Goal: Task Accomplishment & Management: Use online tool/utility

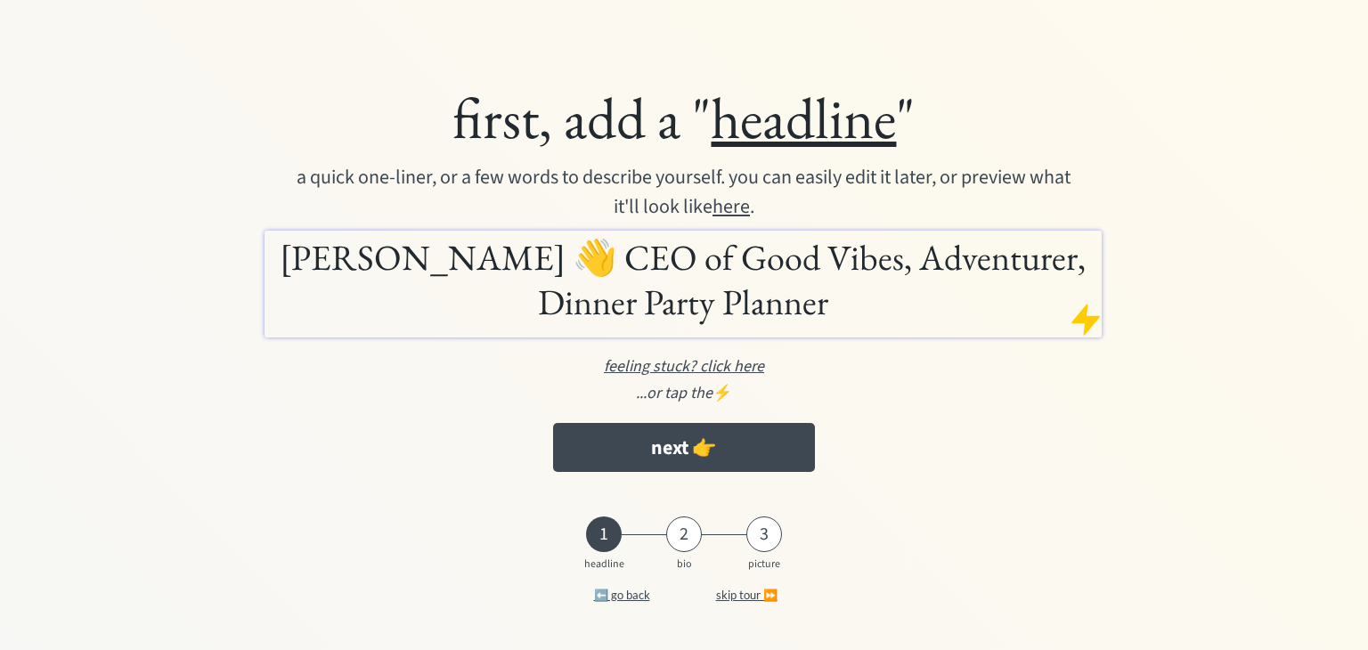
click at [1081, 323] on div at bounding box center [1086, 320] width 36 height 36
click at [1084, 311] on div at bounding box center [1086, 320] width 36 height 36
click at [1088, 315] on div at bounding box center [1086, 320] width 36 height 36
click at [232, 90] on div "first, add a " headline "" at bounding box center [684, 118] width 1031 height 72
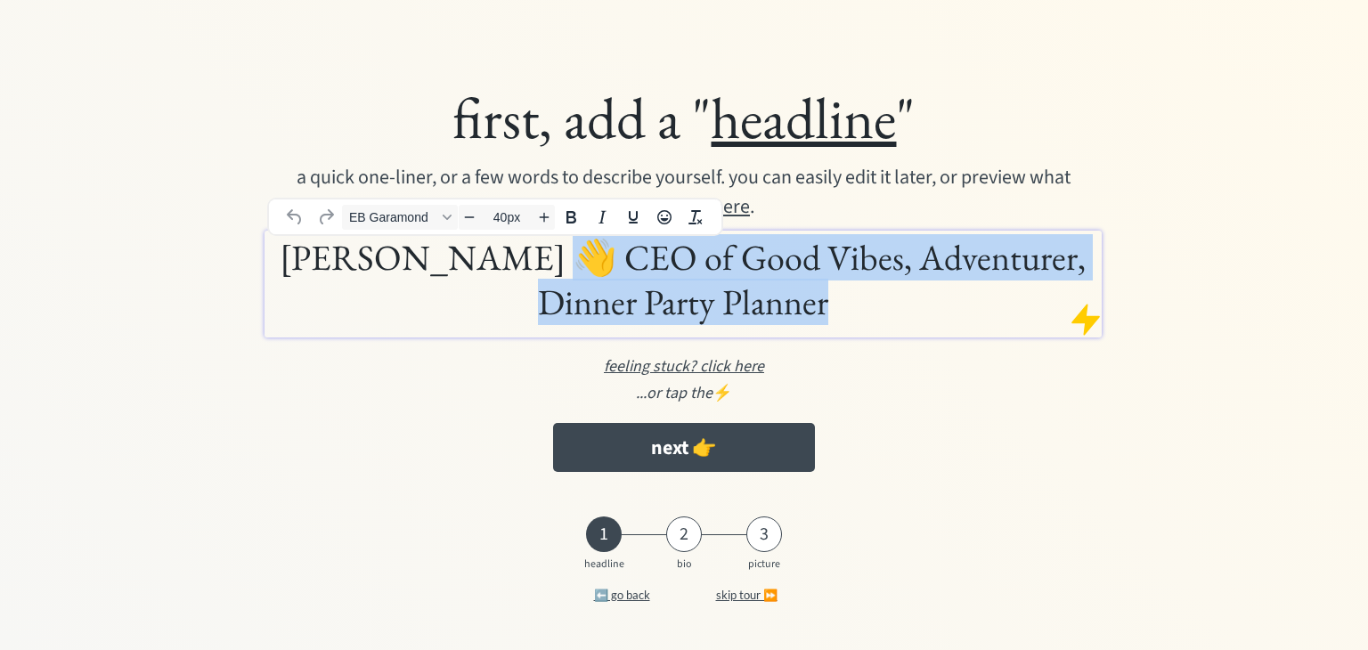
drag, startPoint x: 476, startPoint y: 264, endPoint x: 813, endPoint y: 288, distance: 338.5
click at [813, 288] on h1 "Janeise Davis 👋 CEO of Good Vibes, Adventurer, Dinner Party Planner" at bounding box center [683, 279] width 828 height 89
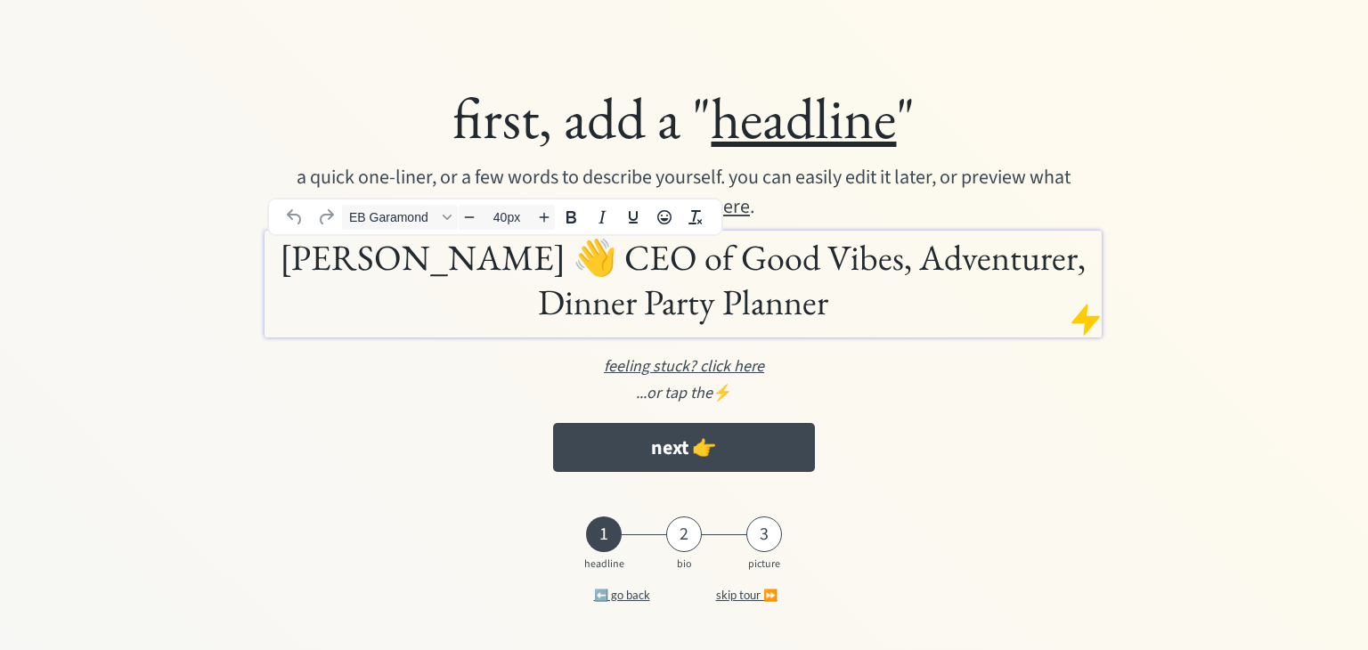
click at [283, 260] on h1 "Janeise Davis 👋 CEO of Good Vibes, Adventurer, Dinner Party Planner" at bounding box center [683, 279] width 828 height 89
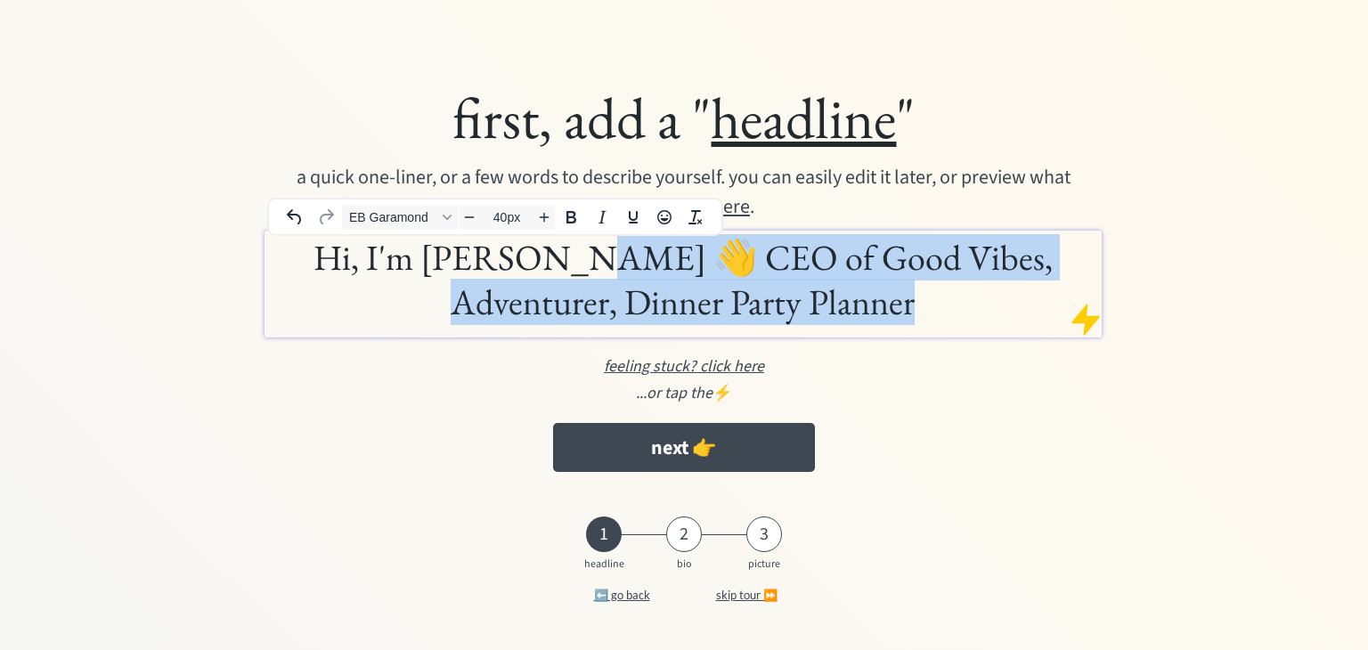
drag, startPoint x: 510, startPoint y: 261, endPoint x: 850, endPoint y: 303, distance: 342.8
click at [850, 303] on h1 "Hi, I'm Janeise Davis 👋 CEO of Good Vibes, Adventurer, Dinner Party Planner" at bounding box center [683, 279] width 828 height 89
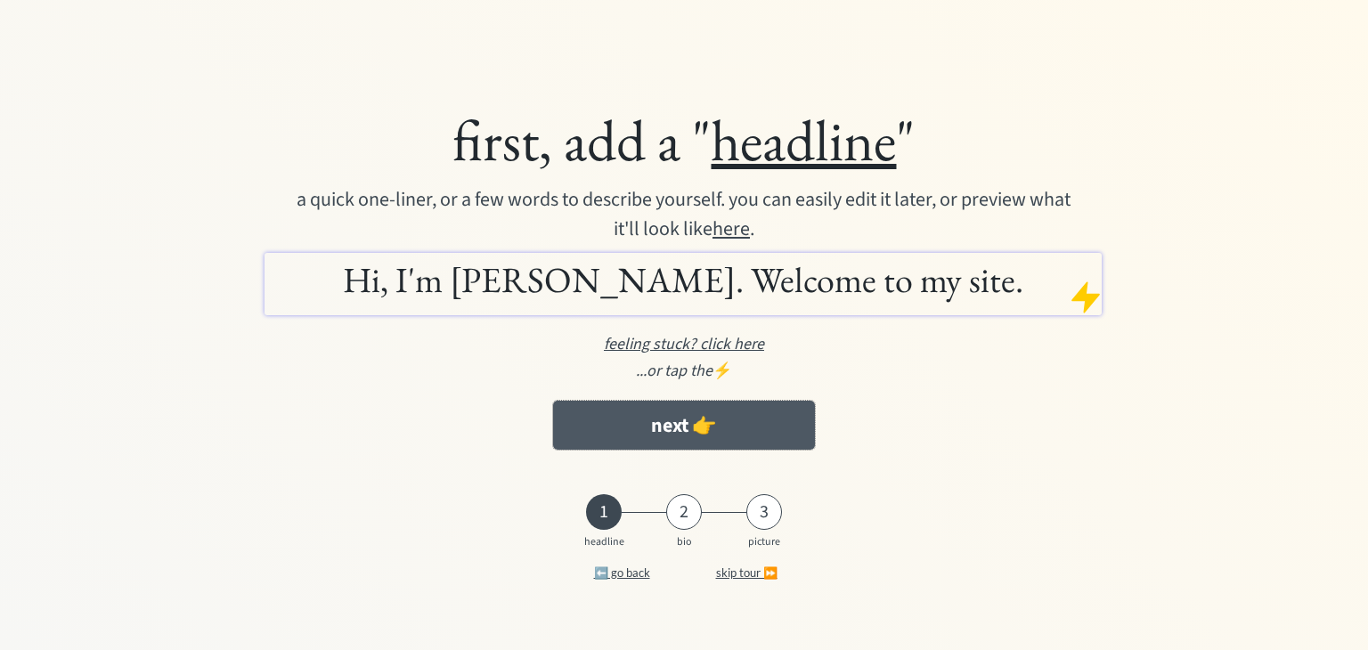
click at [722, 427] on button "next 👉" at bounding box center [684, 425] width 262 height 49
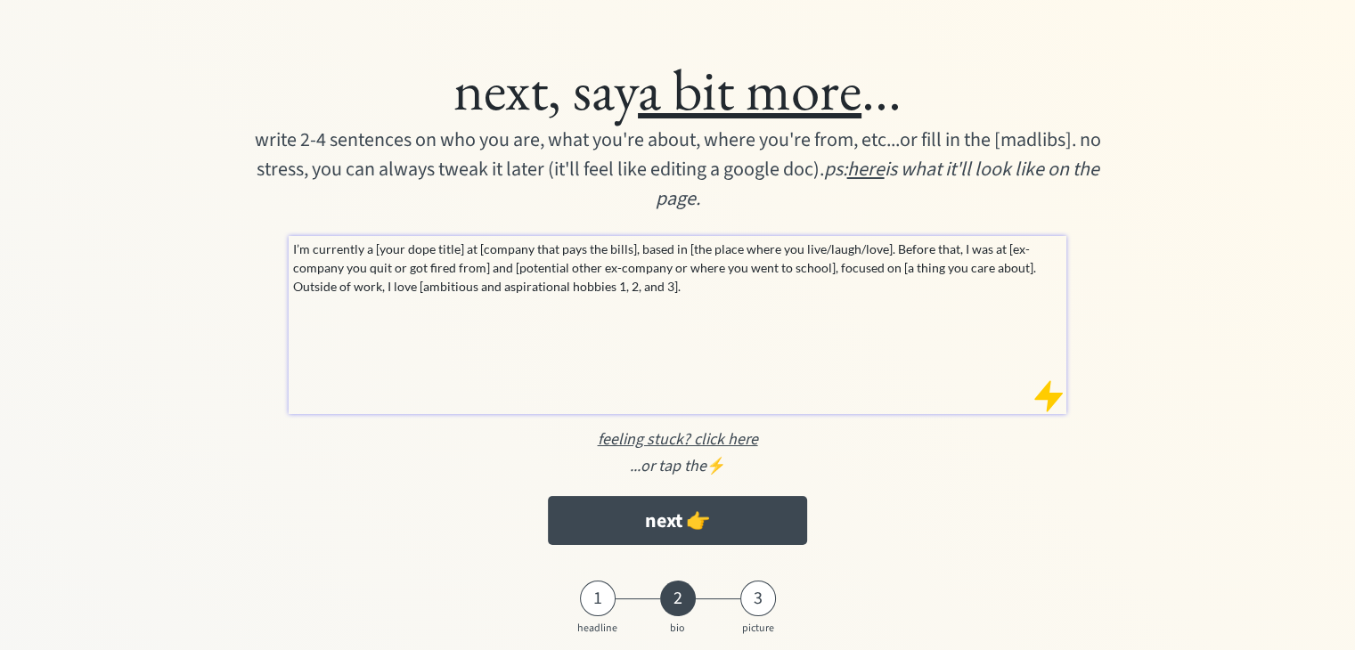
click at [877, 171] on u "here" at bounding box center [864, 169] width 37 height 29
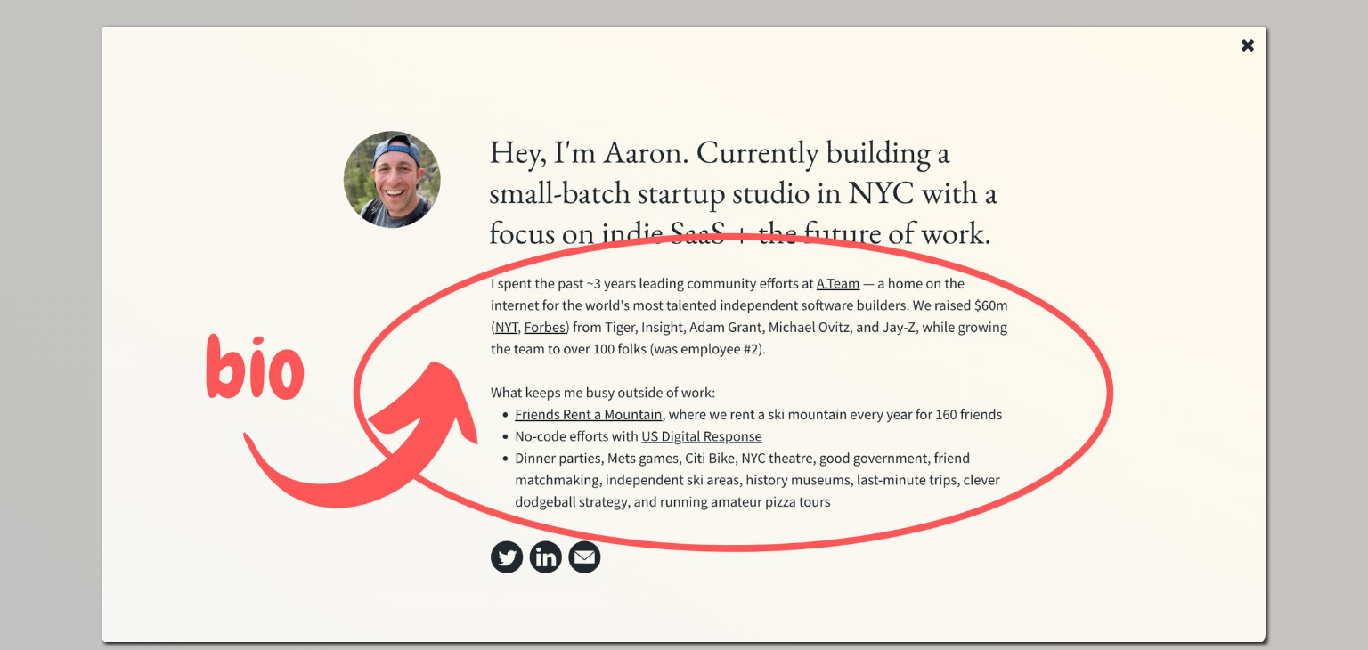
click at [1244, 48] on use at bounding box center [1248, 45] width 12 height 12
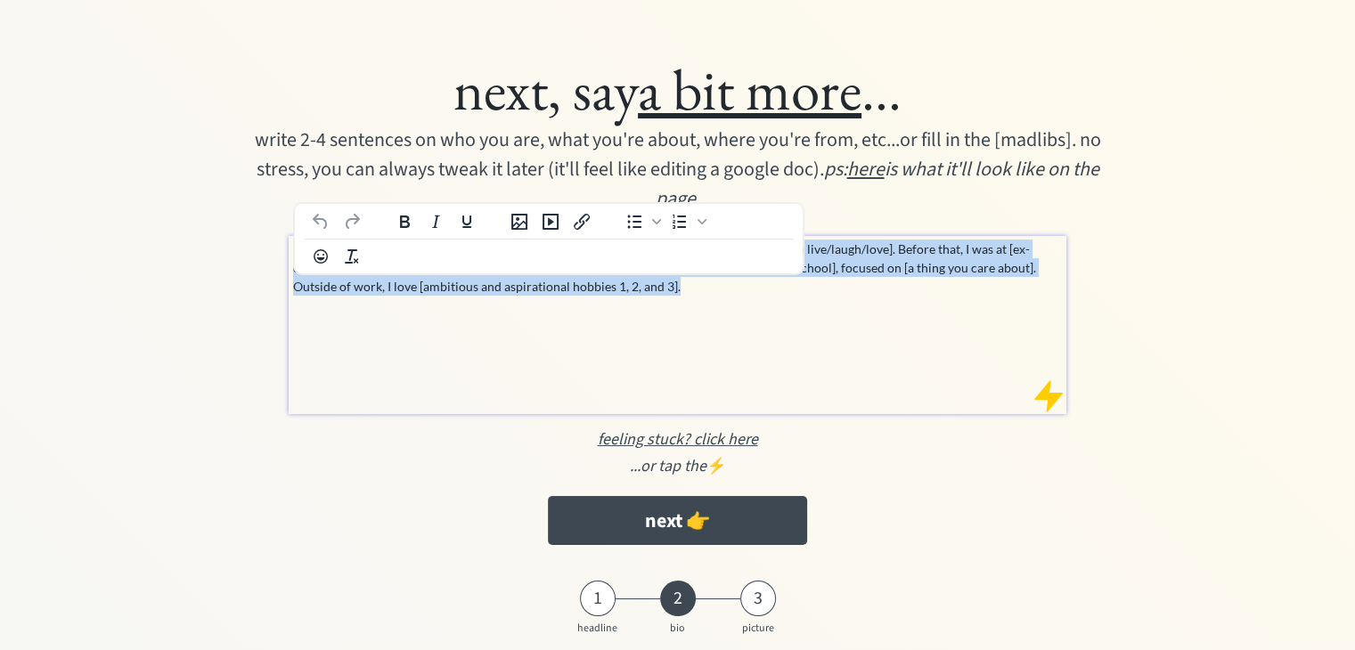
drag, startPoint x: 715, startPoint y: 291, endPoint x: 289, endPoint y: 250, distance: 428.7
click at [289, 250] on div "I’m currently a [your dope title] at [company that pays the bills], based in [t…" at bounding box center [678, 325] width 779 height 178
click at [708, 290] on p "I’m currently a [your dope title] at [company that pays the bills], based in [t…" at bounding box center [678, 268] width 771 height 56
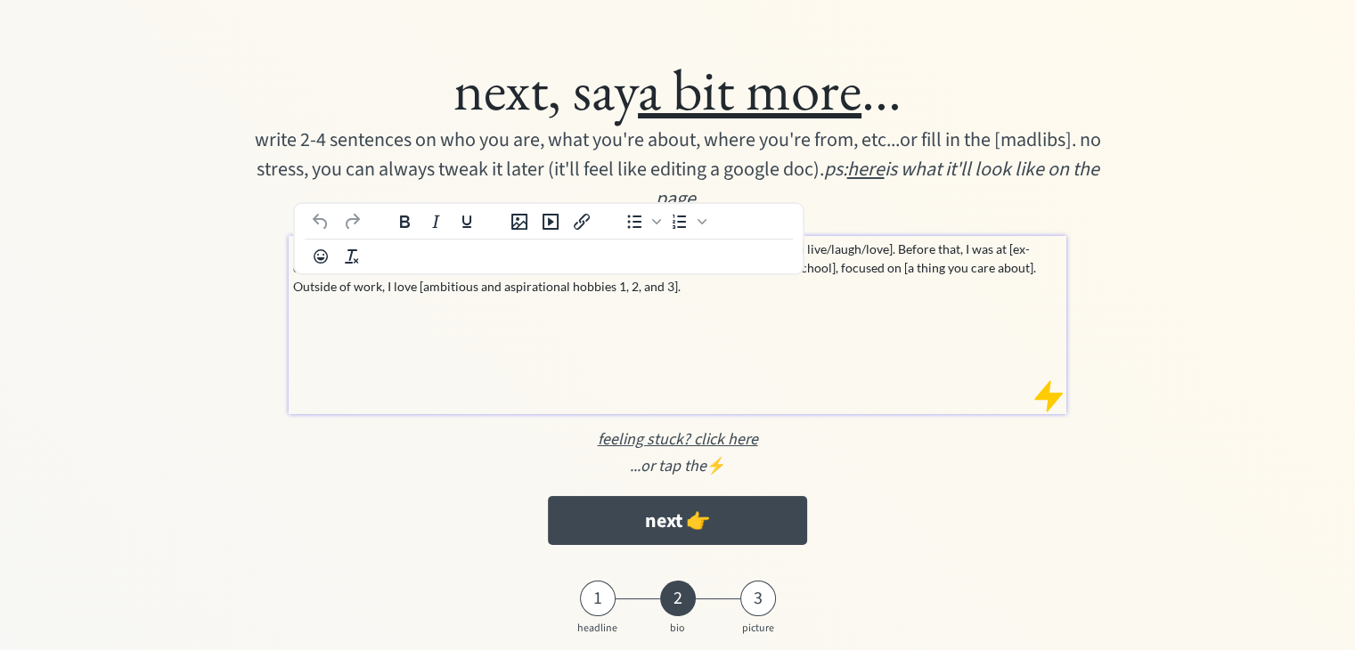
click at [170, 295] on div "next, say a bit more ... write 2-4 sentences on who you are, what you're about,…" at bounding box center [678, 300] width 1056 height 510
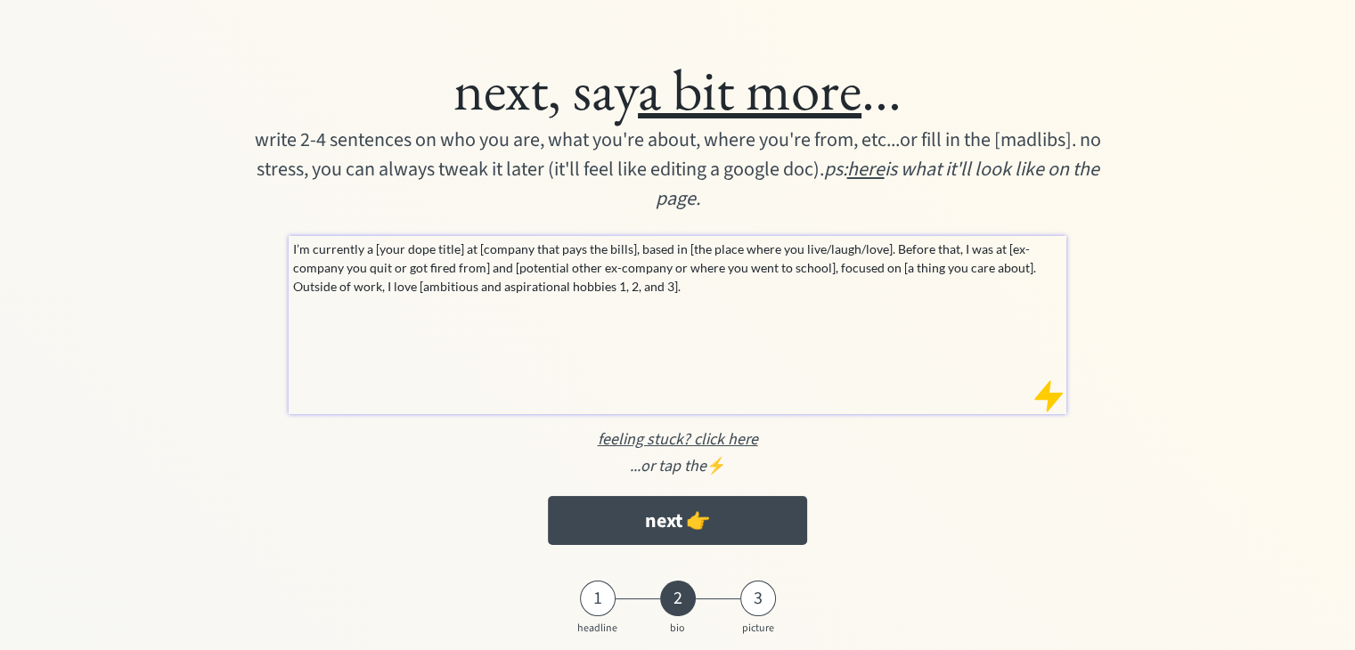
click at [817, 311] on div "I’m currently a [your dope title] at [company that pays the bills], based in [t…" at bounding box center [678, 325] width 779 height 178
click at [794, 304] on div "I’m currently a [your dope title] at [company that pays the bills], based in [t…" at bounding box center [678, 325] width 779 height 178
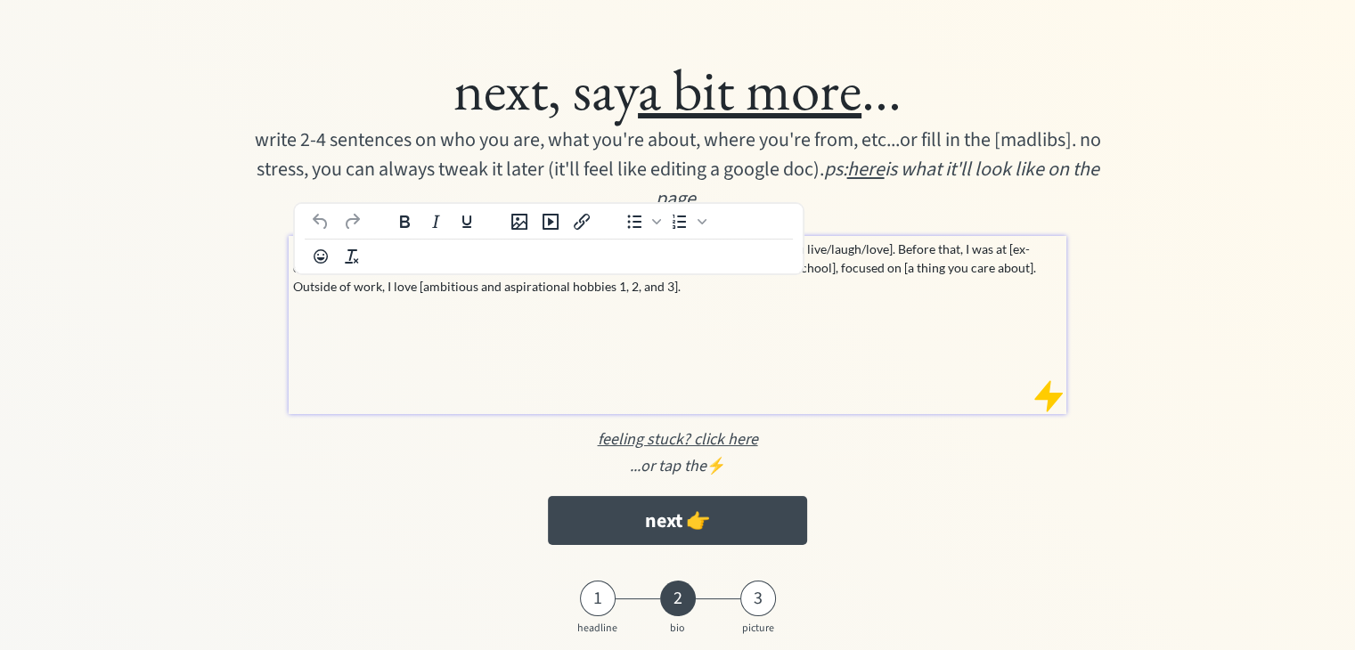
click at [706, 287] on p "I’m currently a [your dope title] at [company that pays the bills], based in [t…" at bounding box center [678, 268] width 771 height 56
paste div
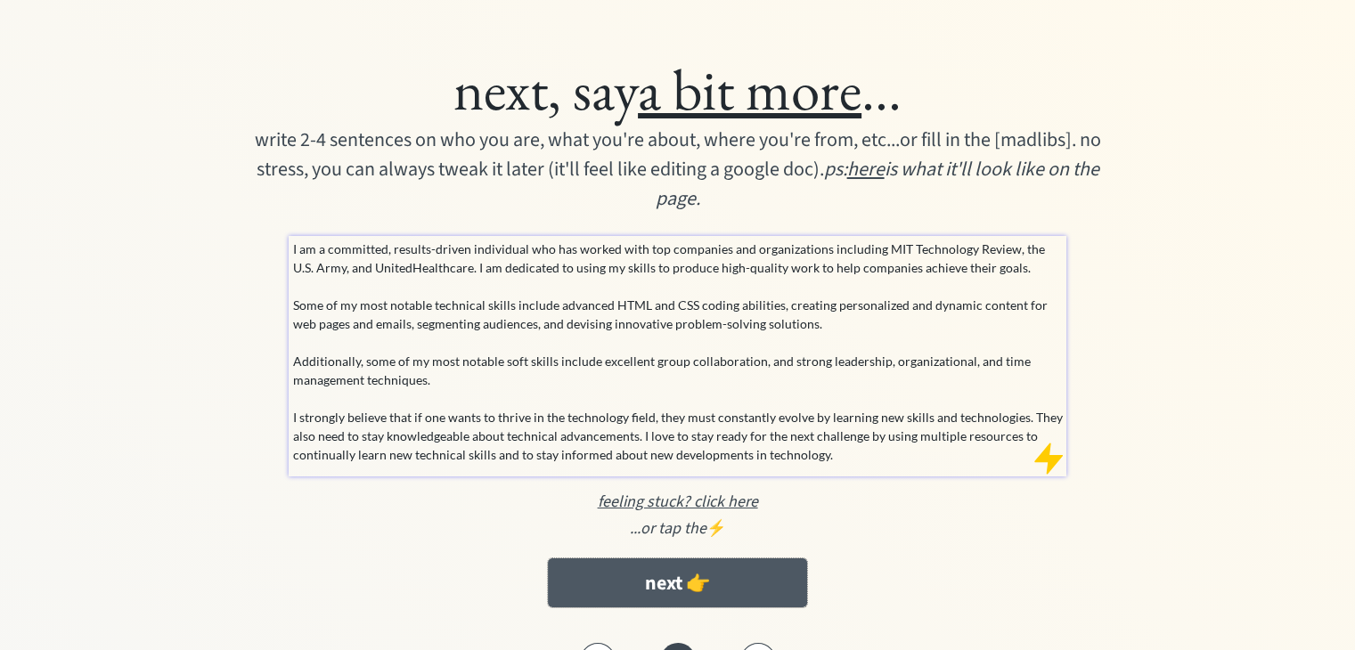
click at [770, 583] on button "next 👉" at bounding box center [677, 583] width 259 height 49
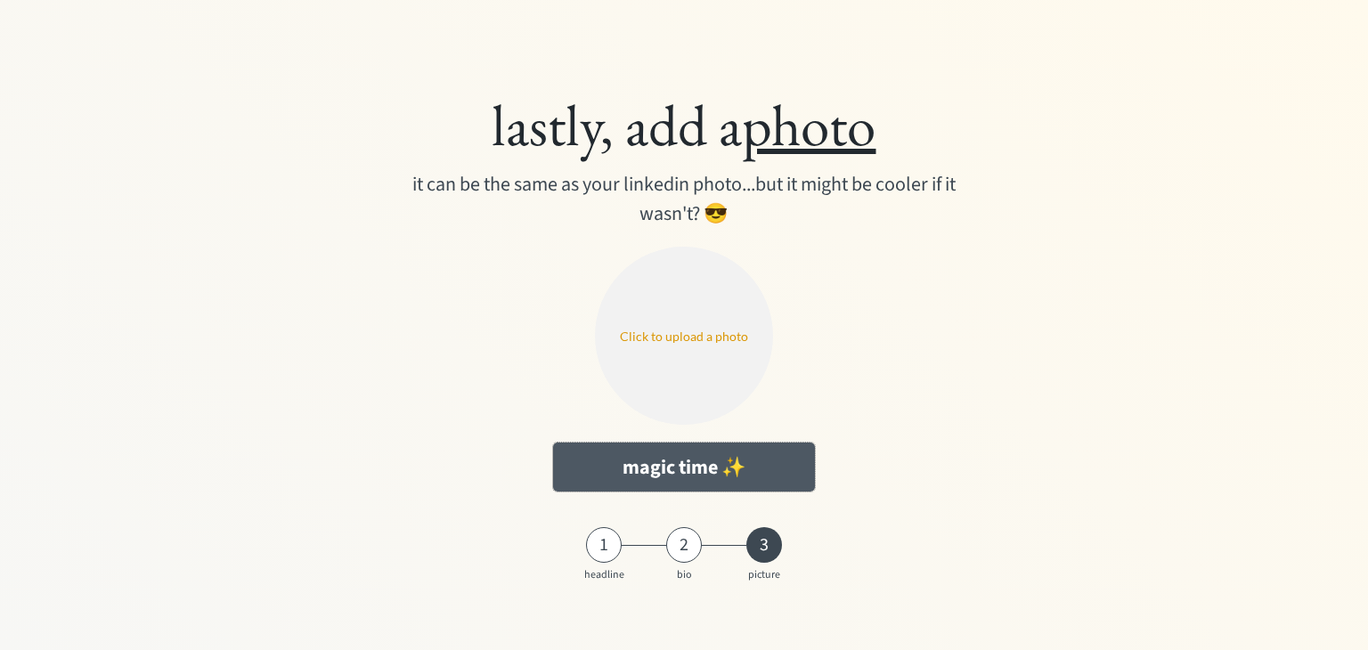
click at [668, 469] on button "magic time ✨" at bounding box center [684, 467] width 262 height 49
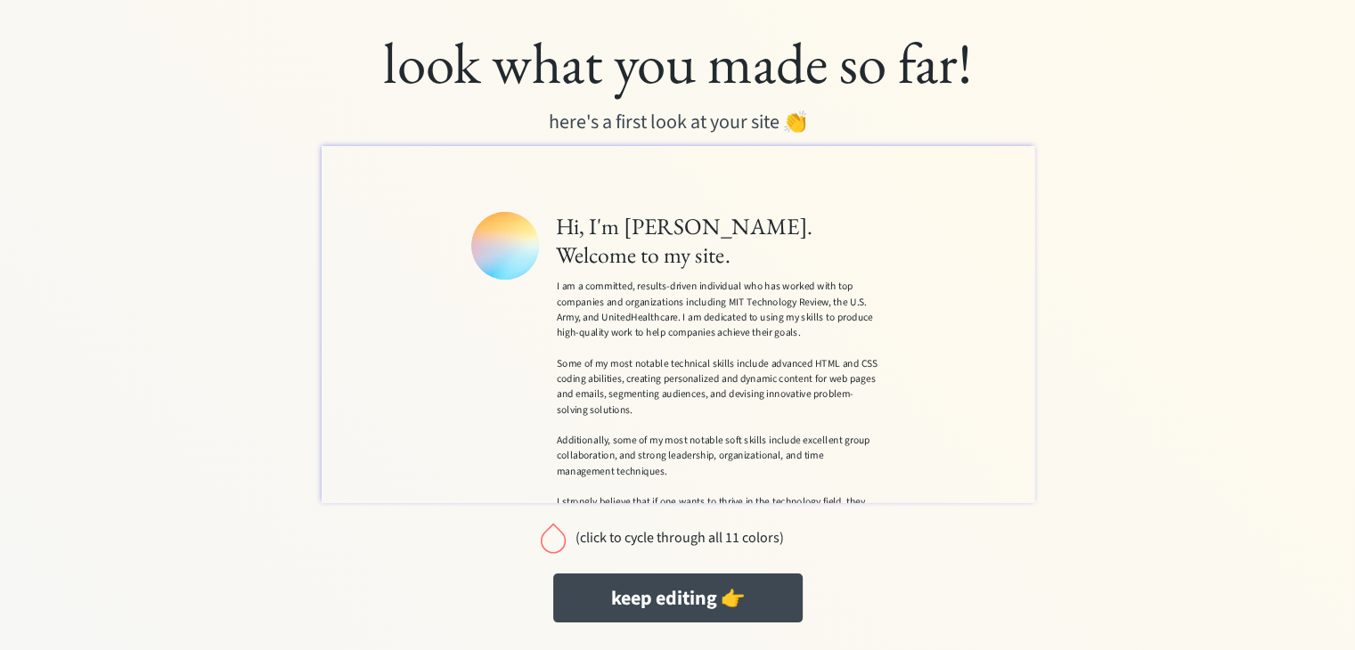
click at [563, 537] on div at bounding box center [553, 538] width 36 height 36
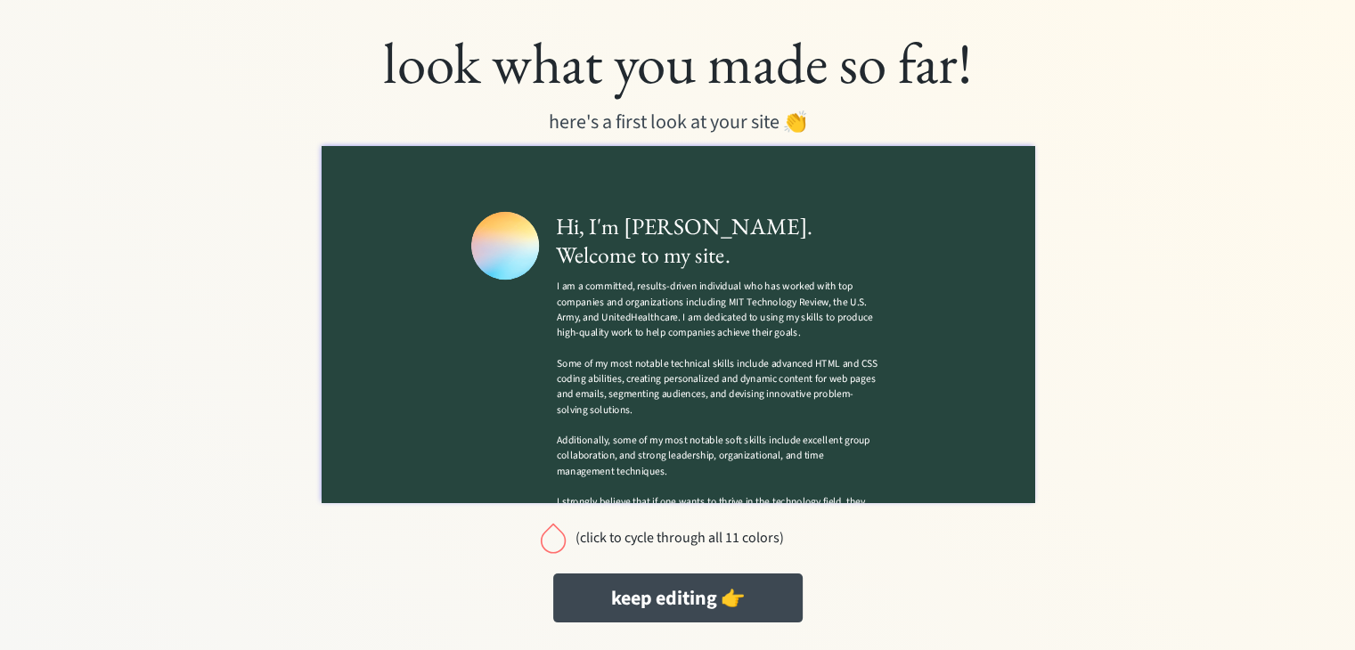
click at [550, 542] on div at bounding box center [553, 538] width 36 height 36
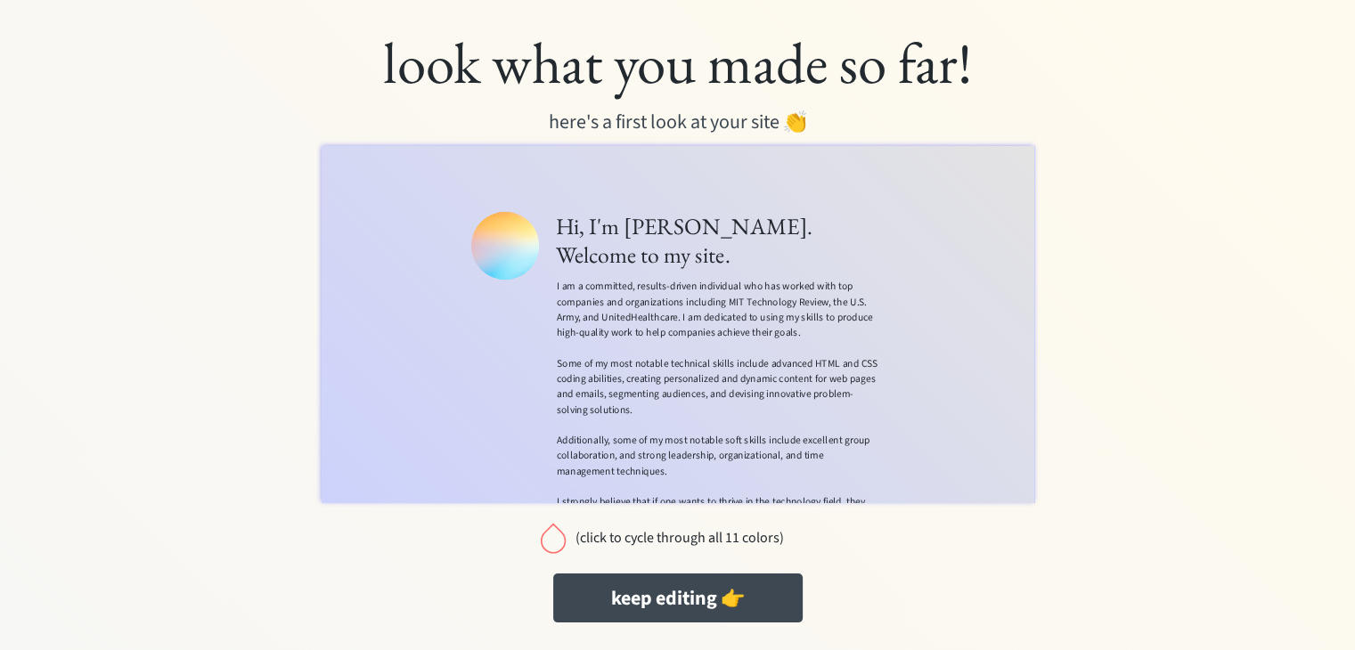
click at [549, 542] on div at bounding box center [553, 538] width 36 height 36
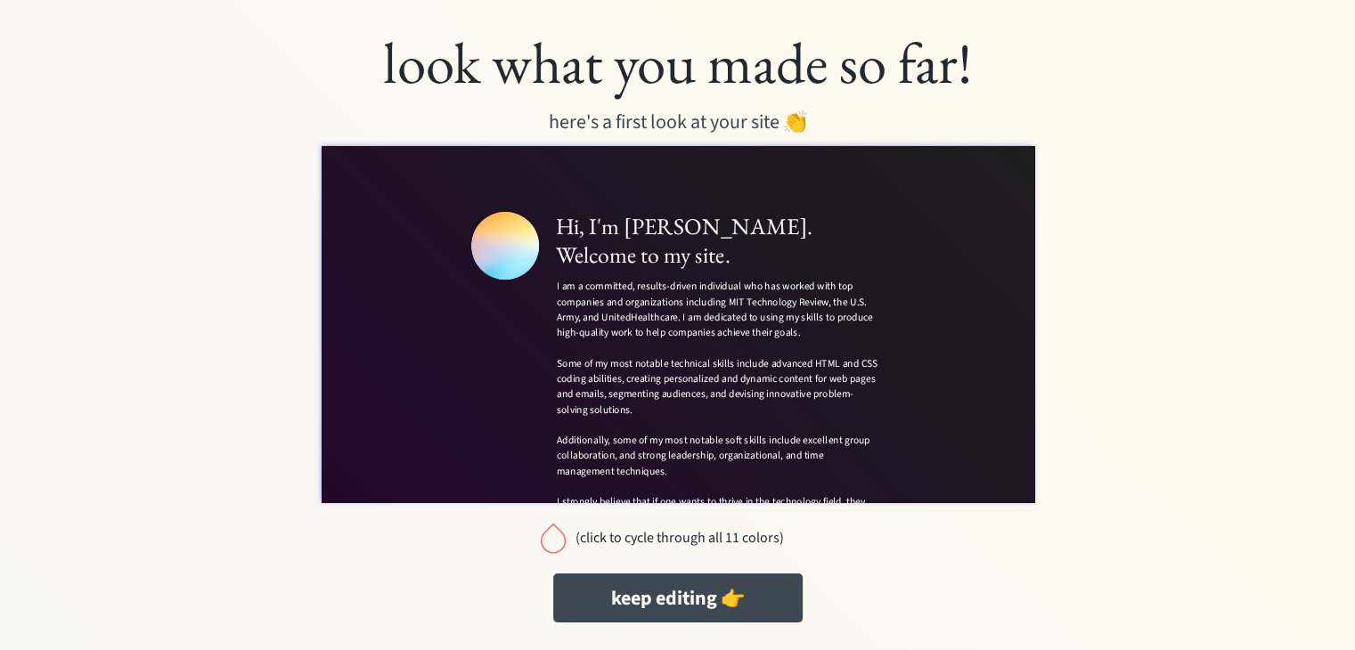
click at [550, 539] on div at bounding box center [553, 538] width 36 height 36
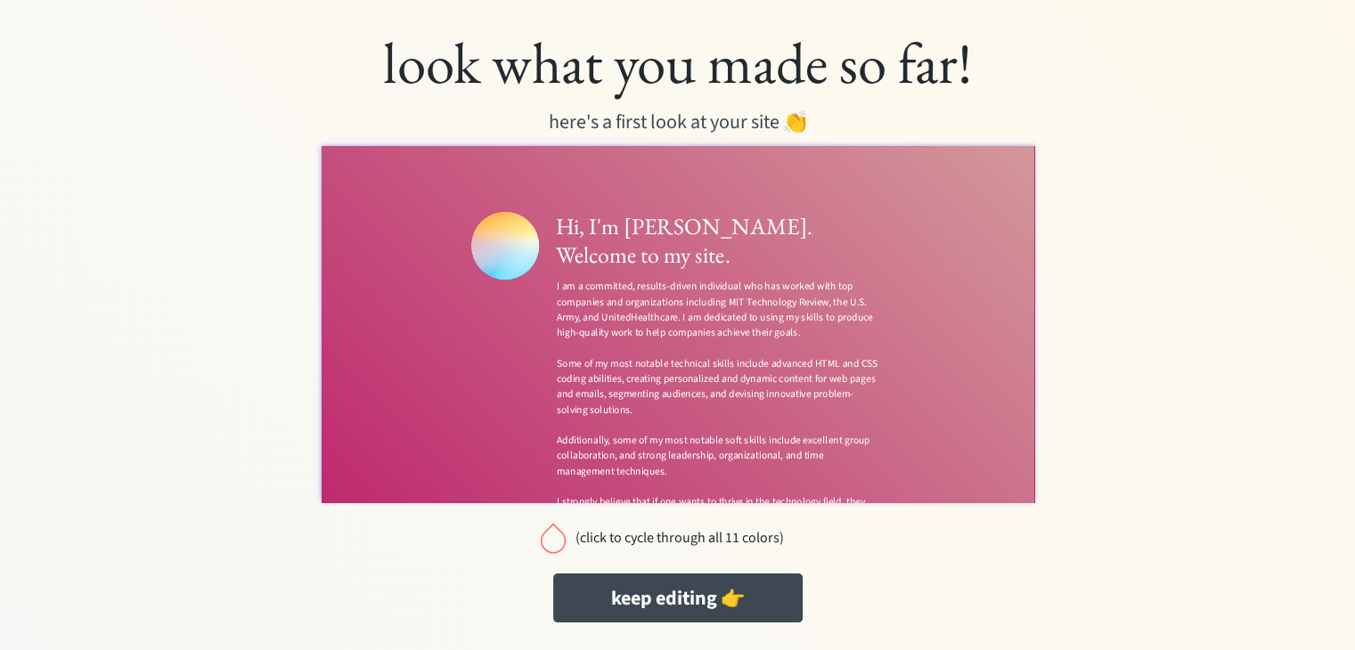
click at [550, 539] on div at bounding box center [553, 538] width 36 height 36
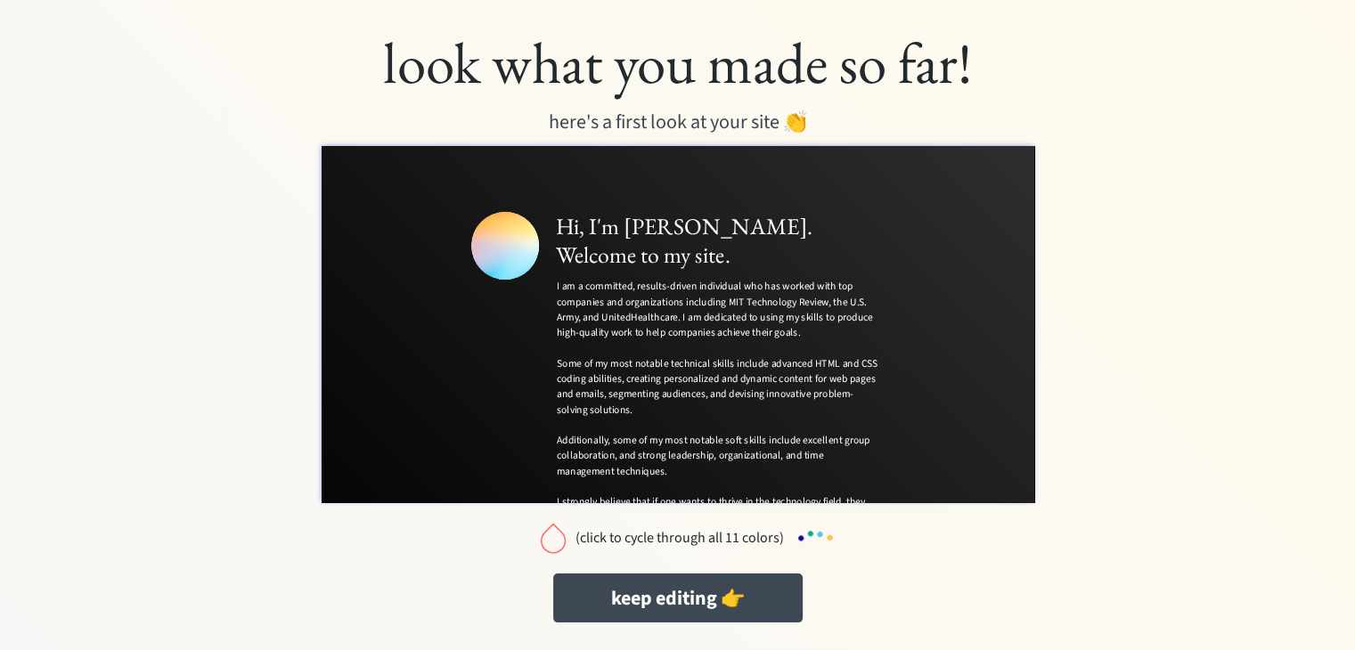
click at [550, 539] on div at bounding box center [553, 538] width 36 height 36
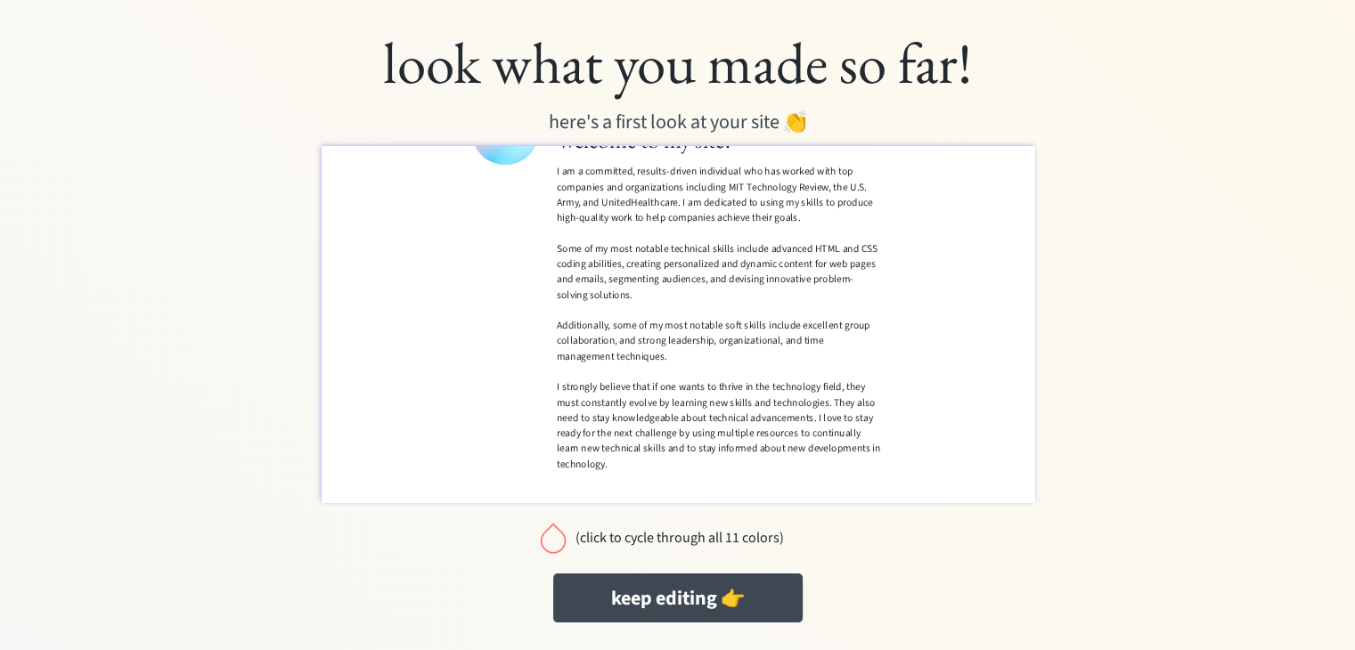
scroll to position [1, 0]
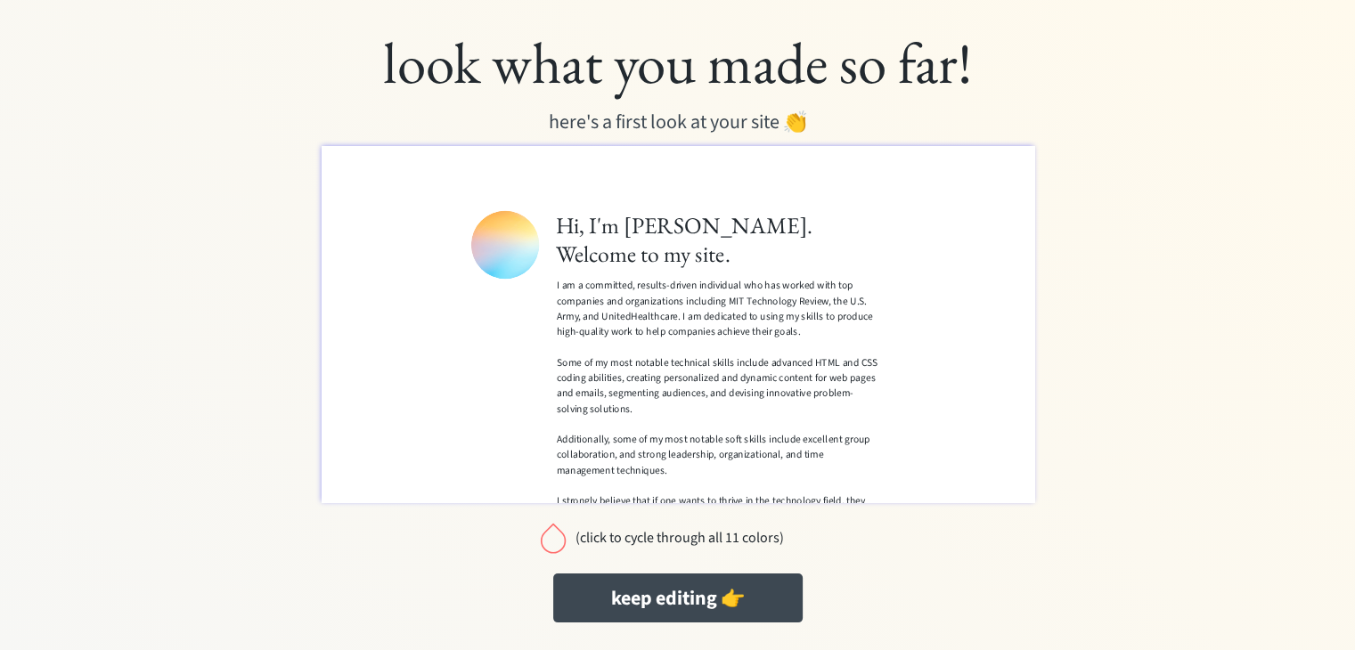
click at [542, 539] on div at bounding box center [553, 538] width 36 height 36
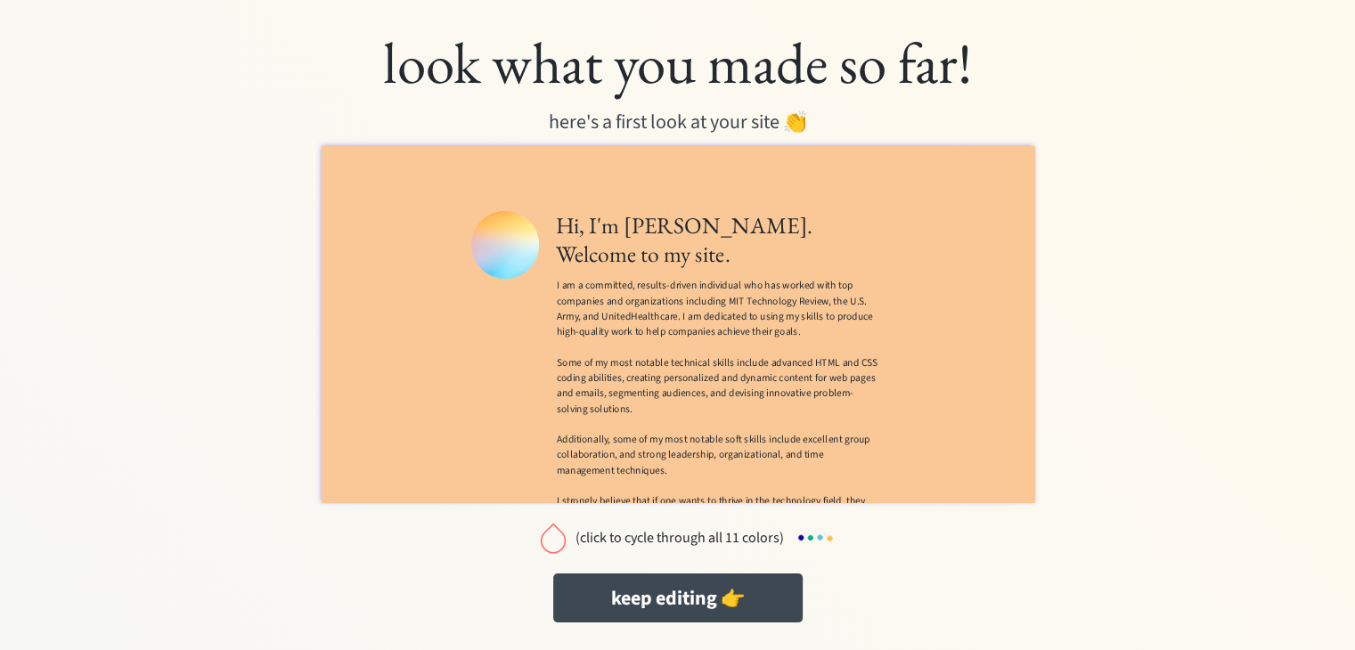
click at [556, 532] on div at bounding box center [553, 538] width 36 height 36
click at [552, 540] on div at bounding box center [553, 538] width 36 height 36
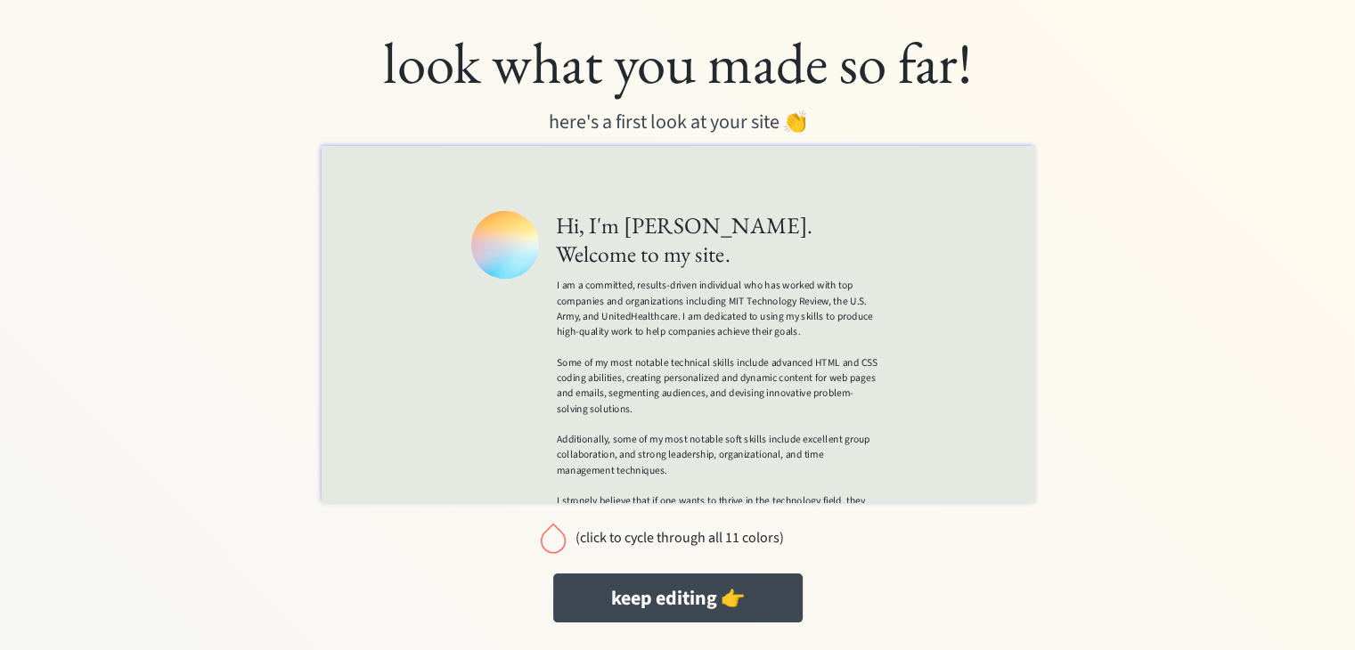
click at [552, 540] on div at bounding box center [553, 538] width 36 height 36
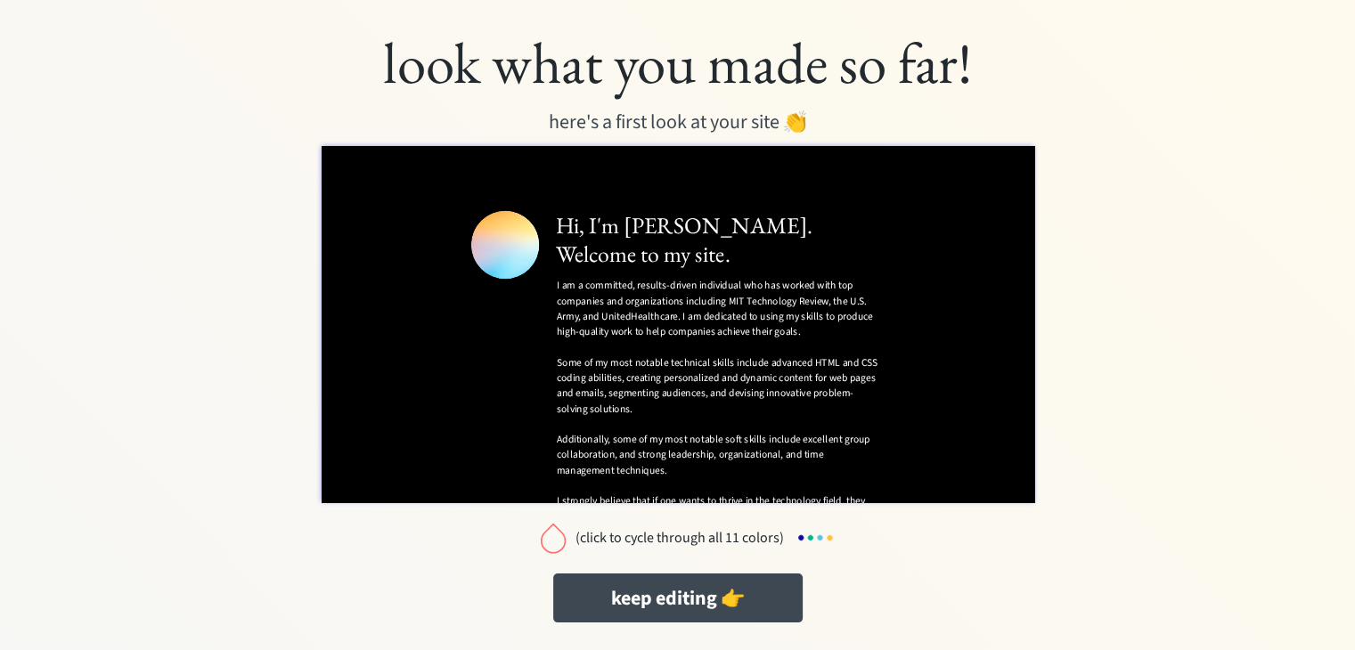
click at [552, 540] on div at bounding box center [553, 538] width 36 height 36
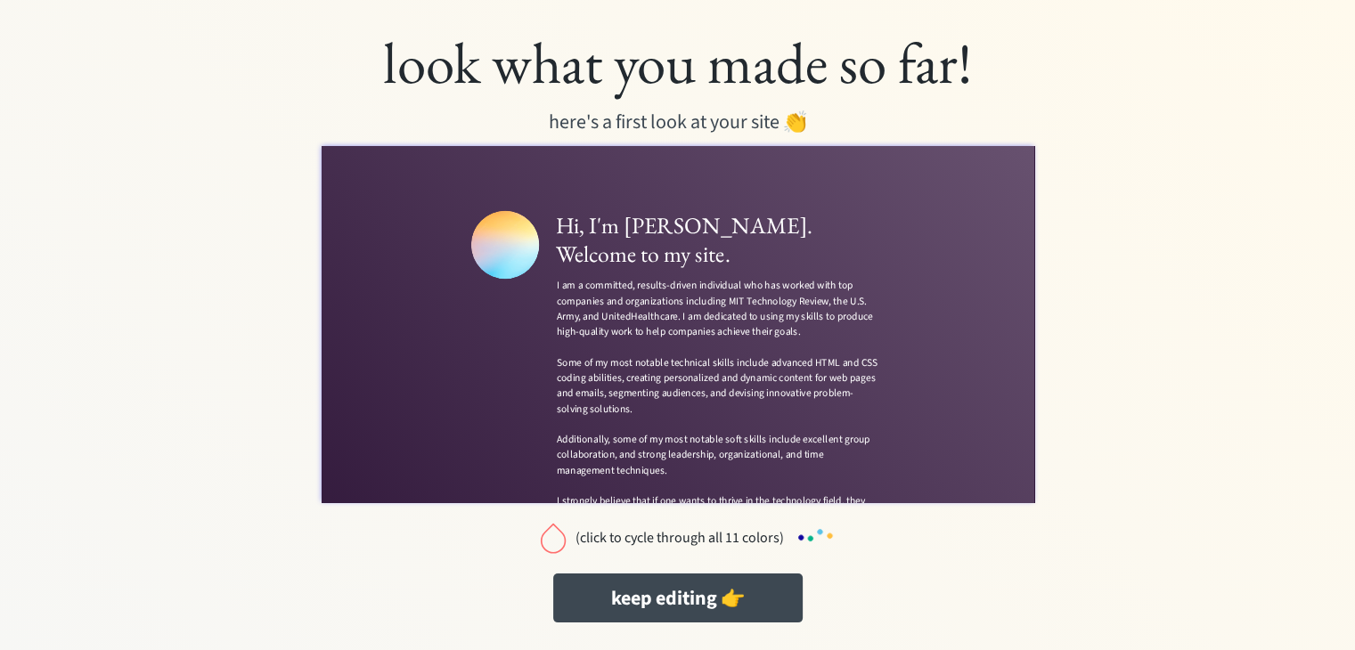
click at [552, 540] on div at bounding box center [553, 538] width 36 height 36
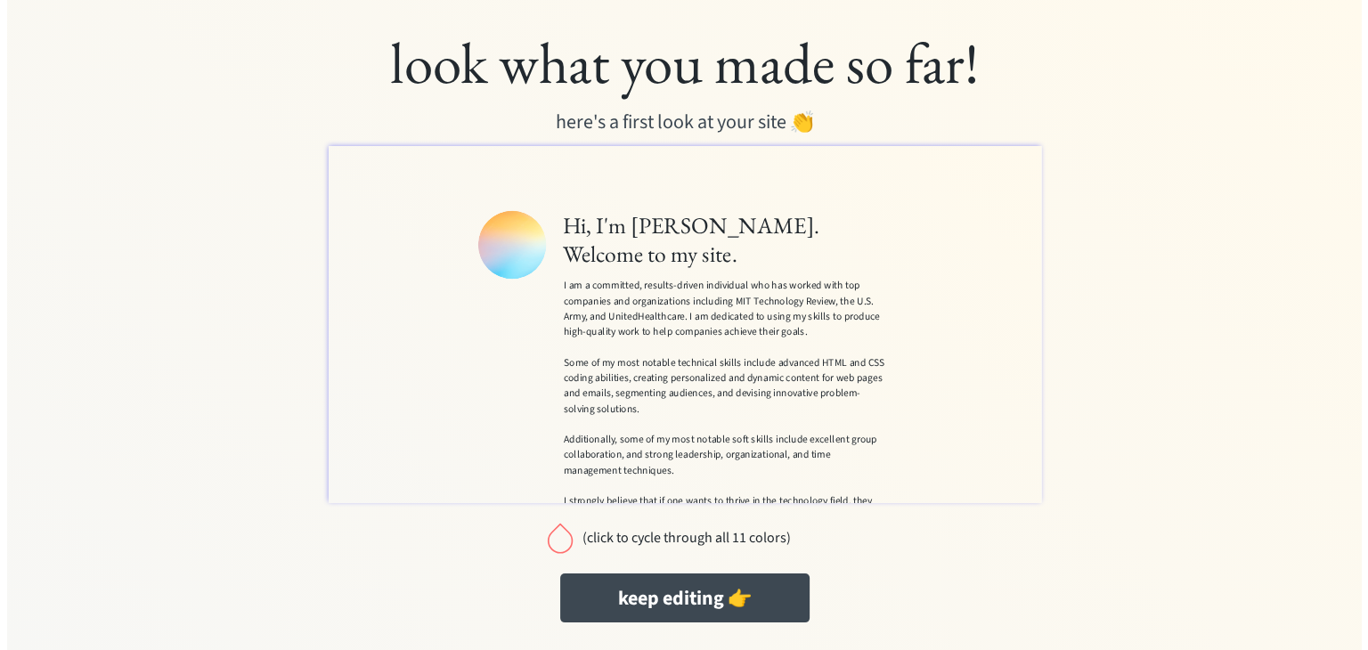
scroll to position [0, 0]
click at [551, 546] on div at bounding box center [553, 538] width 36 height 36
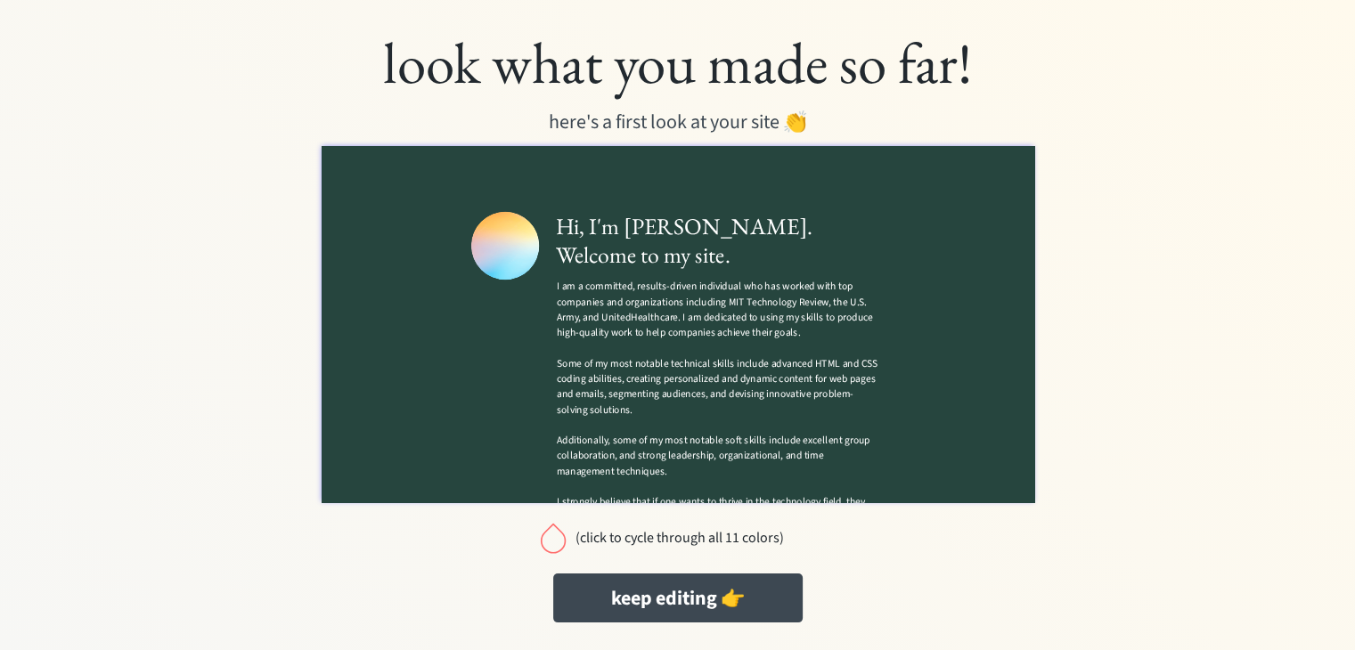
click at [555, 537] on div at bounding box center [553, 538] width 36 height 36
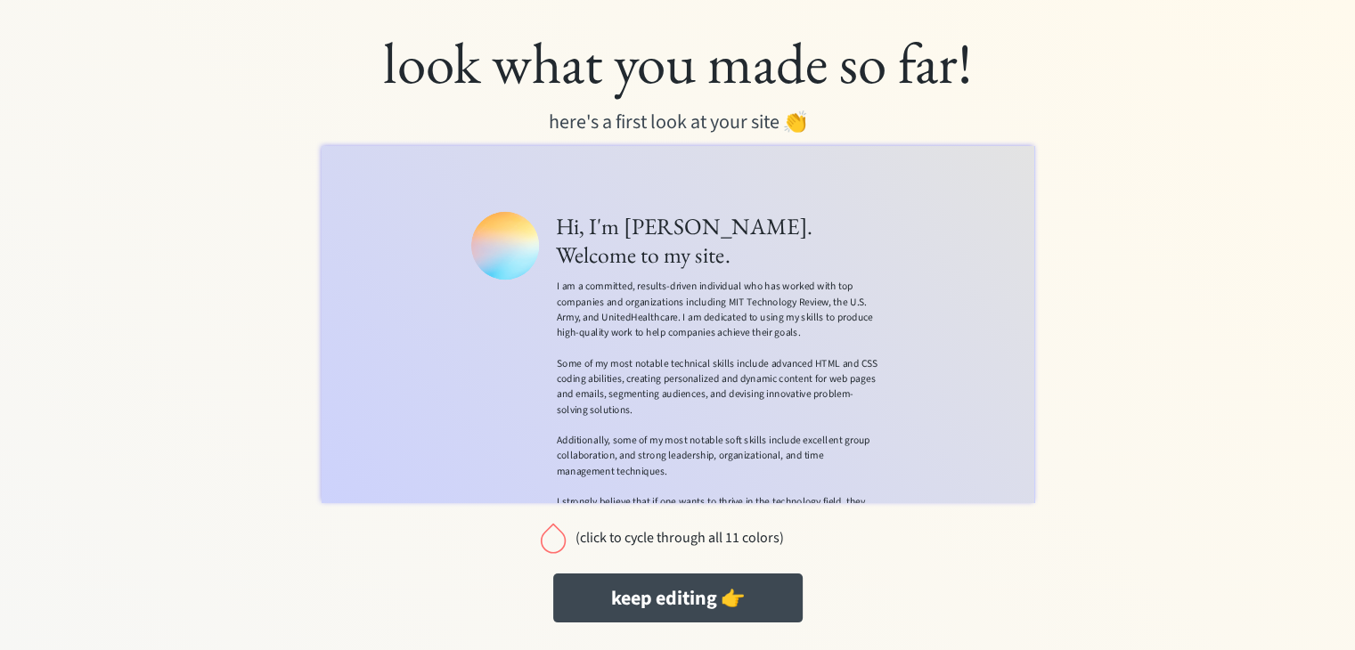
click at [555, 537] on div at bounding box center [553, 538] width 36 height 36
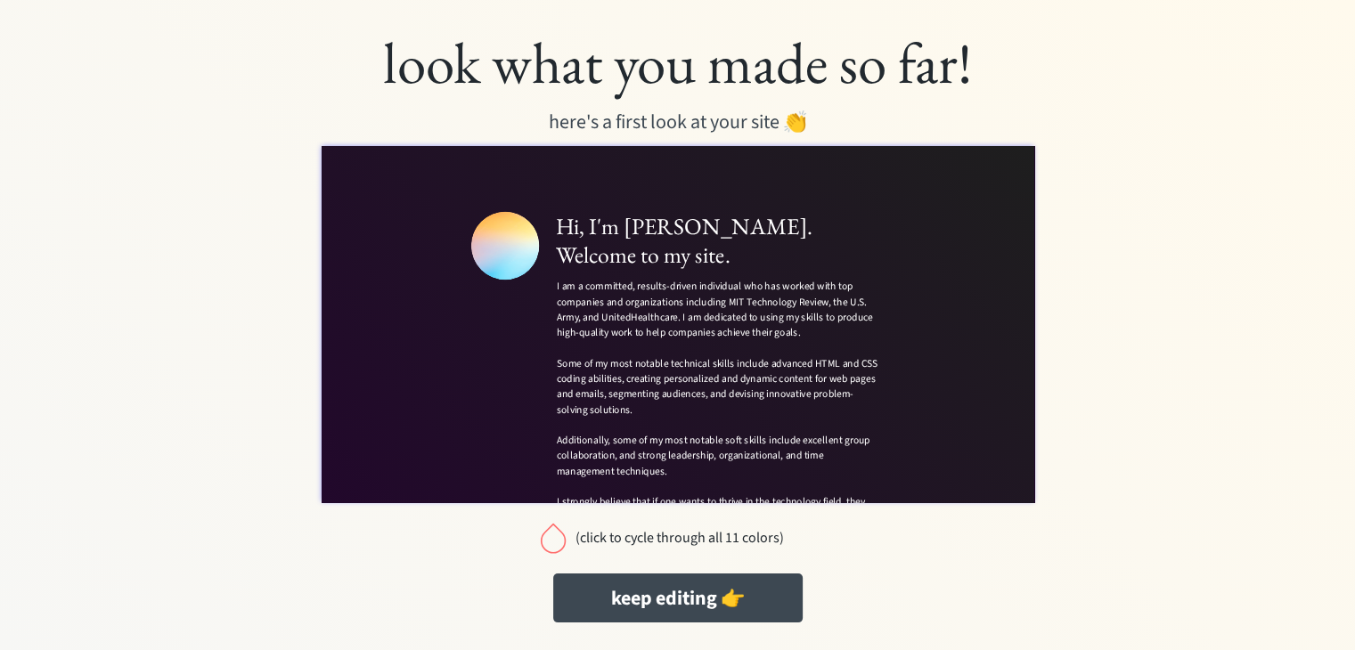
click at [553, 545] on div at bounding box center [553, 538] width 36 height 36
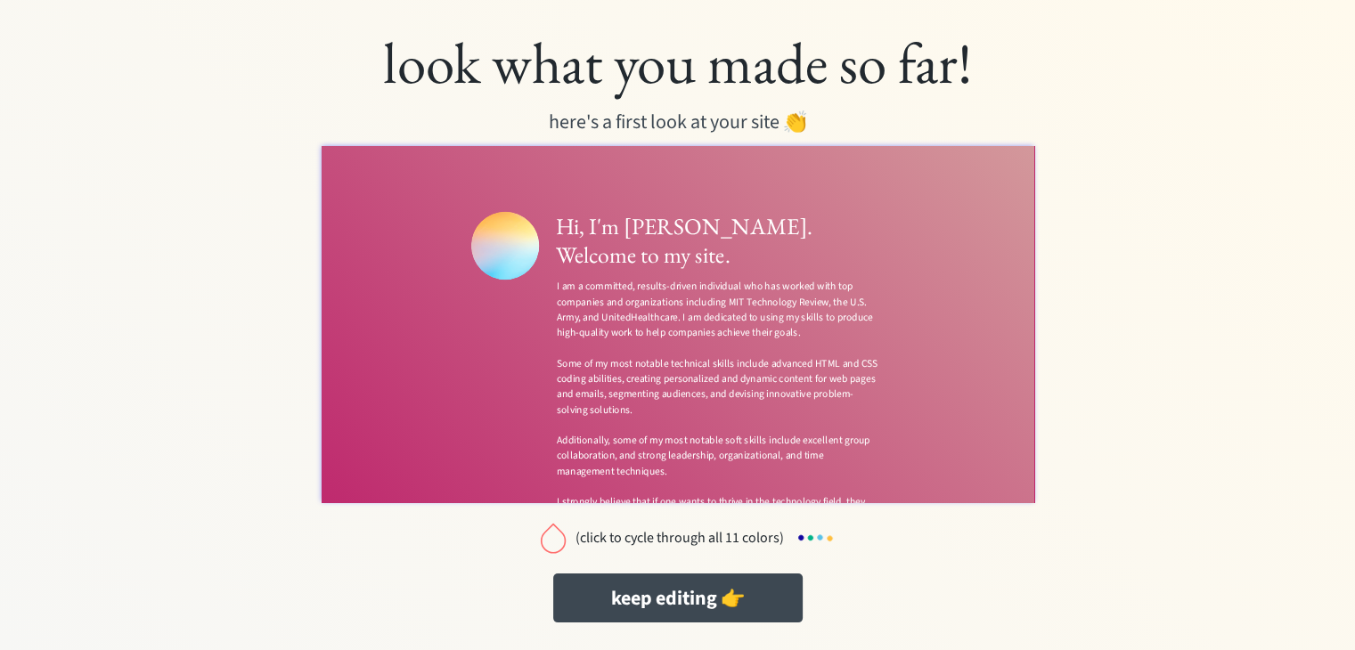
click at [551, 542] on div at bounding box center [553, 538] width 36 height 36
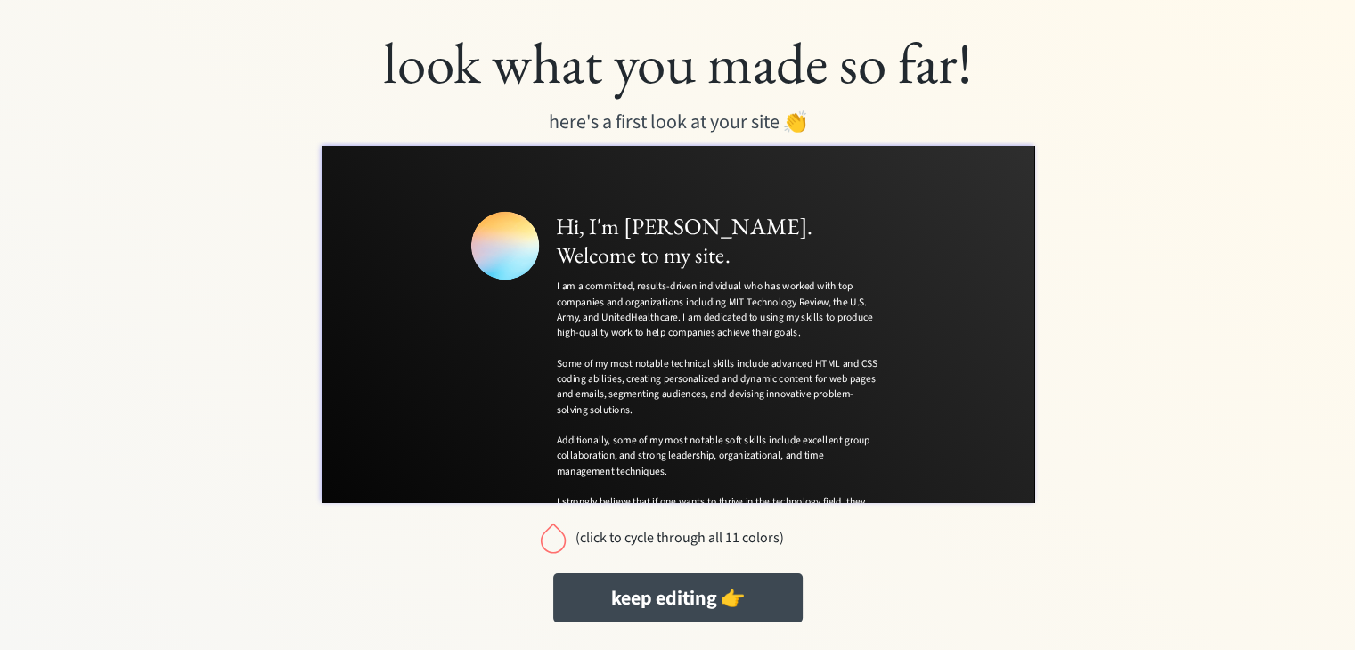
click at [551, 542] on div at bounding box center [553, 538] width 36 height 36
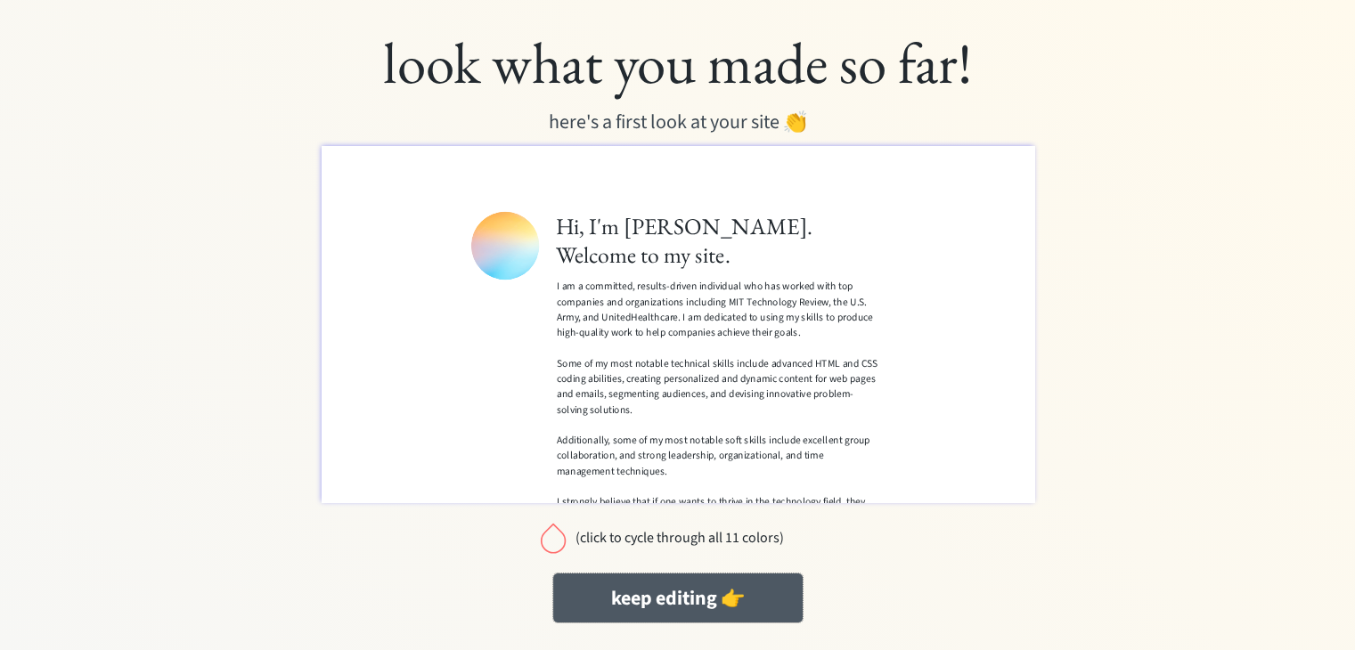
click at [668, 591] on button "keep editing 👉" at bounding box center [677, 598] width 249 height 49
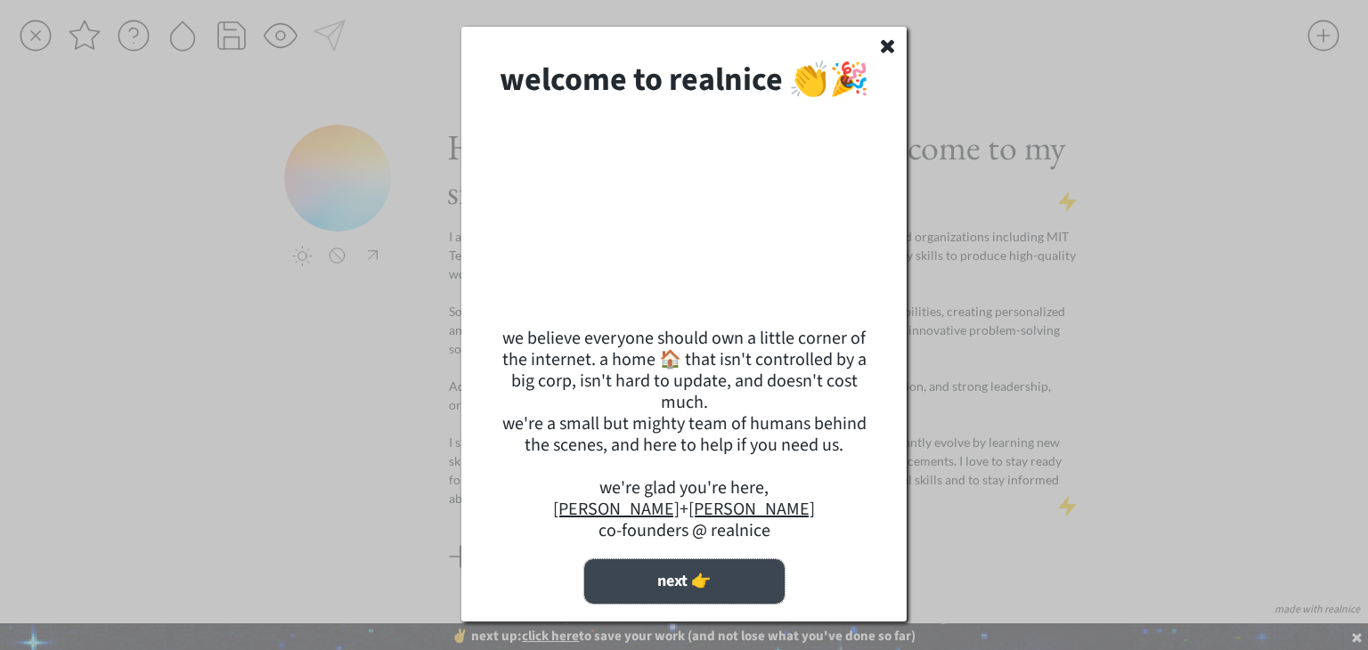
click at [691, 604] on button "next 👉" at bounding box center [684, 581] width 200 height 45
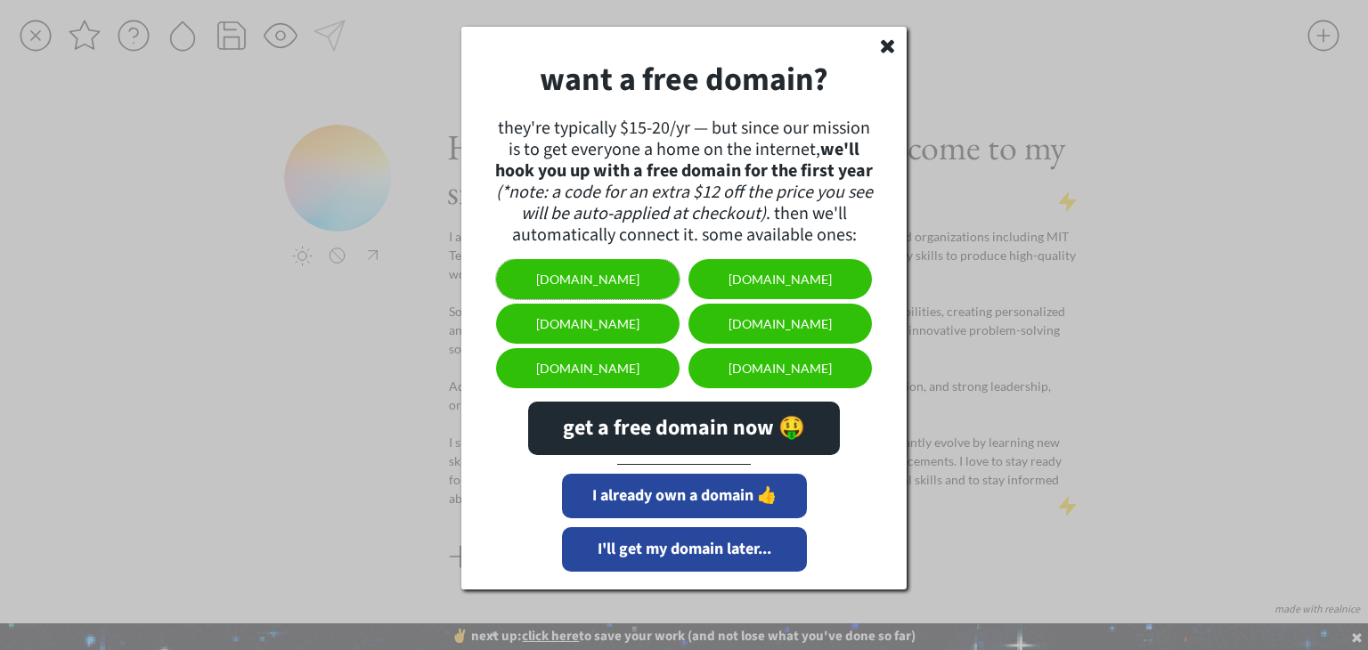
click at [649, 283] on button "[DOMAIN_NAME]" at bounding box center [588, 279] width 184 height 40
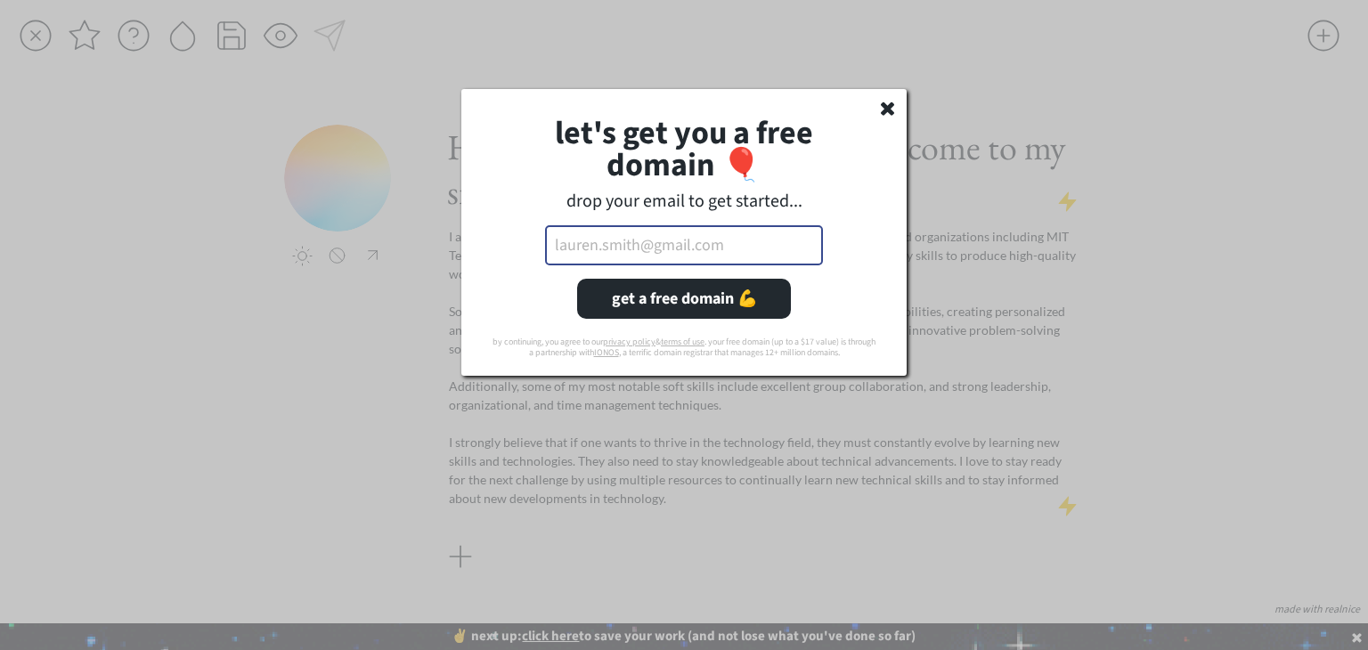
click at [647, 255] on input "email" at bounding box center [684, 245] width 278 height 40
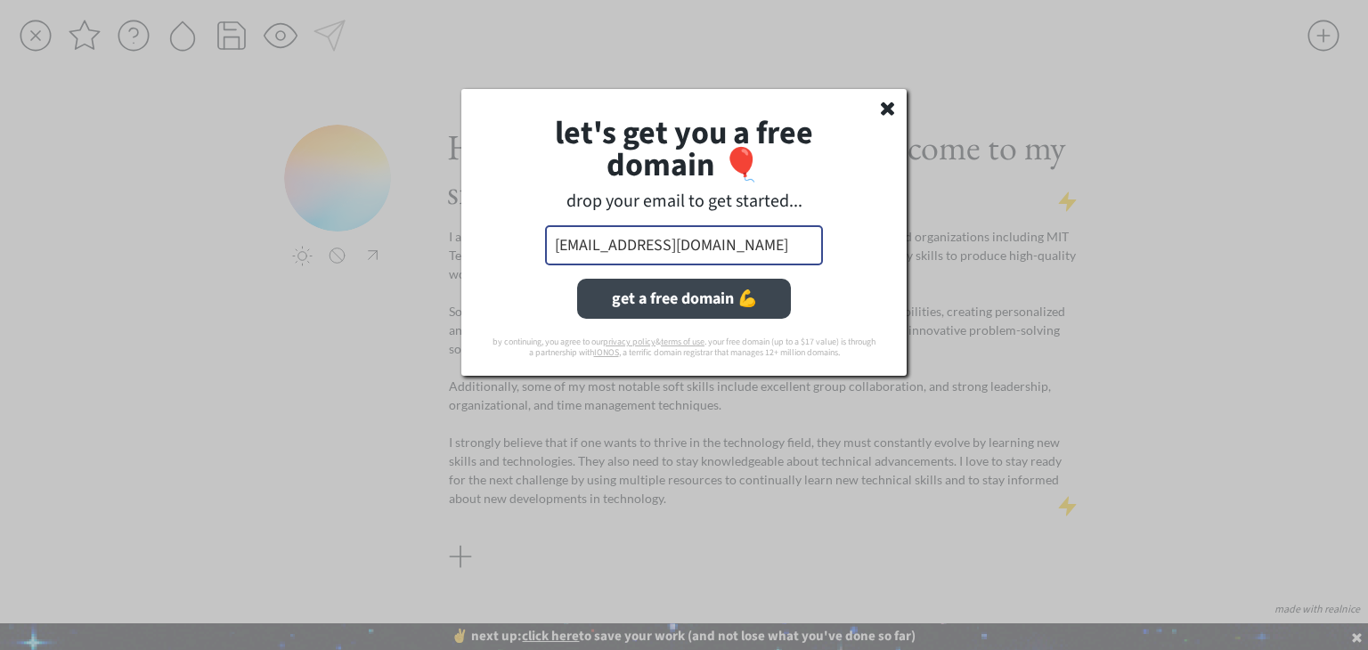
type input "[EMAIL_ADDRESS][DOMAIN_NAME]"
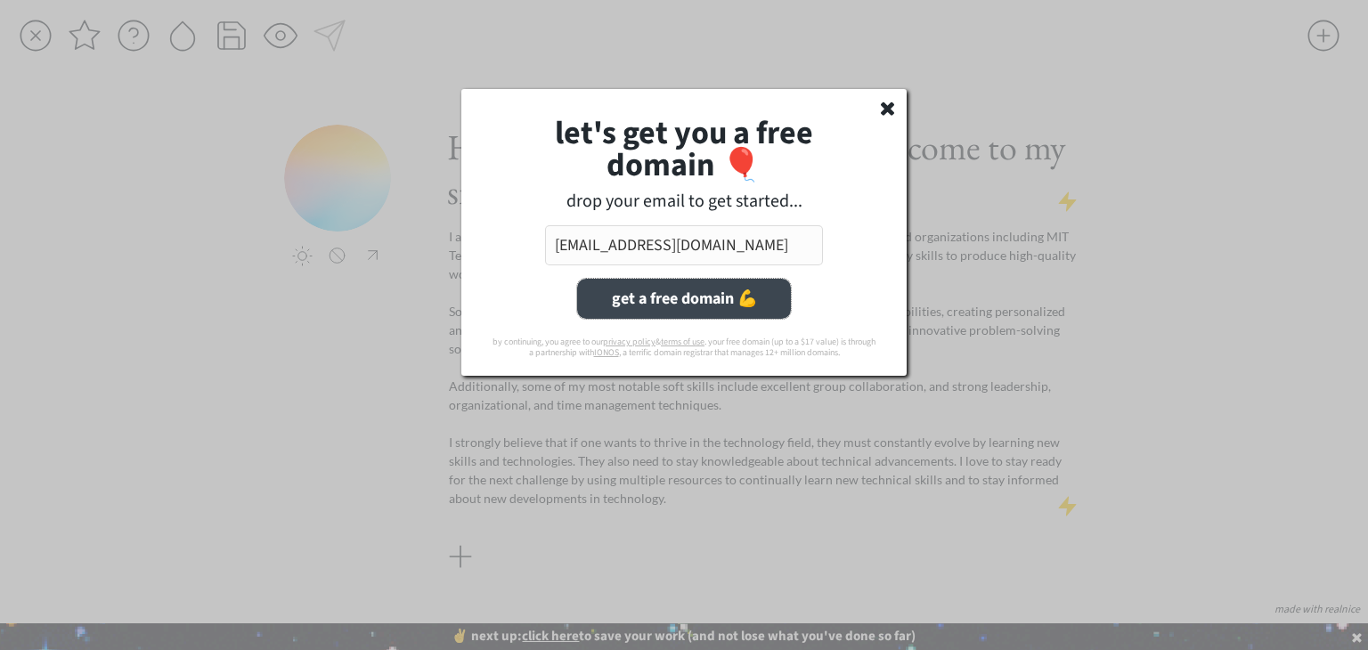
click at [645, 297] on button "get a free domain 💪" at bounding box center [684, 299] width 214 height 40
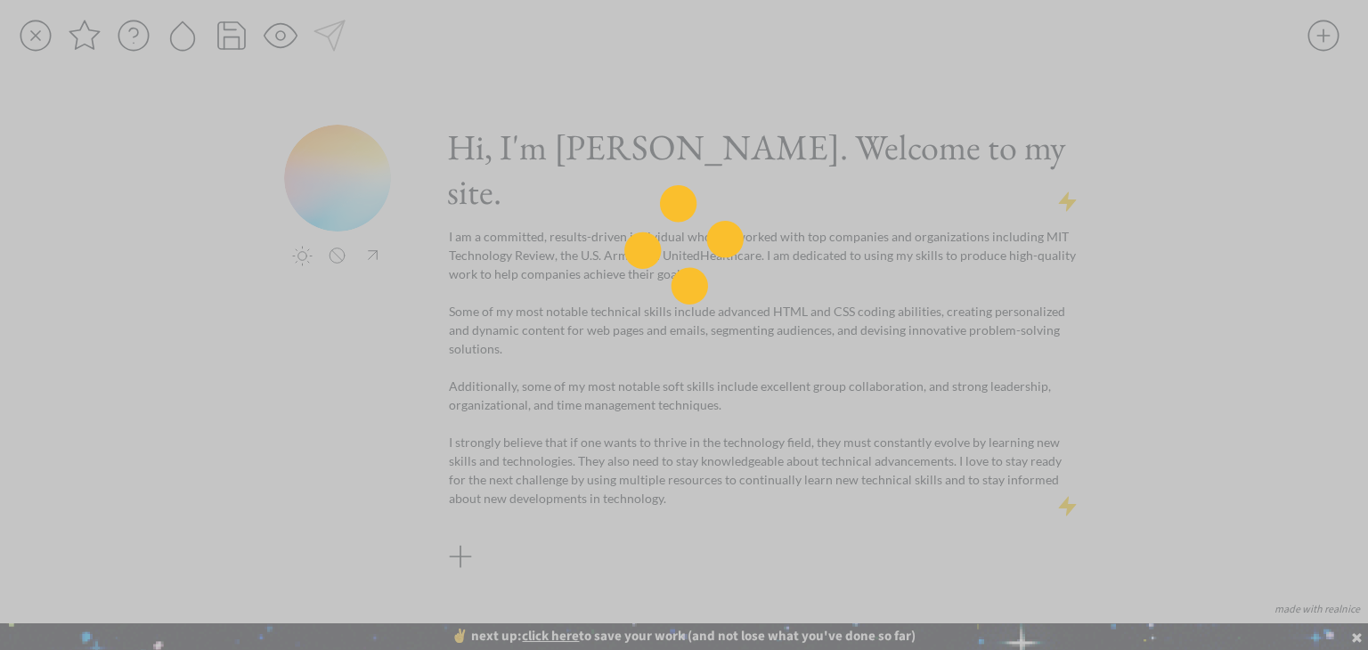
click at [1065, 275] on div at bounding box center [684, 325] width 1368 height 650
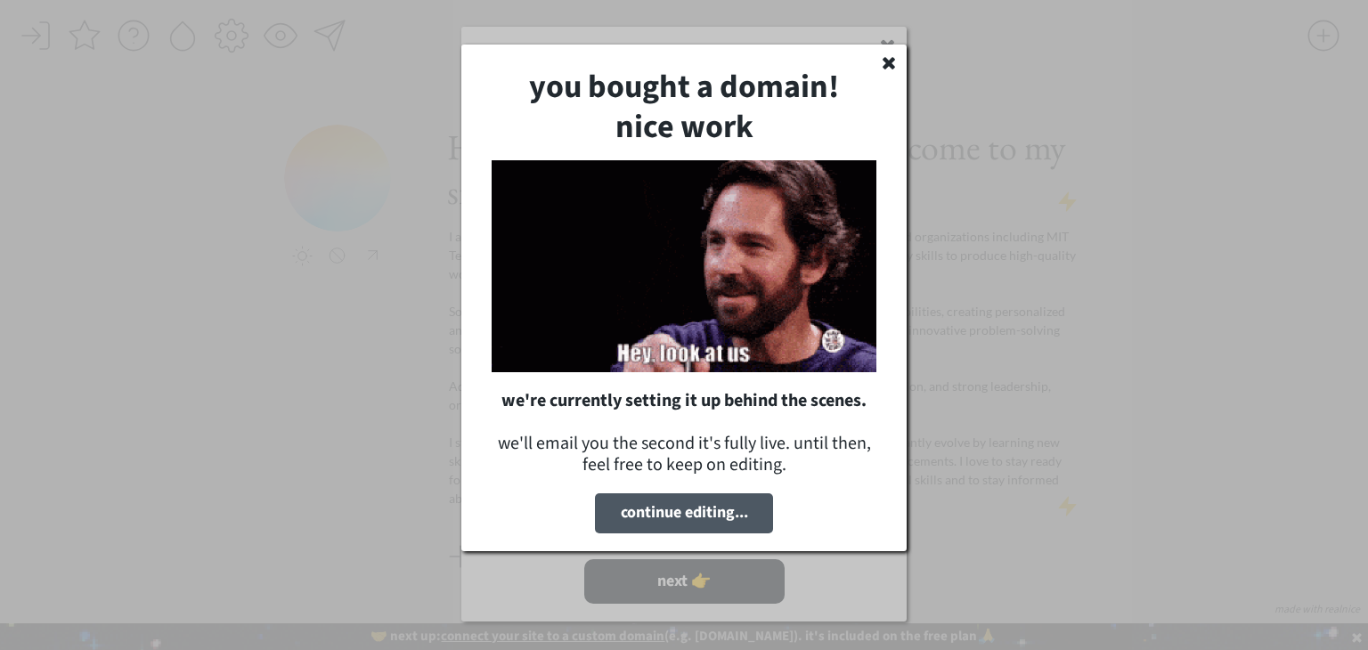
click at [657, 514] on button "continue editing..." at bounding box center [684, 513] width 178 height 40
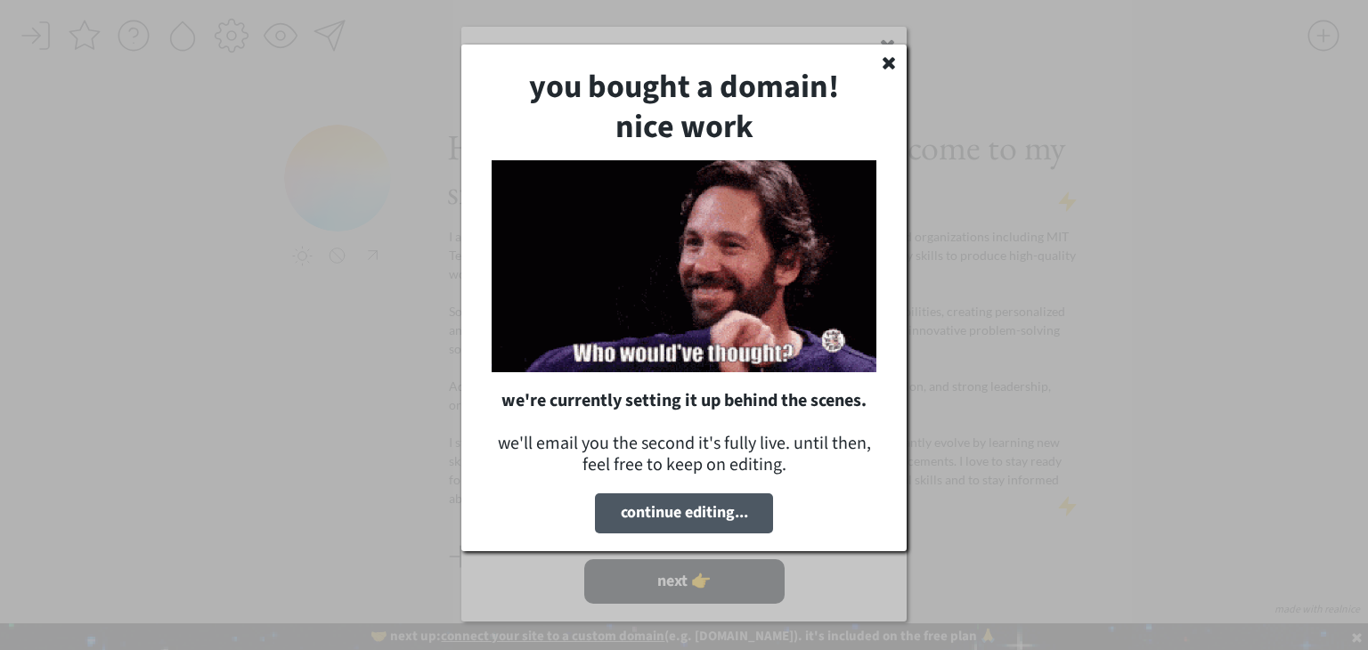
click at [691, 510] on button "continue editing..." at bounding box center [684, 513] width 178 height 40
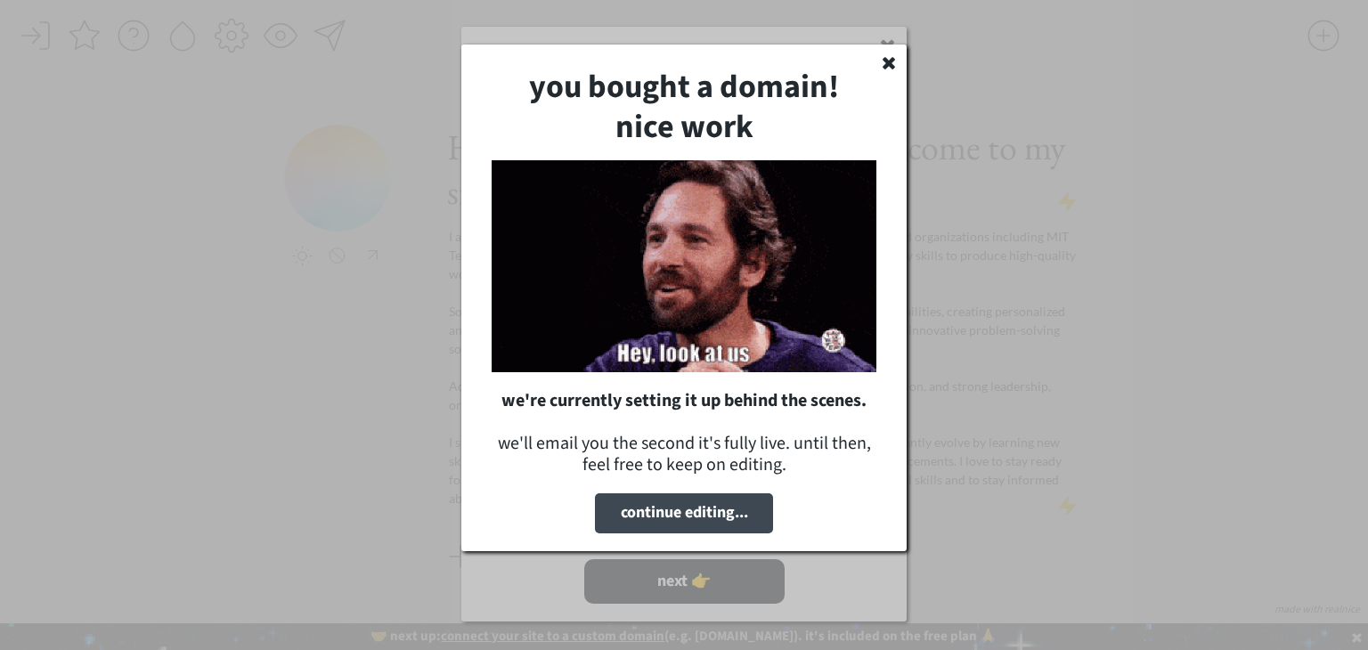
click at [673, 151] on h1 "nice work" at bounding box center [684, 131] width 385 height 40
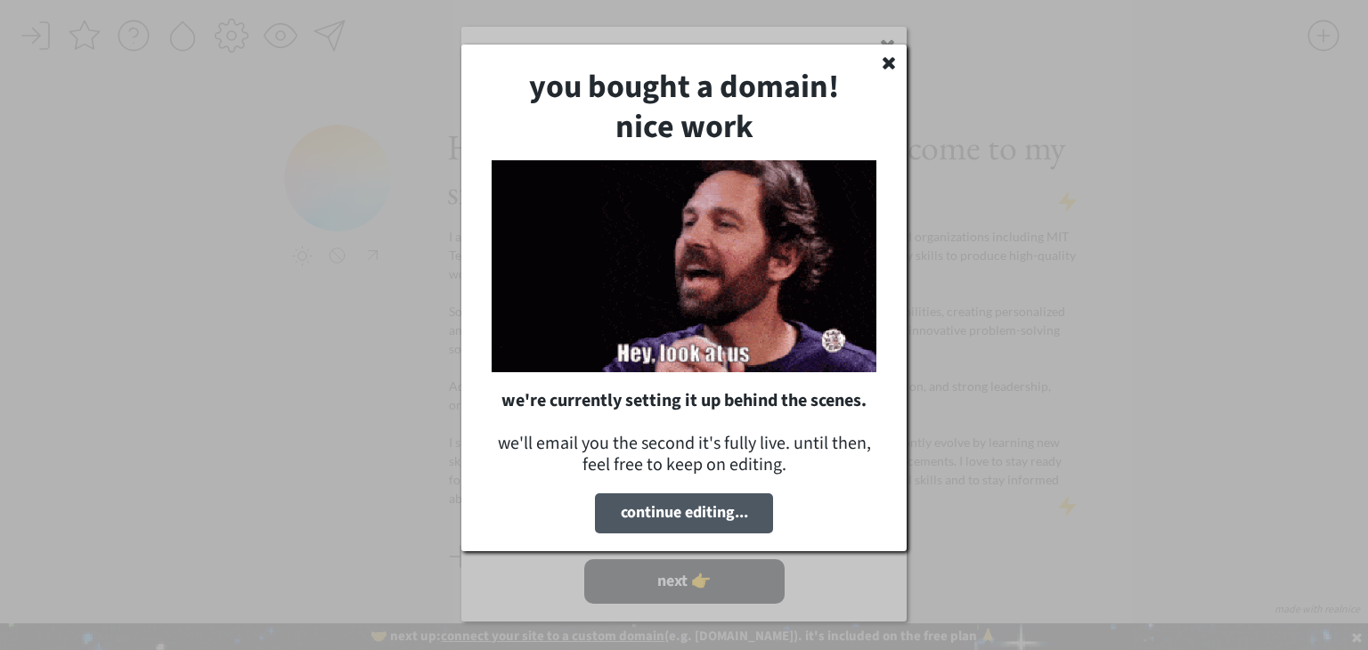
click at [706, 506] on button "continue editing..." at bounding box center [684, 513] width 178 height 40
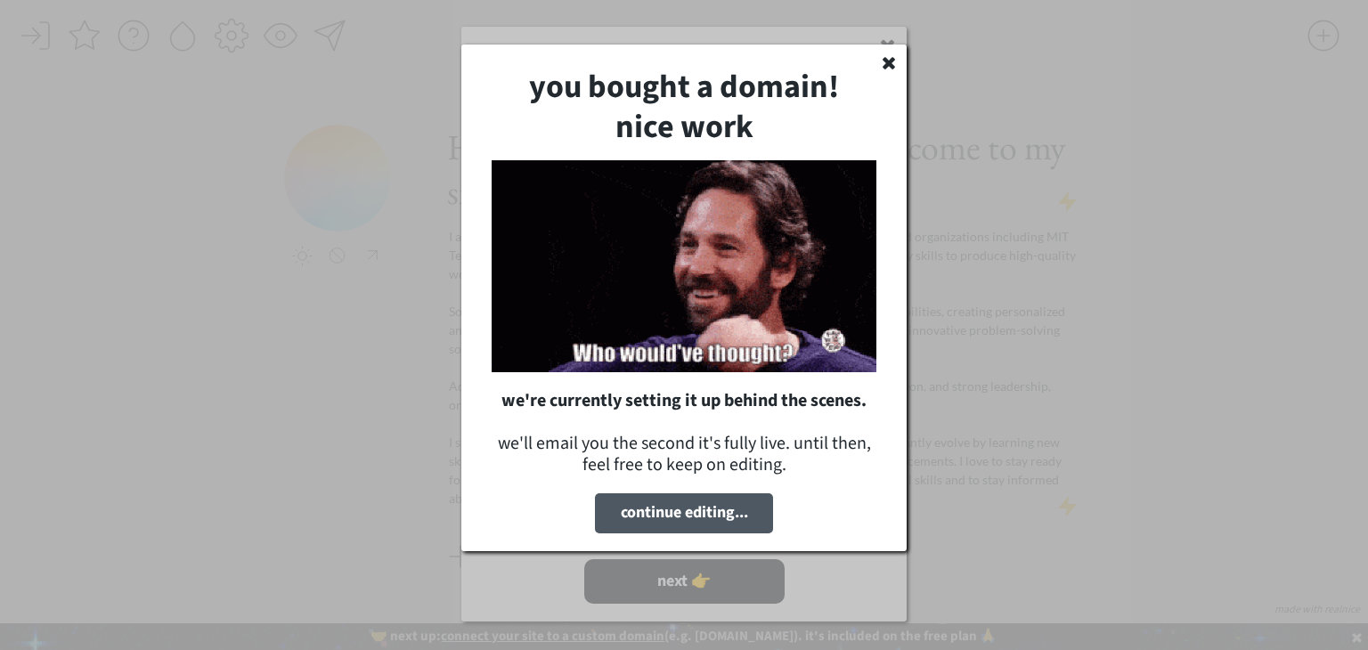
click at [706, 506] on button "continue editing..." at bounding box center [684, 513] width 178 height 40
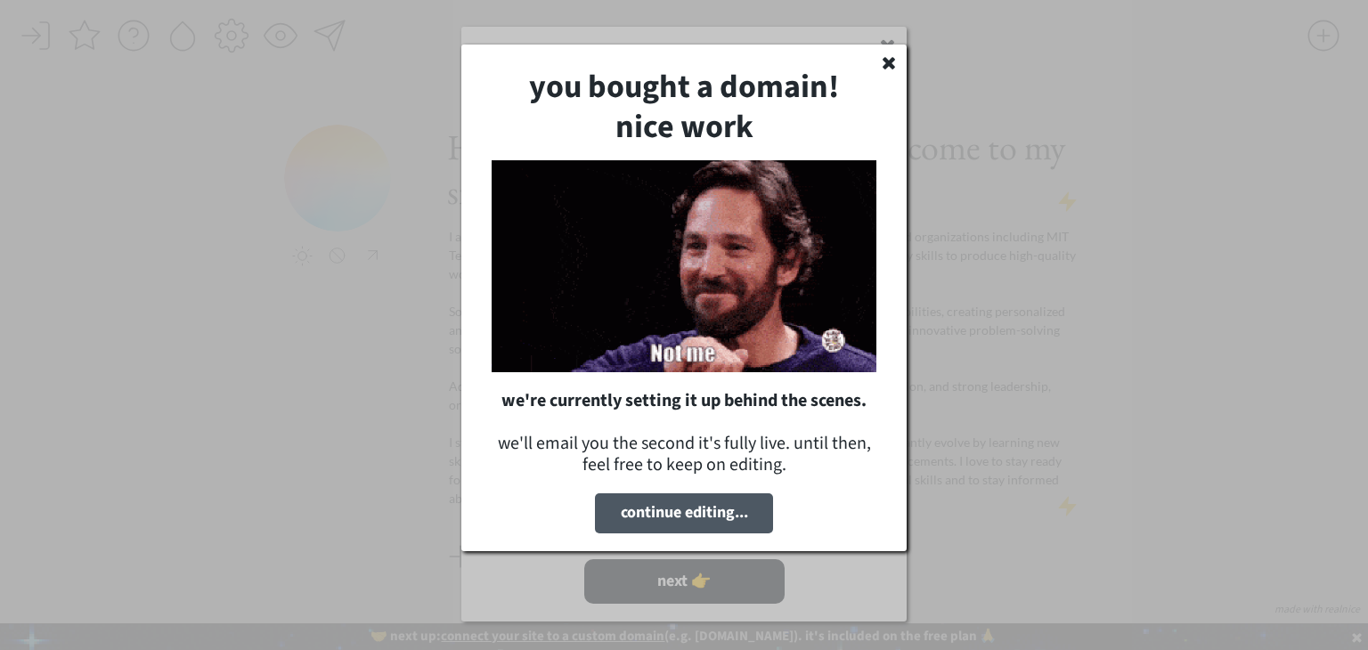
click at [706, 506] on button "continue editing..." at bounding box center [684, 513] width 178 height 40
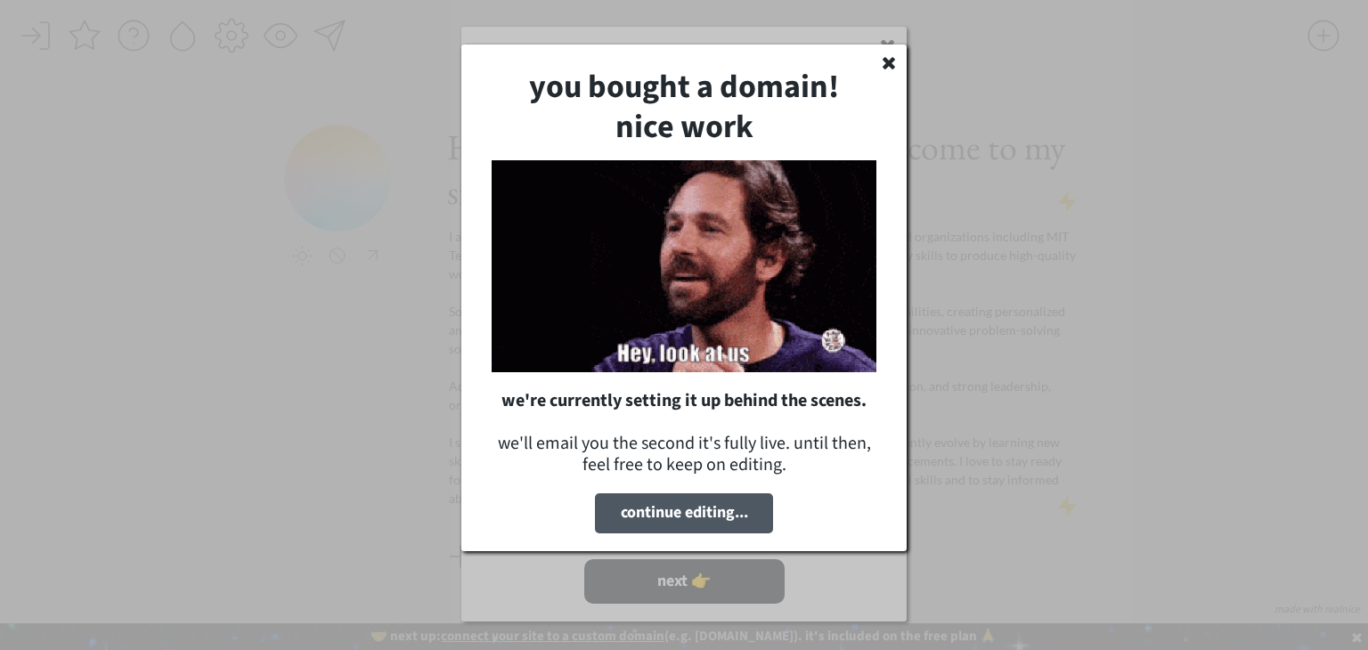
click at [706, 506] on button "continue editing..." at bounding box center [684, 513] width 178 height 40
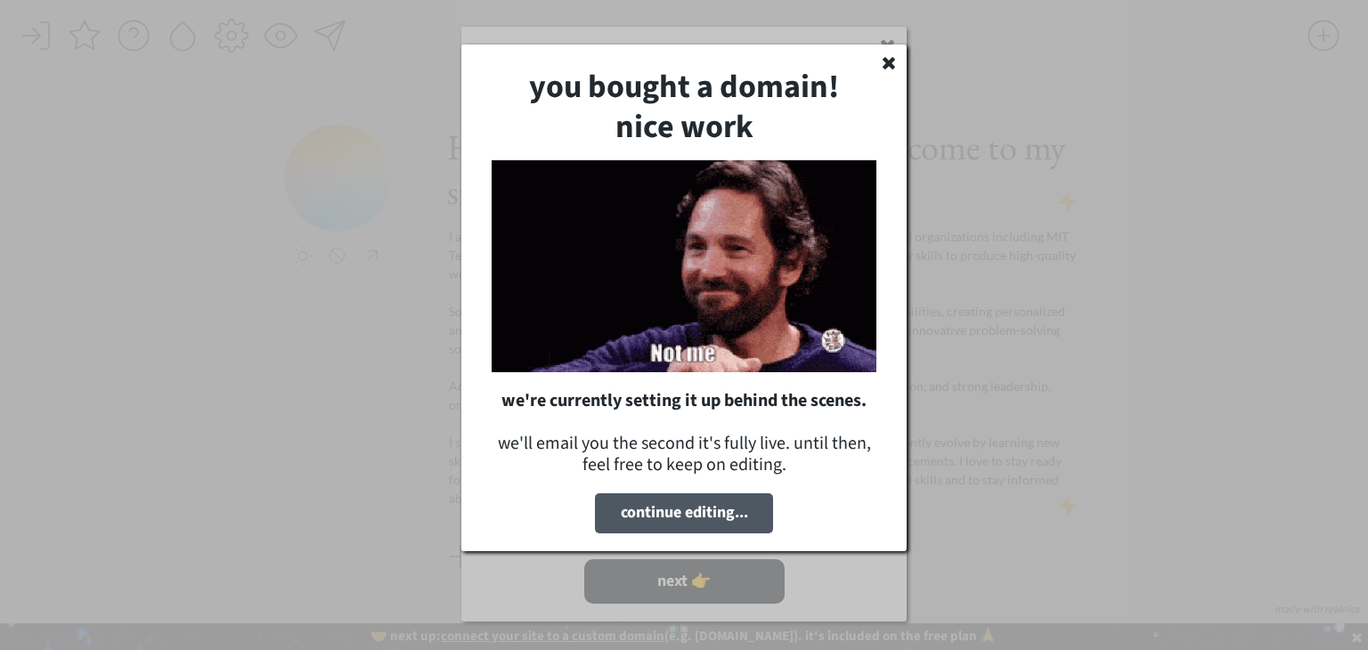
click at [645, 506] on button "continue editing..." at bounding box center [684, 513] width 178 height 40
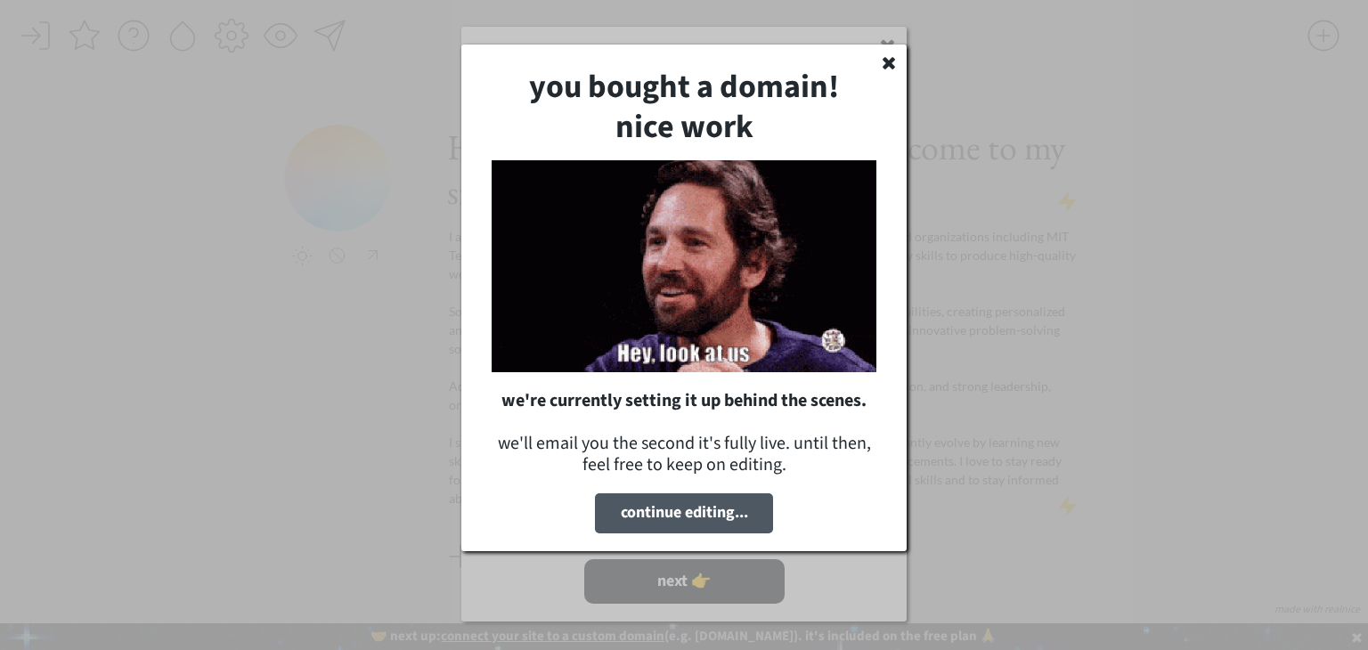
click at [645, 506] on button "continue editing..." at bounding box center [684, 513] width 178 height 40
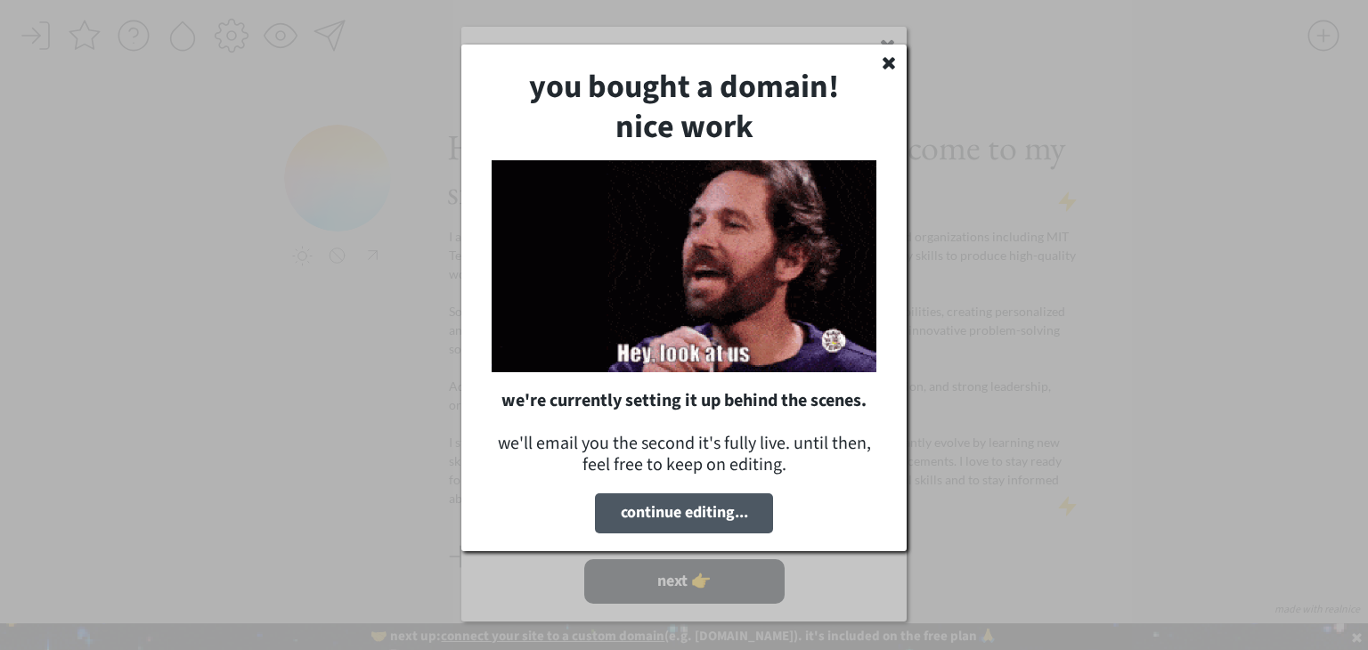
click at [645, 510] on button "continue editing..." at bounding box center [684, 513] width 178 height 40
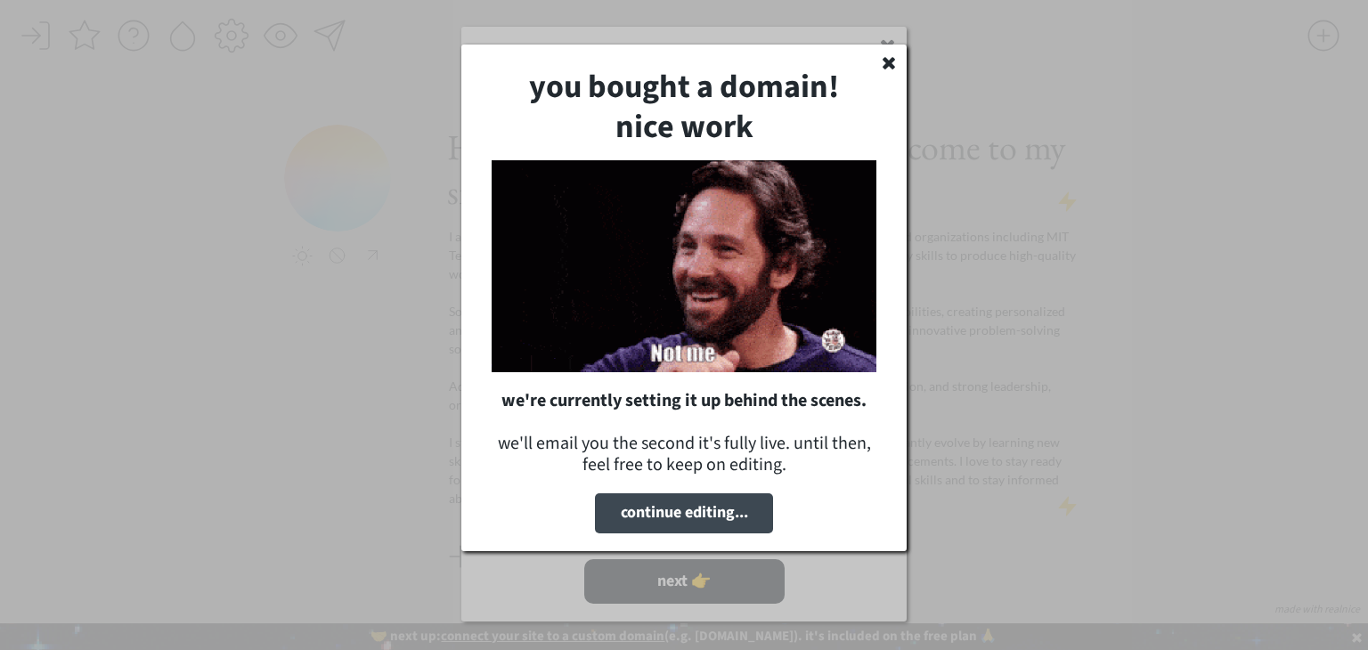
click at [884, 62] on icon at bounding box center [889, 62] width 18 height 18
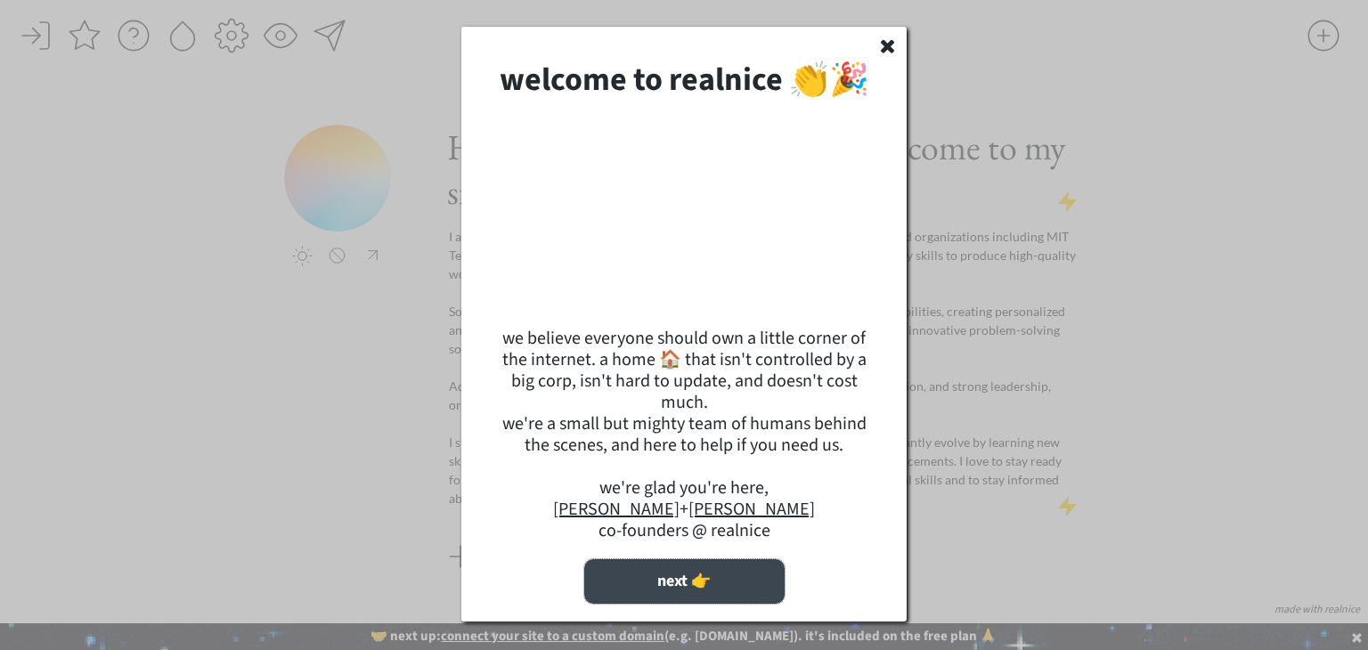
click at [723, 603] on button "next 👉" at bounding box center [684, 581] width 200 height 45
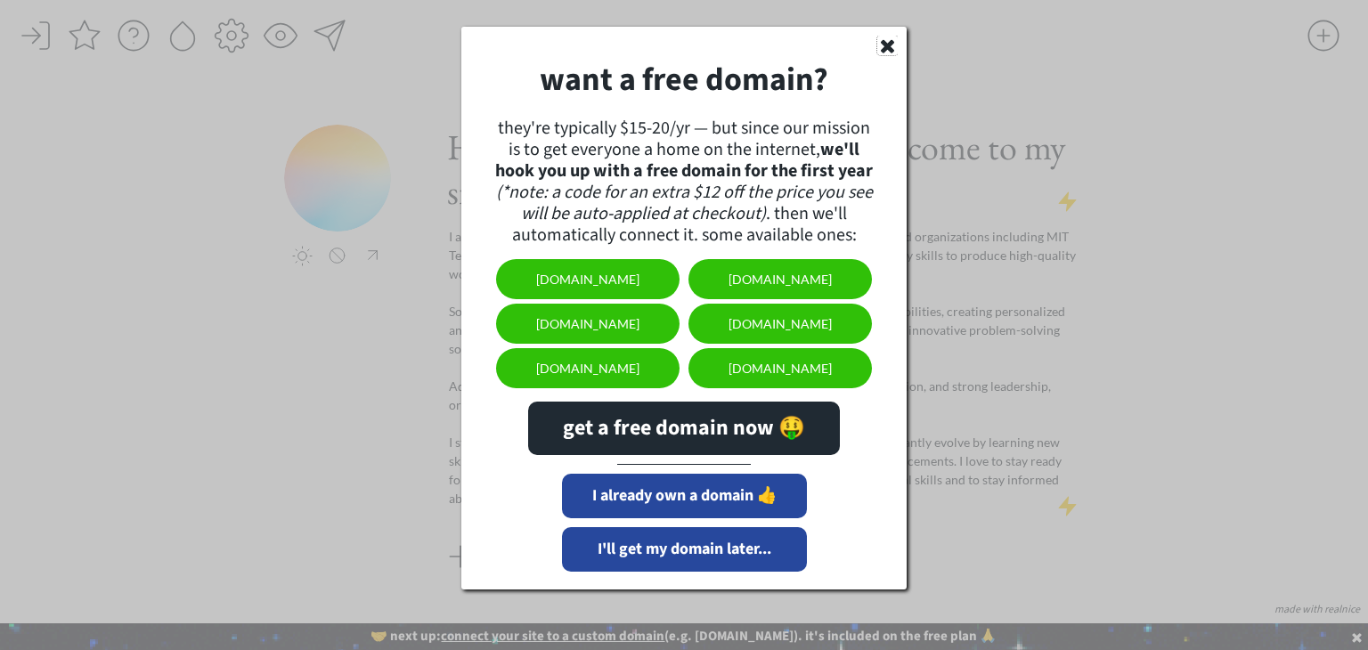
click at [891, 47] on use at bounding box center [887, 46] width 13 height 13
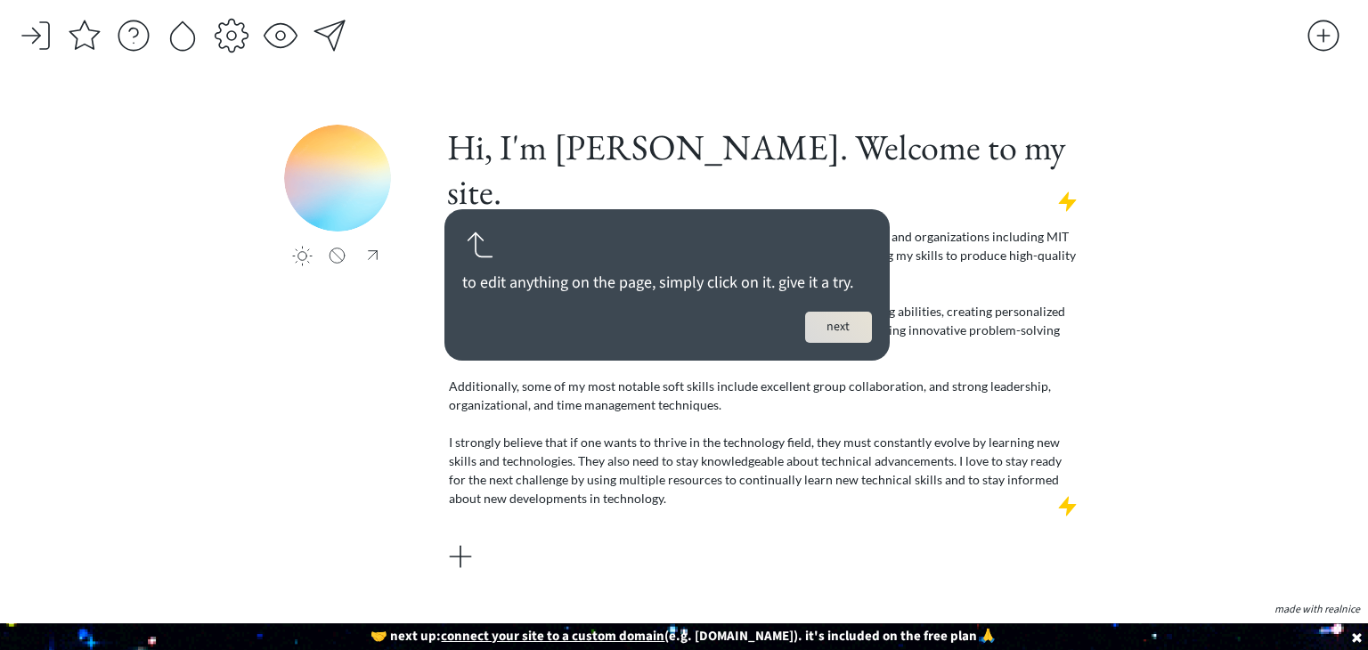
click at [818, 332] on button "next" at bounding box center [838, 327] width 67 height 31
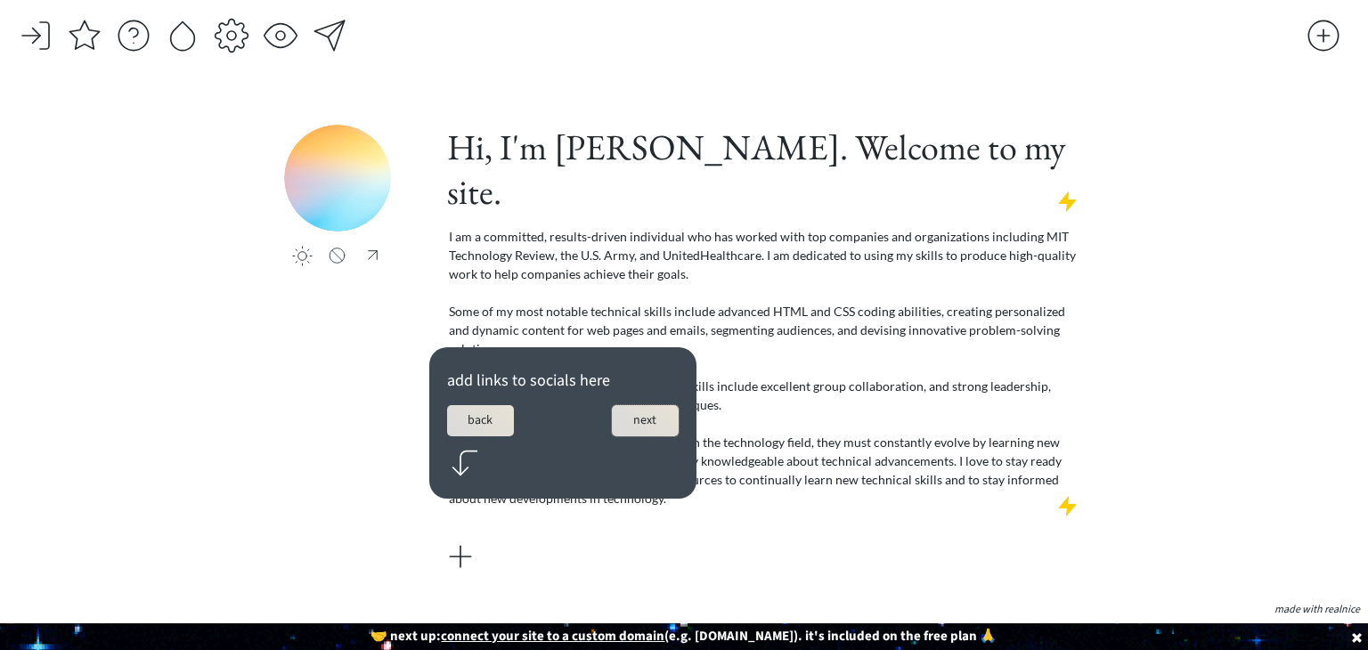
click at [663, 431] on button "next" at bounding box center [645, 420] width 67 height 31
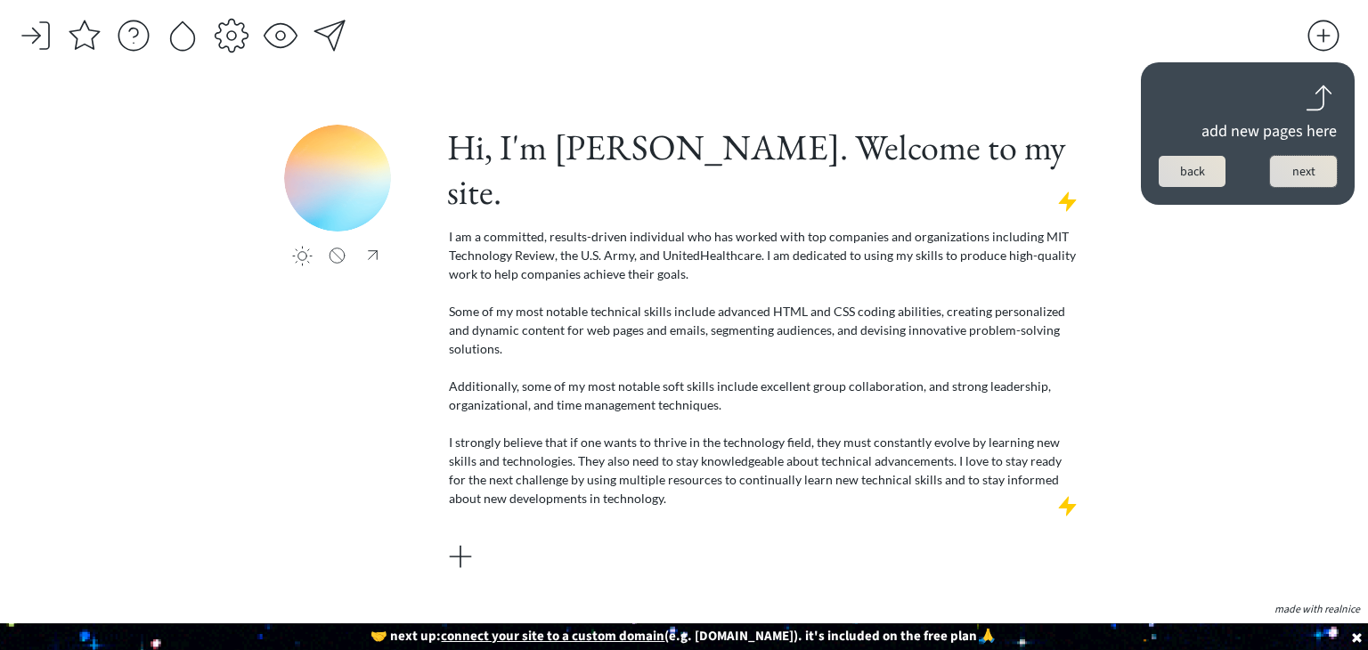
click at [1291, 182] on button "next" at bounding box center [1303, 171] width 67 height 31
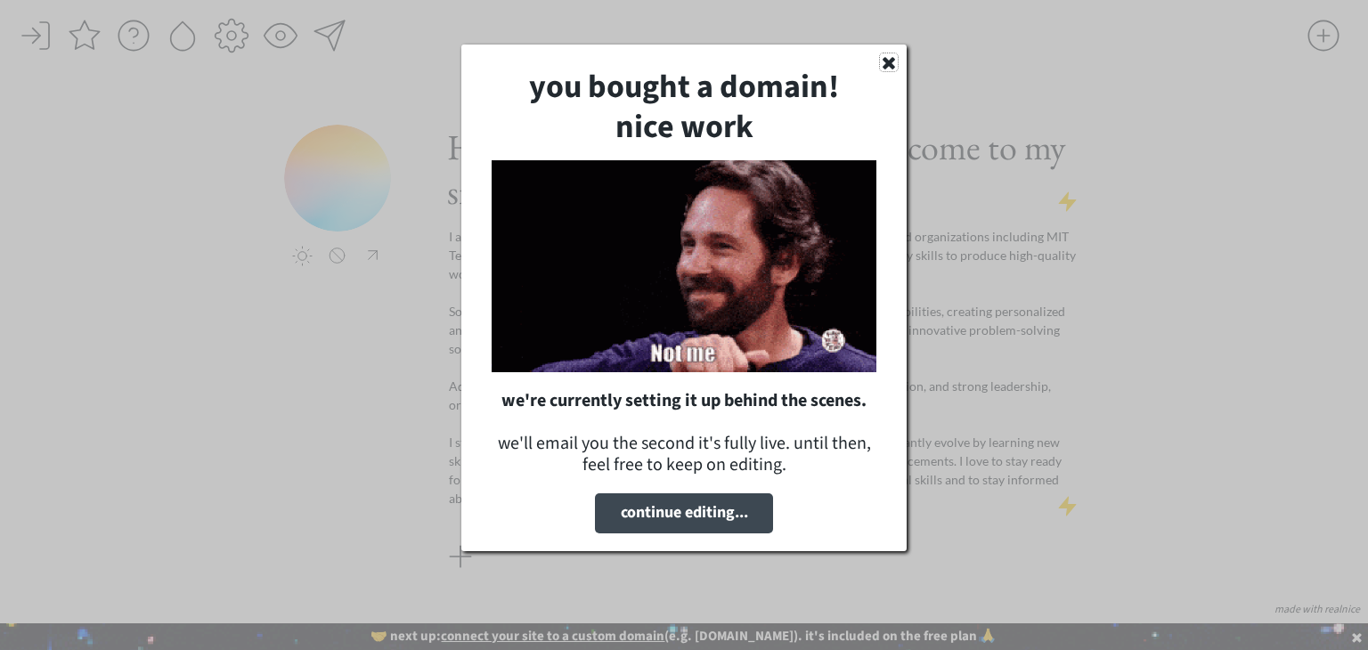
click at [890, 61] on use at bounding box center [889, 63] width 12 height 12
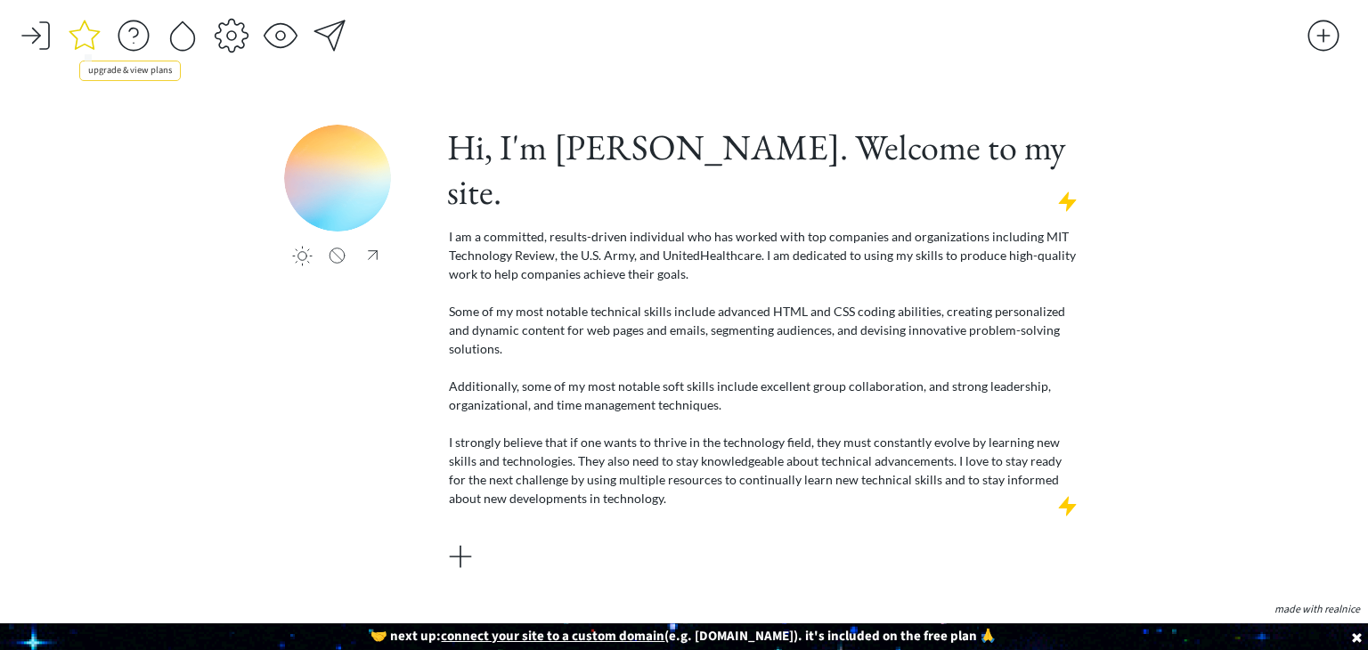
click at [86, 44] on div at bounding box center [85, 36] width 36 height 36
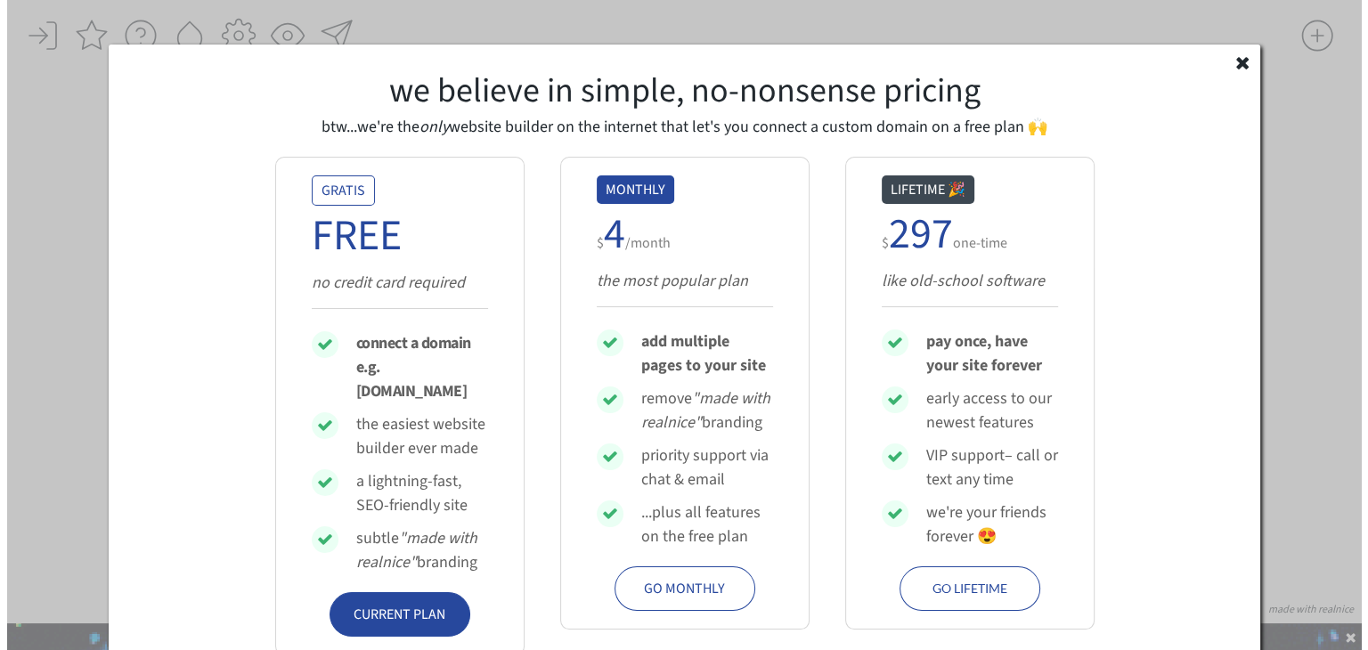
scroll to position [29, 0]
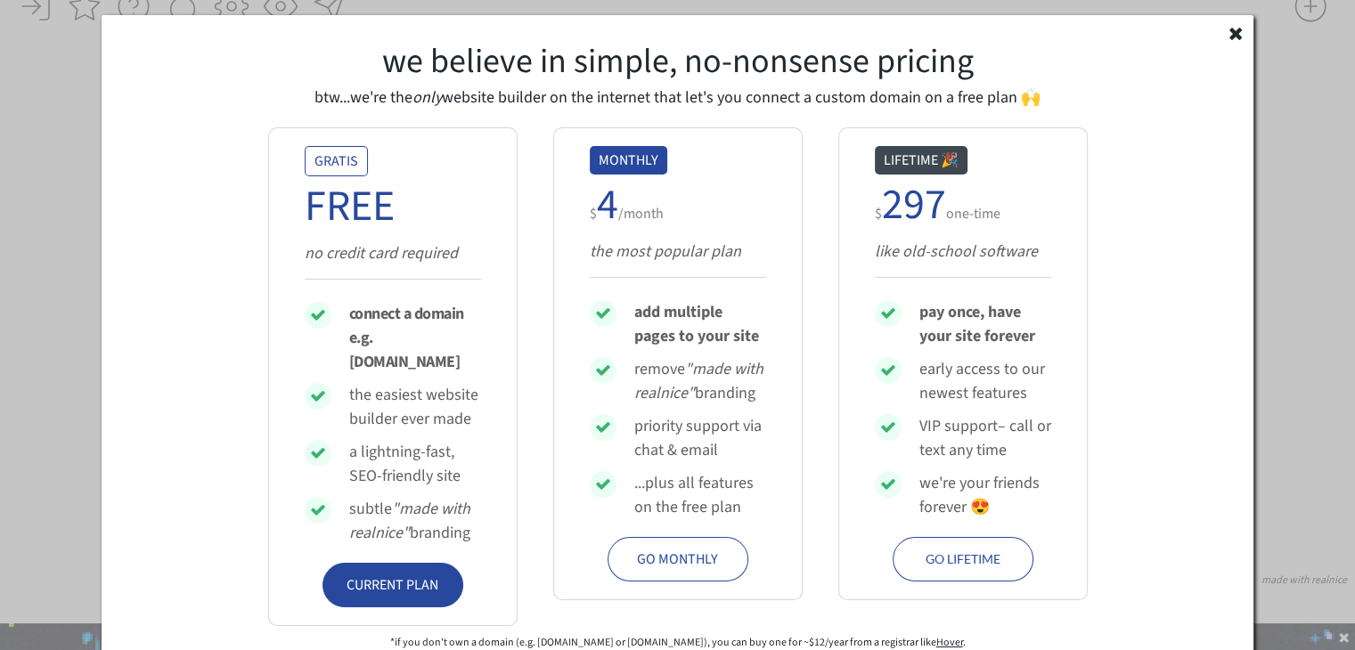
click at [659, 563] on div "GO MONTHLY" at bounding box center [677, 559] width 103 height 21
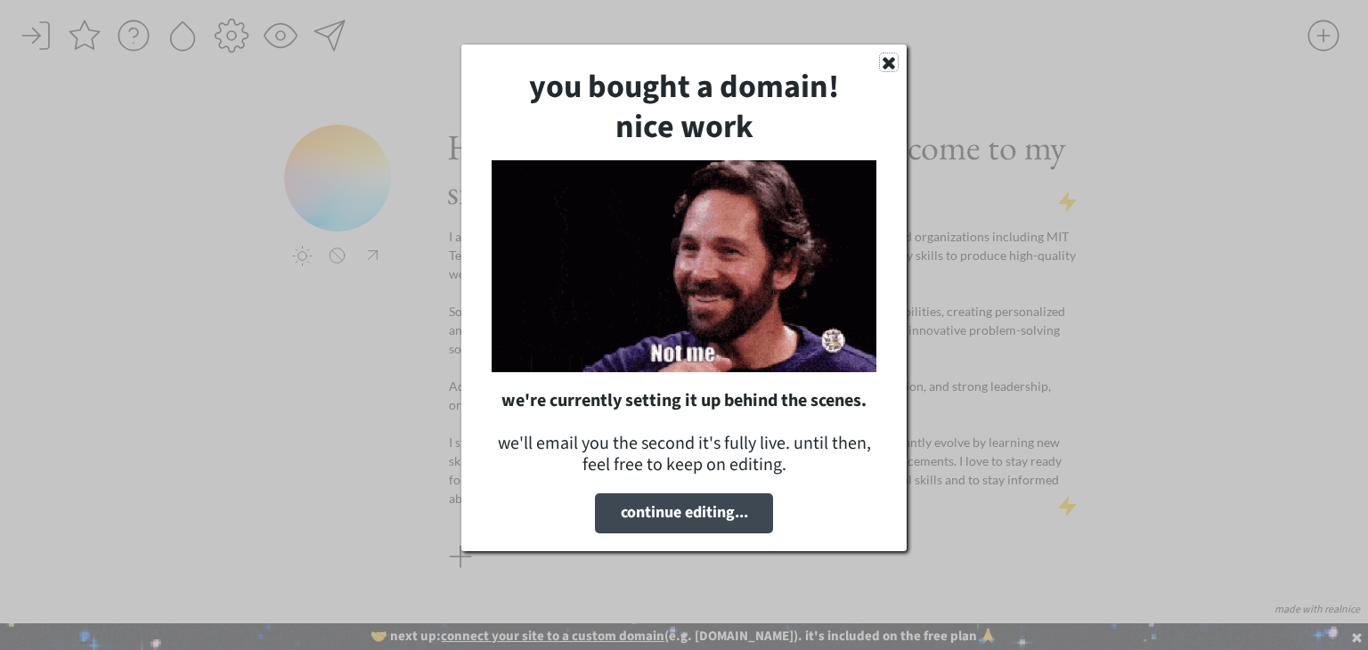
click at [893, 63] on icon at bounding box center [889, 62] width 18 height 18
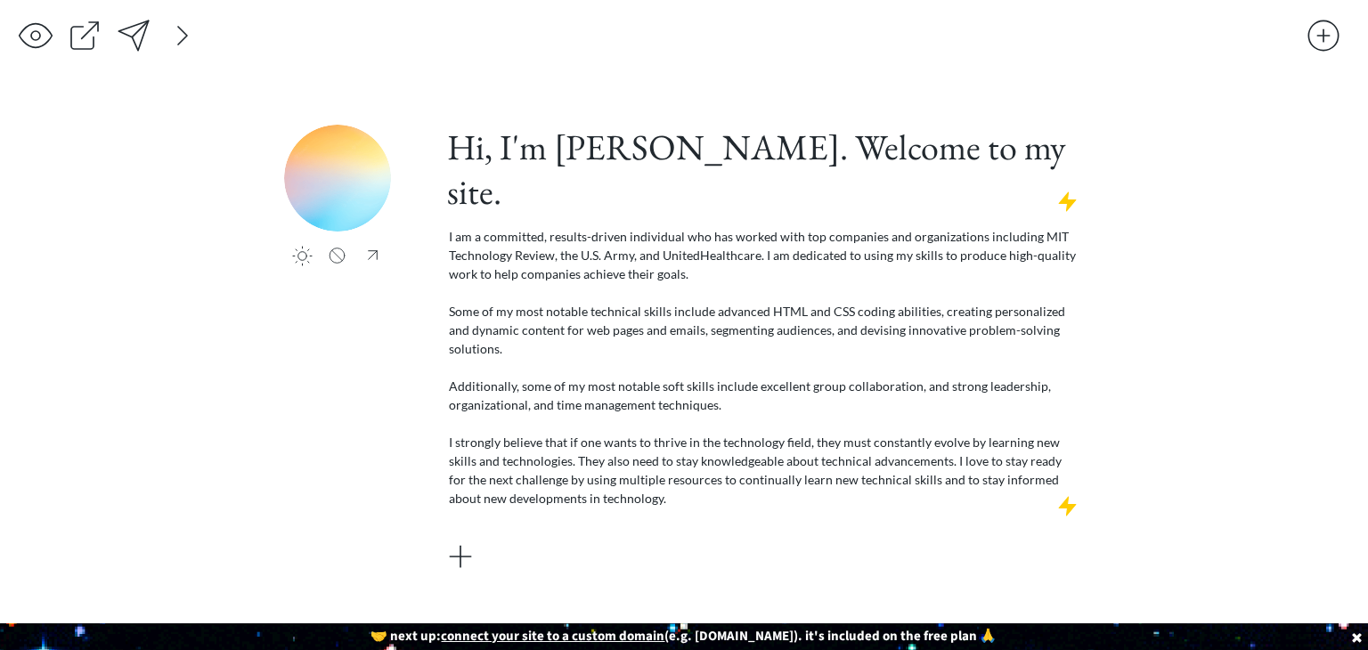
click at [649, 534] on div "Hi, I'm Janeise. Welcome to my site. I am a committed, results-driven individua…" at bounding box center [765, 350] width 640 height 451
click at [178, 34] on div at bounding box center [183, 36] width 36 height 36
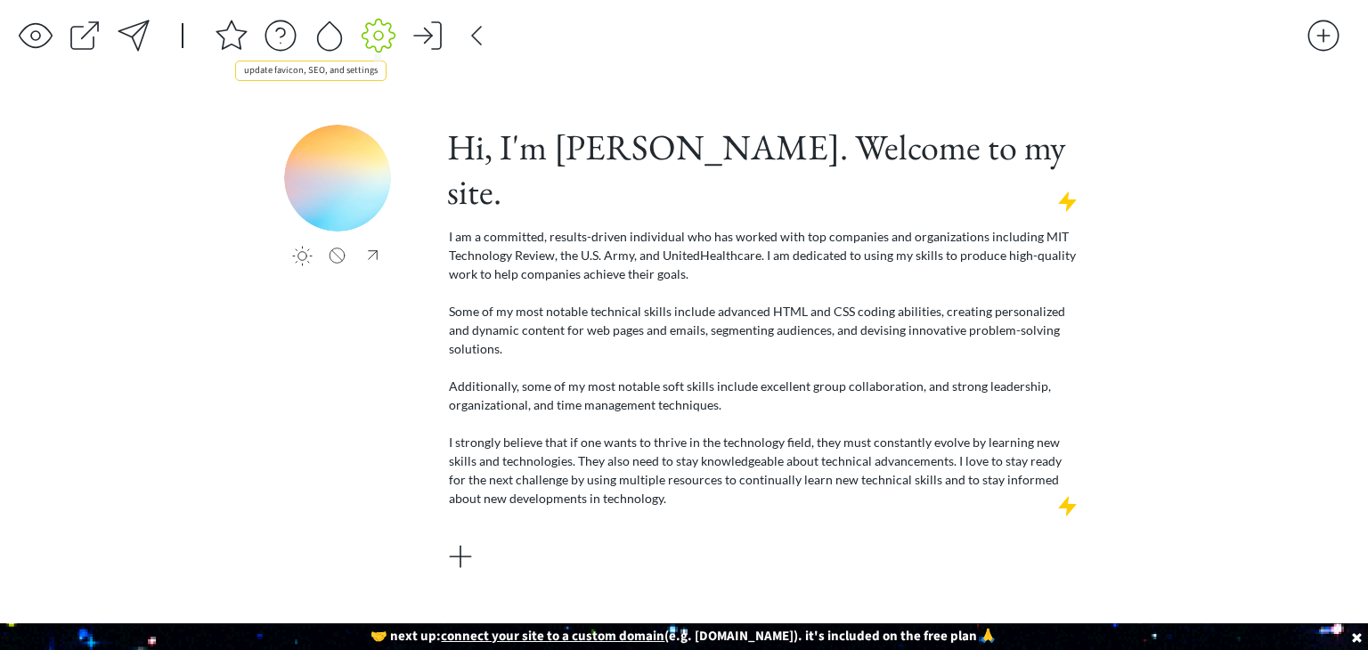
click at [371, 37] on div at bounding box center [379, 36] width 36 height 36
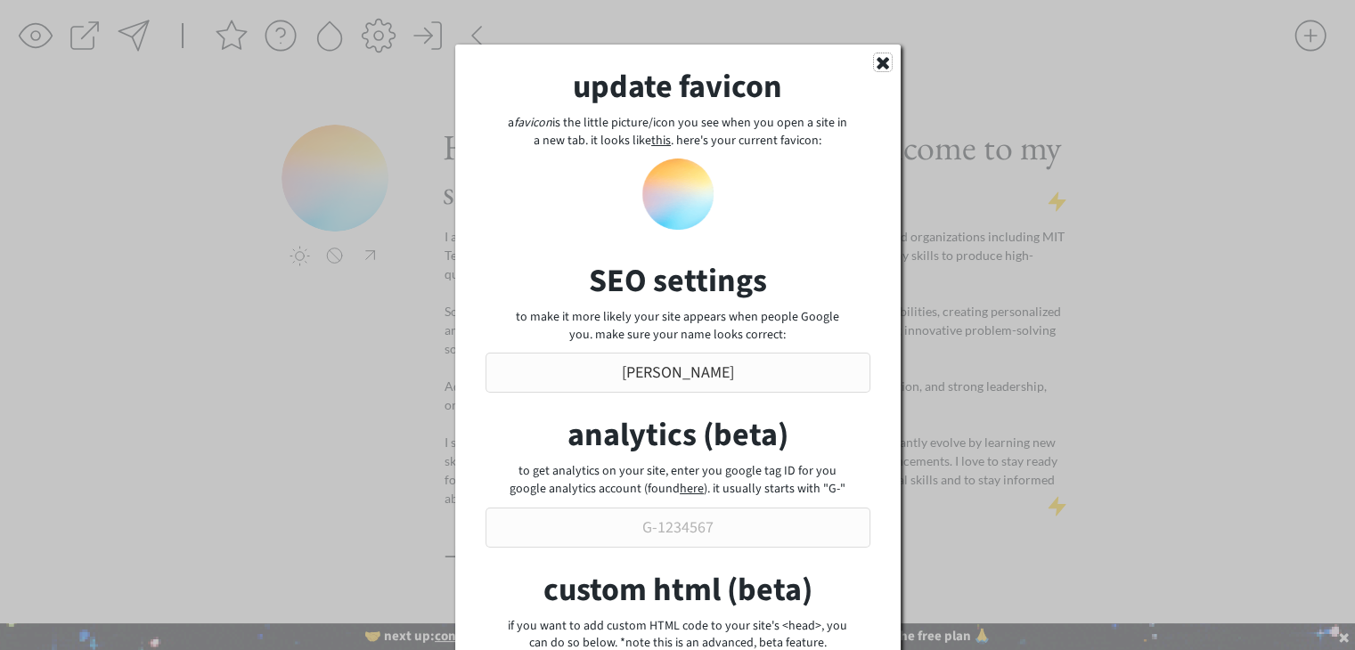
click at [877, 61] on icon at bounding box center [883, 62] width 18 height 18
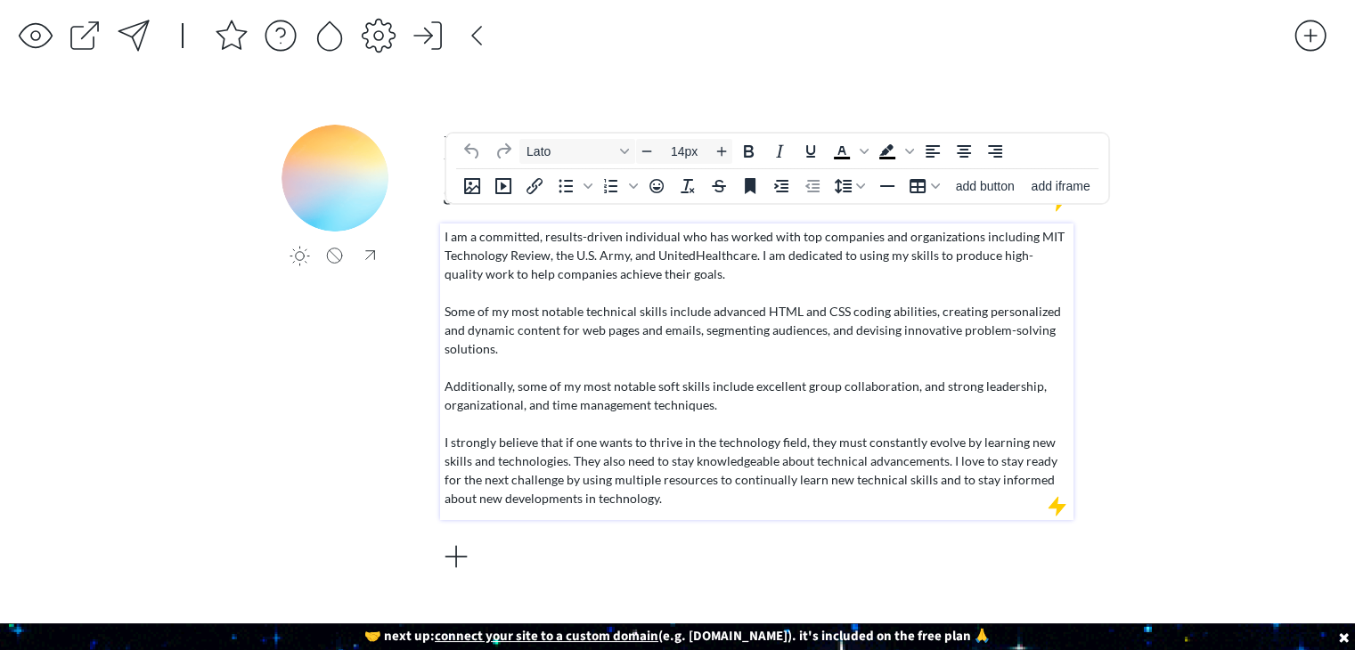
click at [1046, 380] on p "I am a committed, results-driven individual who has worked with top companies a…" at bounding box center [757, 367] width 625 height 281
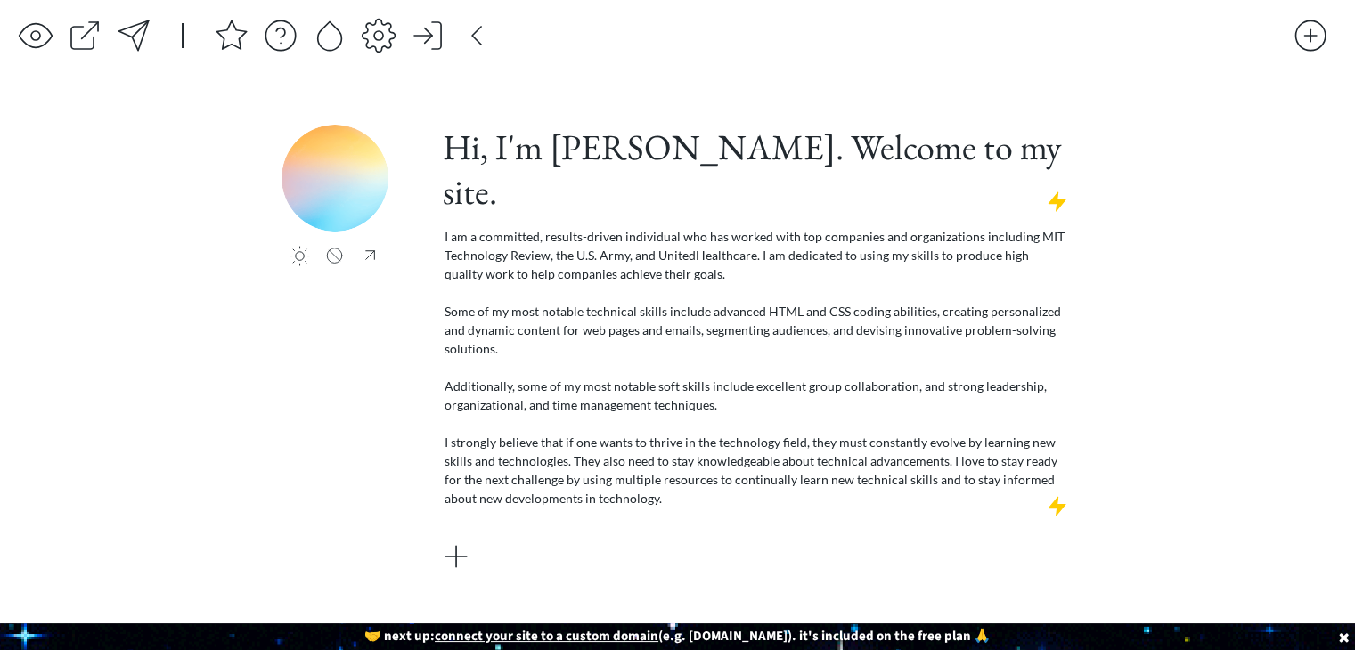
drag, startPoint x: 741, startPoint y: 539, endPoint x: 624, endPoint y: 552, distance: 117.5
click at [741, 538] on div "Hi, I'm Janeise. Welcome to my site. I am a committed, results-driven individua…" at bounding box center [756, 350] width 633 height 451
click at [460, 539] on div at bounding box center [456, 557] width 36 height 36
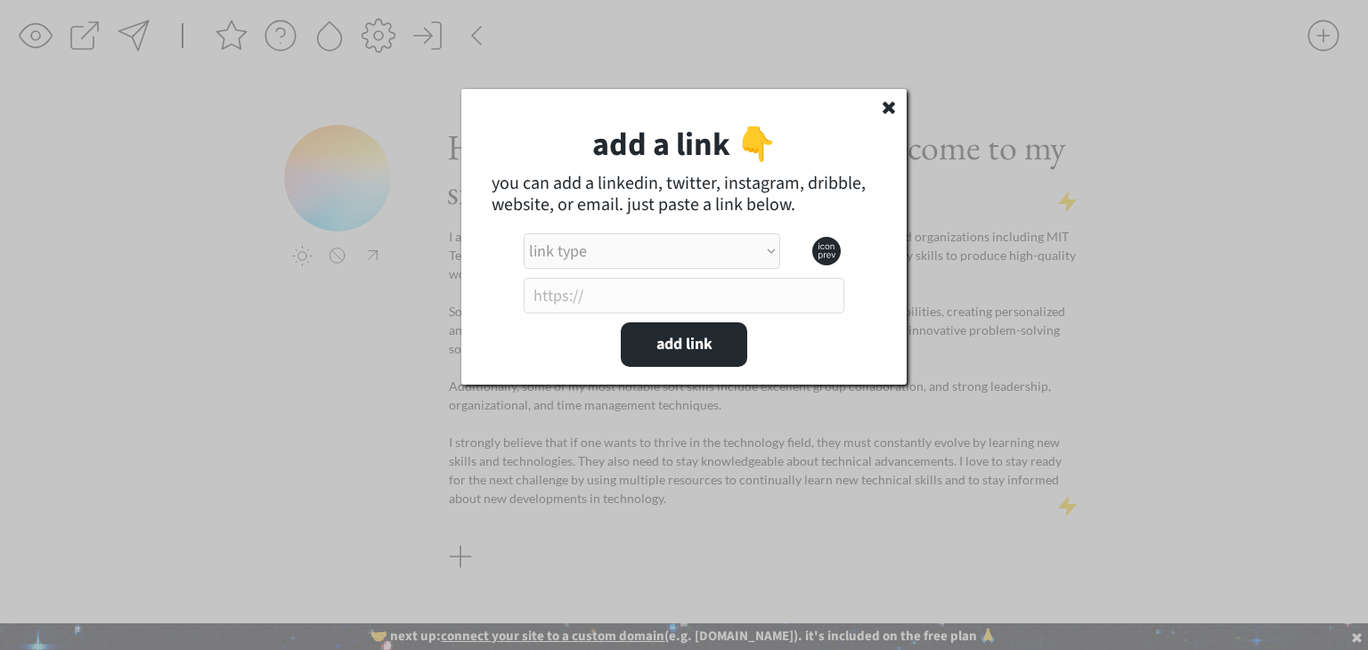
click at [688, 253] on select "link type apple music apple podcasts beehiiv behance bluesky calendar discord d…" at bounding box center [652, 251] width 257 height 36
select select ""linkedin""
click at [524, 233] on select "link type apple music apple podcasts beehiiv behance bluesky calendar discord d…" at bounding box center [652, 251] width 257 height 36
click at [599, 284] on input "input" at bounding box center [684, 296] width 321 height 36
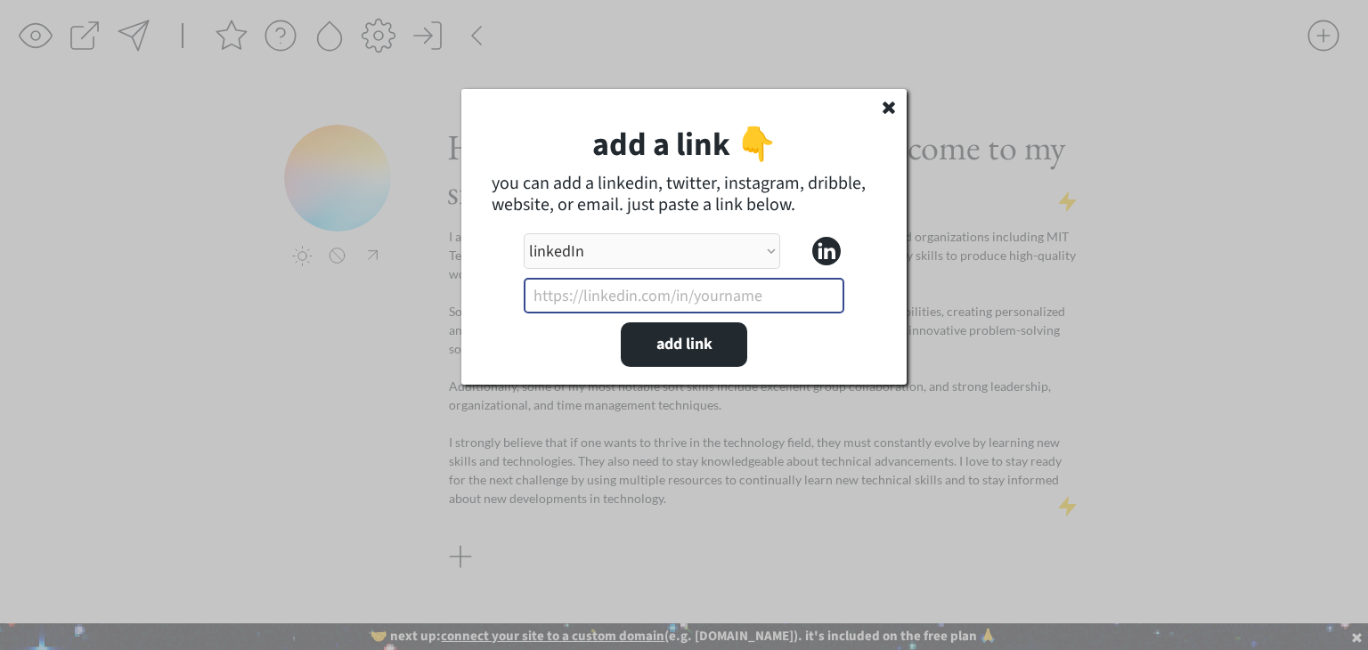
click at [766, 285] on input "input" at bounding box center [684, 296] width 321 height 36
paste input "https://www.linkedin.com/in/janeise-davis-learns-tech/"
drag, startPoint x: 701, startPoint y: 297, endPoint x: 478, endPoint y: 322, distance: 224.2
click at [478, 322] on div "add a link 👇 you can add a linkedin, twitter, instagram, dribble, website, or e…" at bounding box center [683, 237] width 445 height 296
drag, startPoint x: 565, startPoint y: 293, endPoint x: 552, endPoint y: 297, distance: 13.0
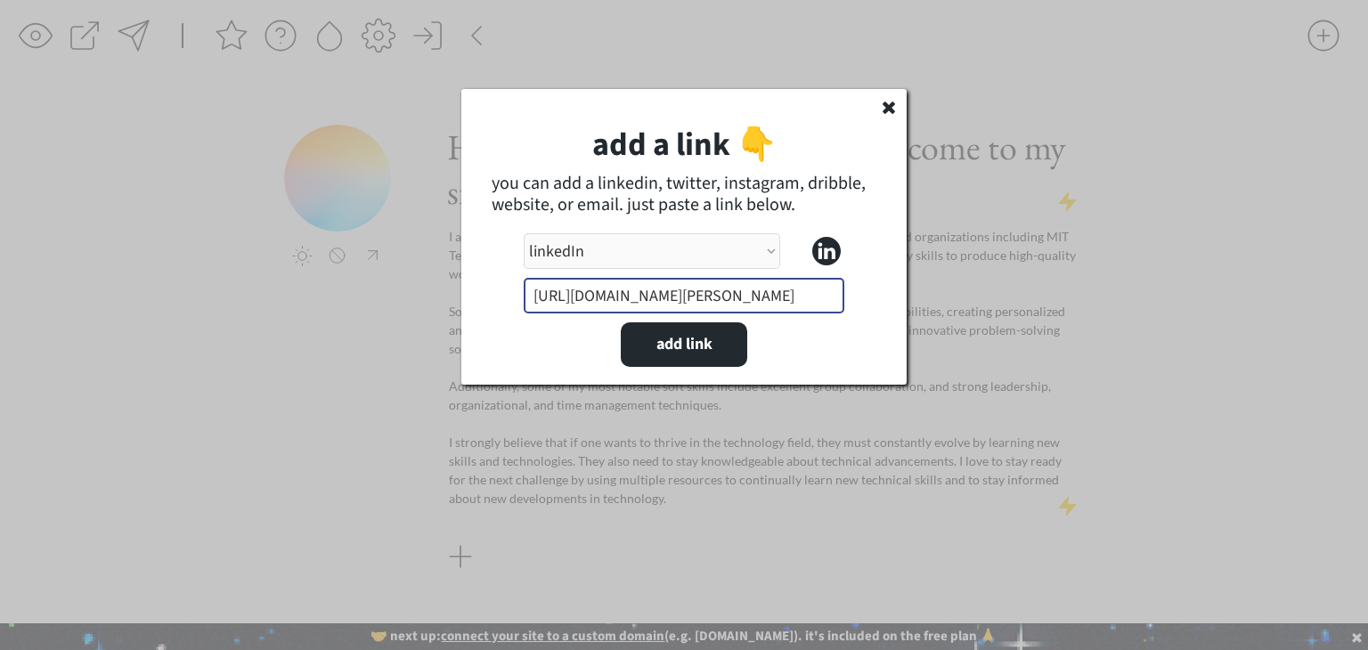
click at [564, 293] on input "input" at bounding box center [684, 296] width 321 height 36
click at [531, 300] on input "input" at bounding box center [684, 296] width 321 height 36
type input "https://www.linkedin.com/in/janeise-davis-learns-tech/"
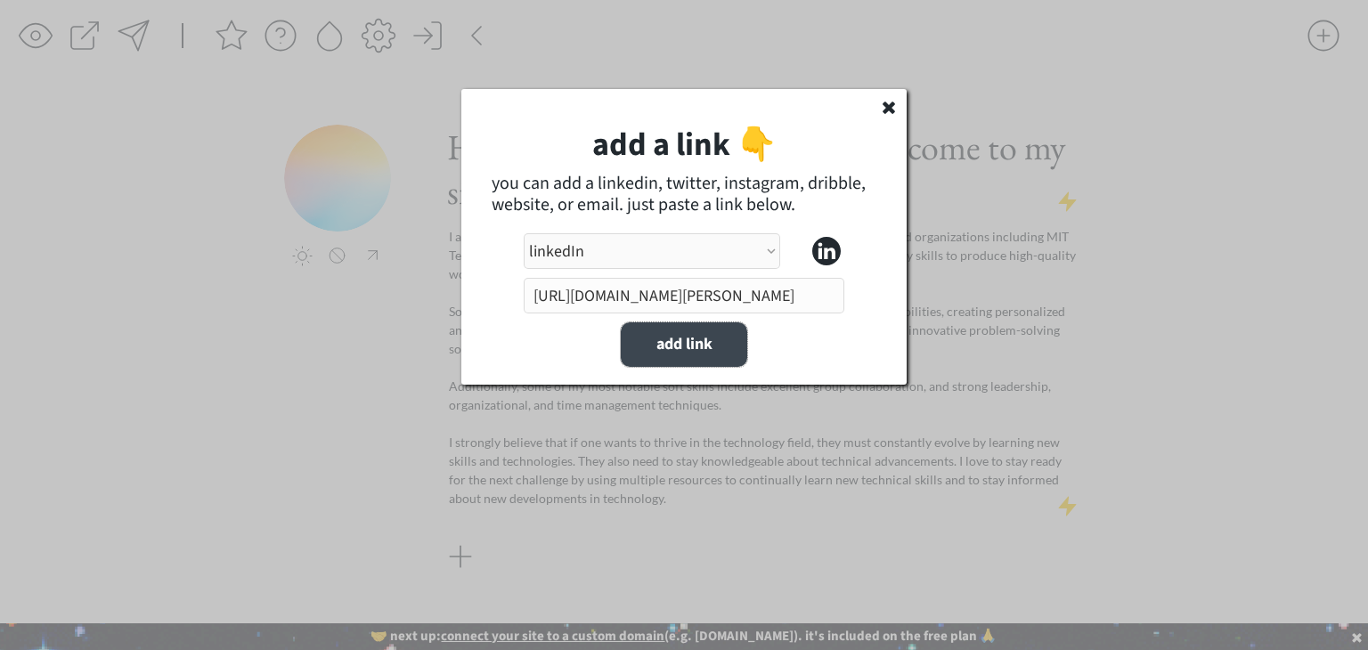
click at [653, 343] on button "add link" at bounding box center [684, 344] width 126 height 45
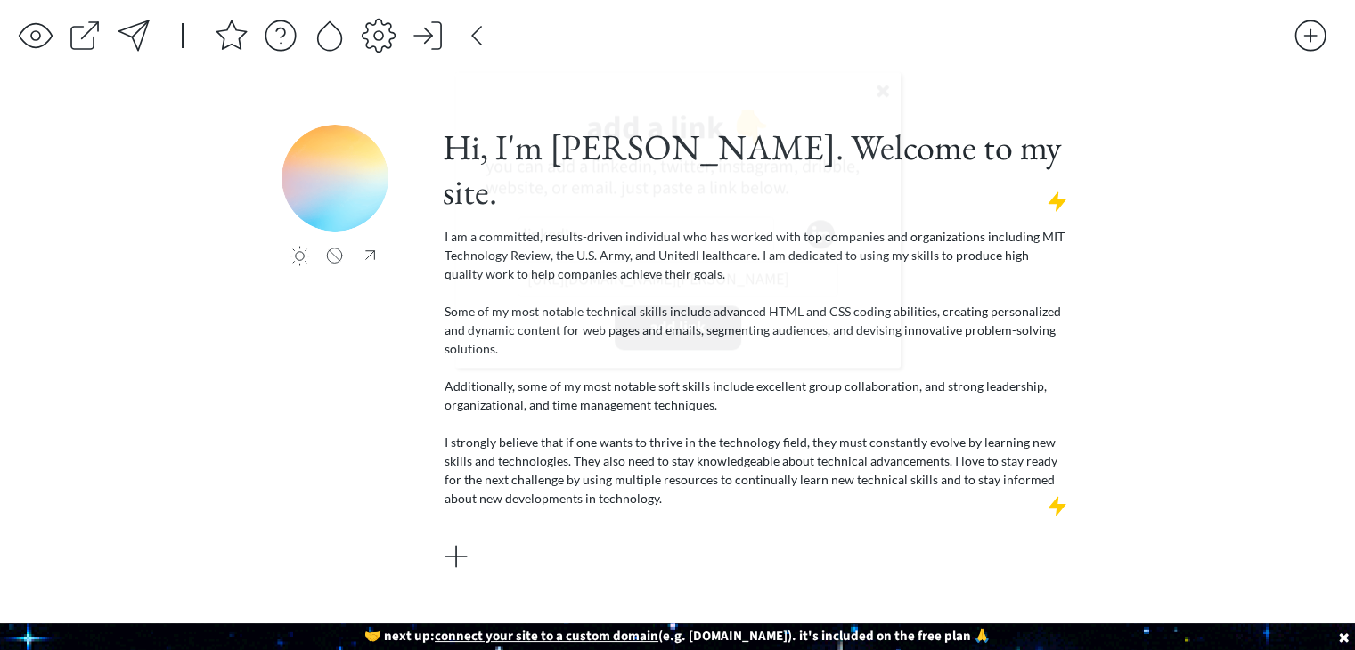
select select ""PLACEHOLDER_1427118222253""
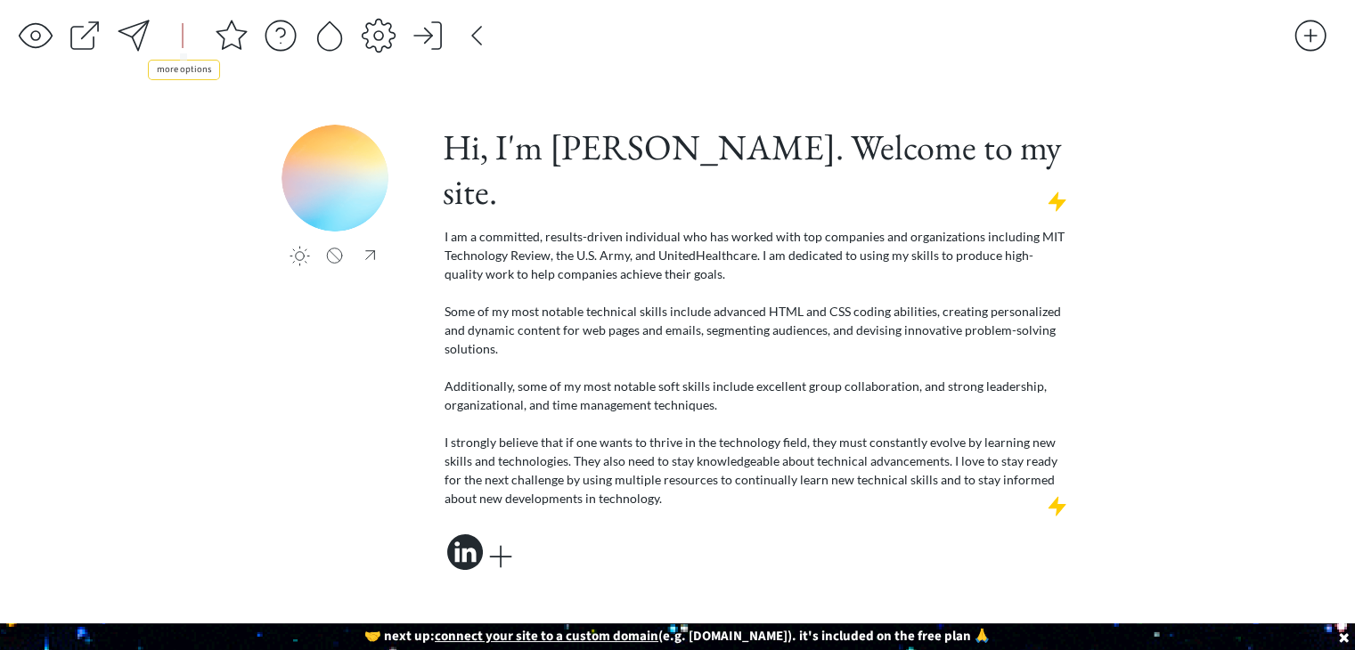
click at [183, 41] on div at bounding box center [183, 35] width 2 height 25
click at [183, 41] on div at bounding box center [183, 36] width 36 height 36
click at [372, 265] on div at bounding box center [370, 255] width 22 height 20
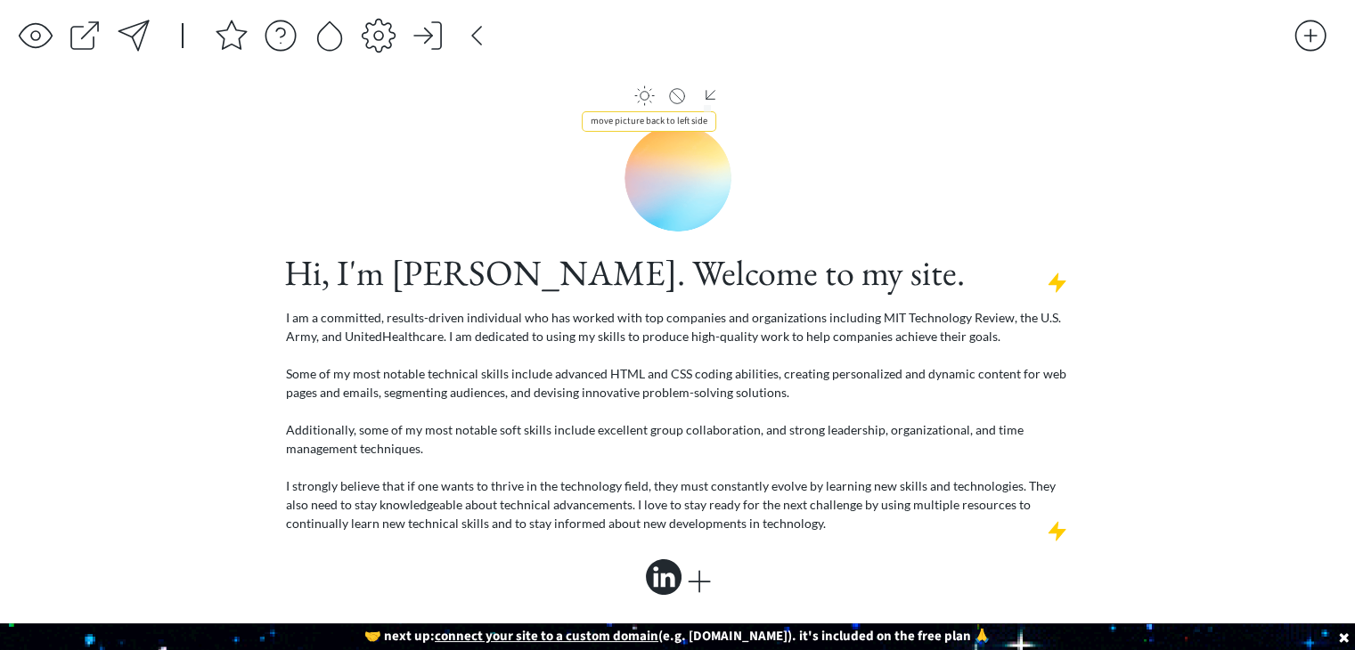
click at [707, 97] on div at bounding box center [710, 95] width 22 height 20
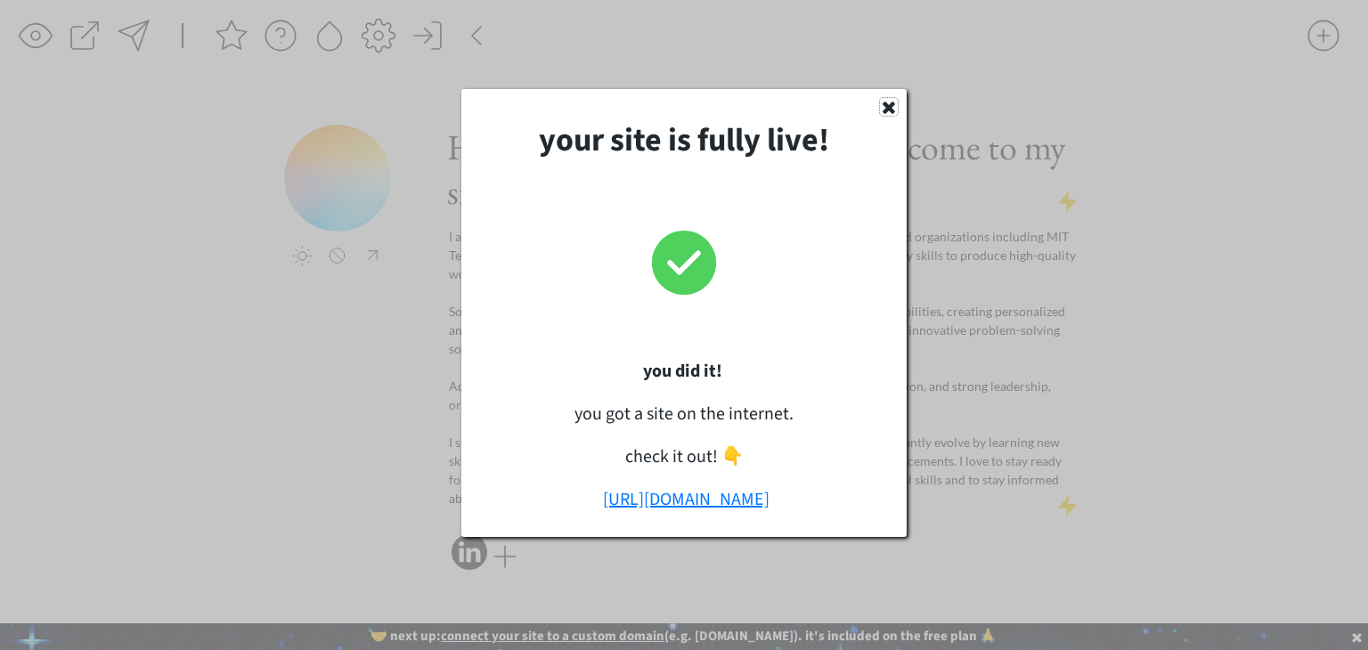
click at [884, 107] on icon at bounding box center [889, 107] width 18 height 18
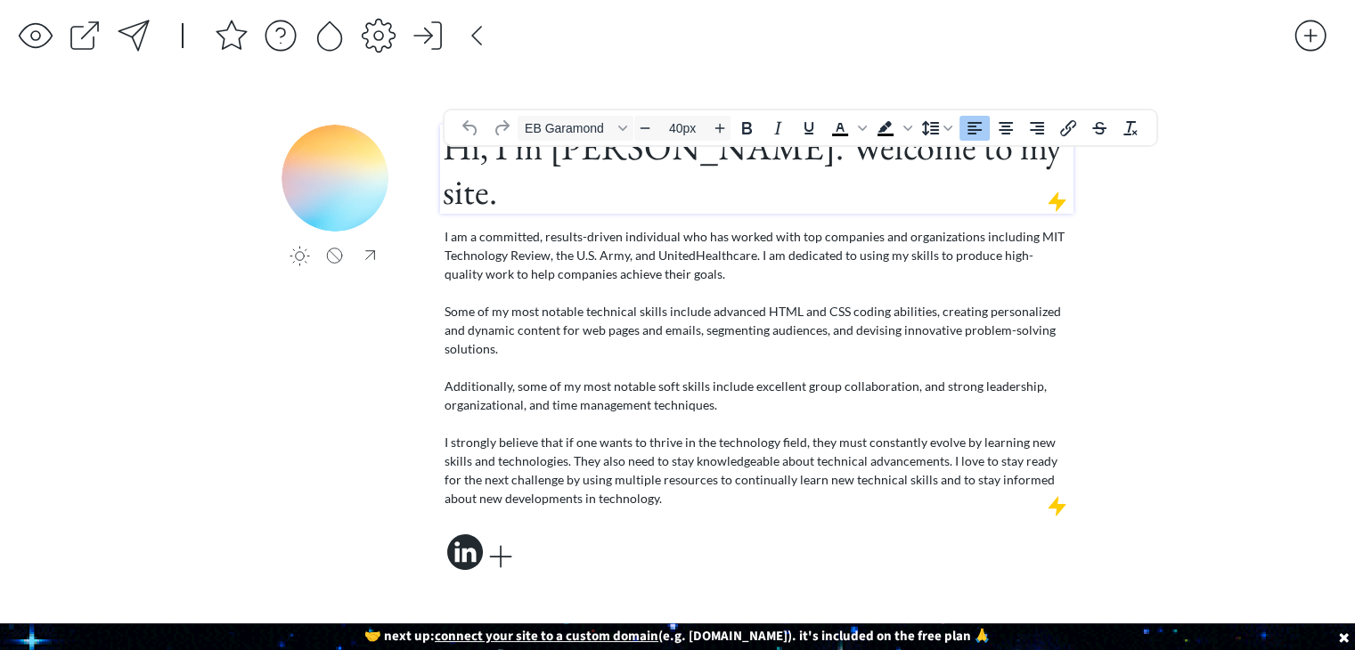
click at [649, 166] on h1 "Hi, I'm [PERSON_NAME]. Welcome to my site." at bounding box center [757, 169] width 628 height 89
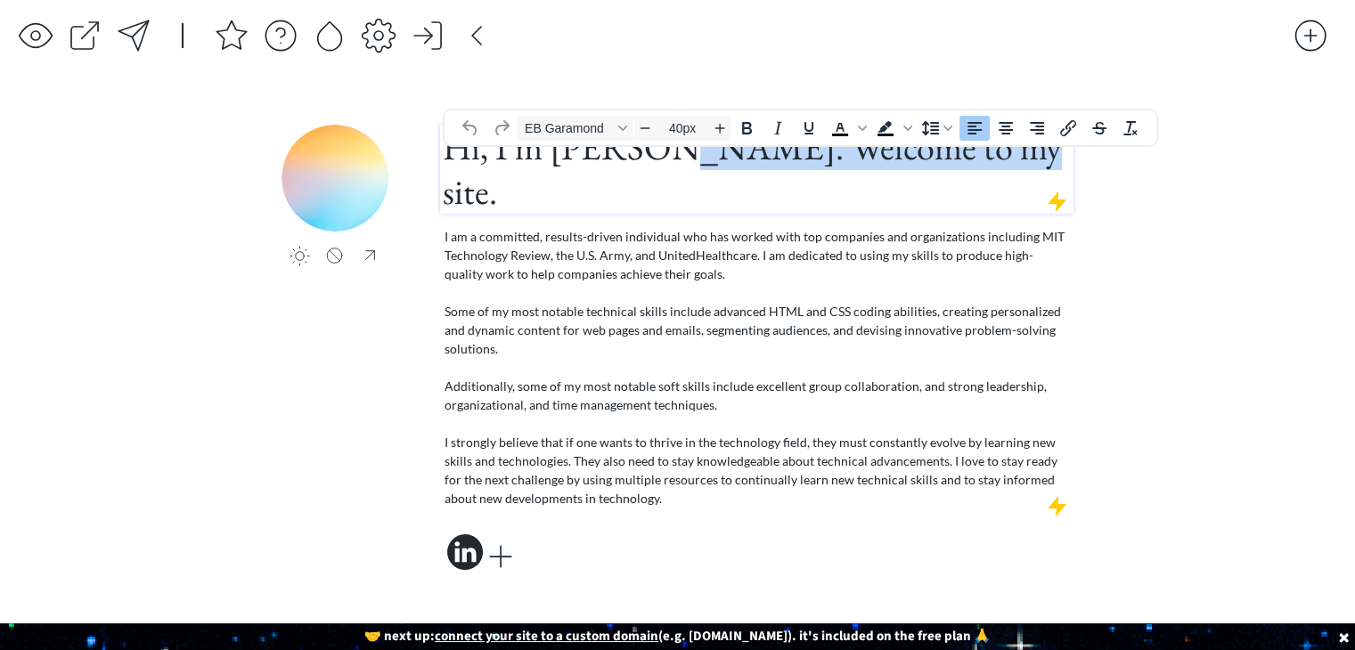
drag, startPoint x: 640, startPoint y: 167, endPoint x: 933, endPoint y: 160, distance: 292.3
click at [933, 160] on h1 "Hi, I'm [PERSON_NAME]. Welcome to my site." at bounding box center [757, 169] width 628 height 89
drag, startPoint x: 927, startPoint y: 170, endPoint x: 641, endPoint y: 200, distance: 287.5
click at [641, 200] on div "click to upload a picture Hi, I'm Janeise. Welcome to my site. I am a committed…" at bounding box center [756, 350] width 633 height 451
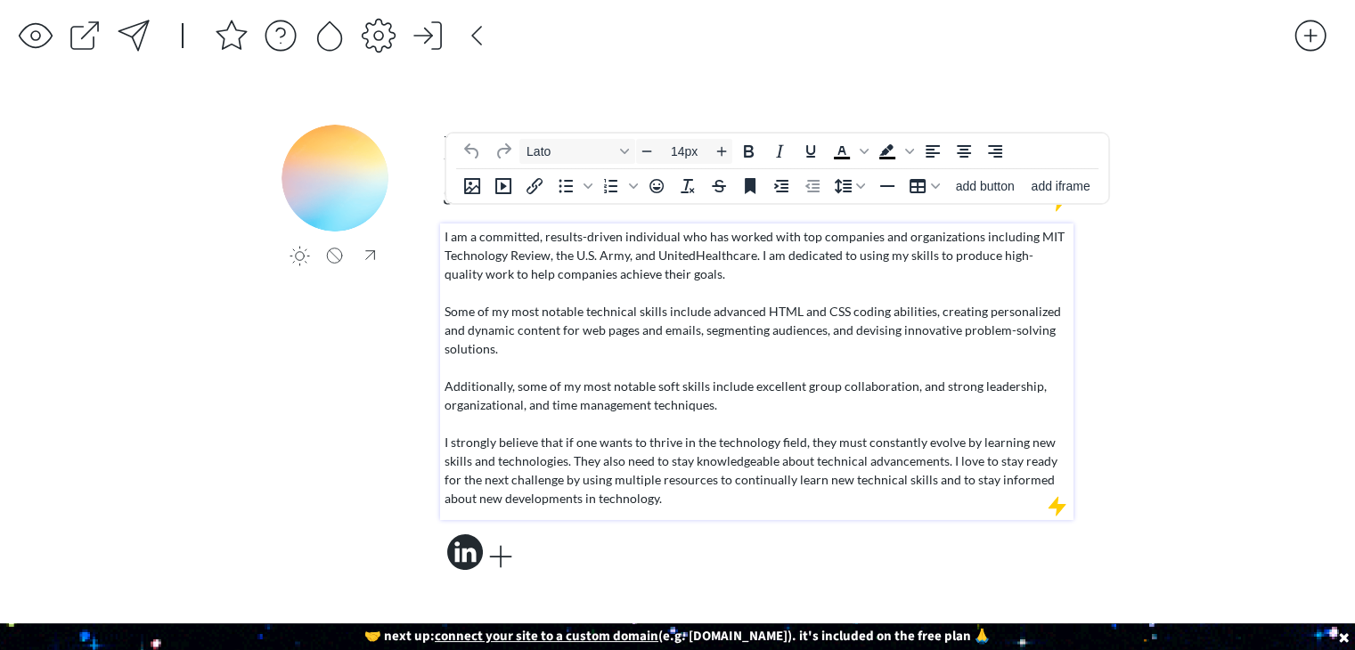
click at [640, 228] on p "I am a committed, results-driven individual who has worked with top companies a…" at bounding box center [757, 367] width 625 height 281
click at [658, 256] on p "I am a committed, results-driven individual who has worked with top companies a…" at bounding box center [757, 367] width 625 height 281
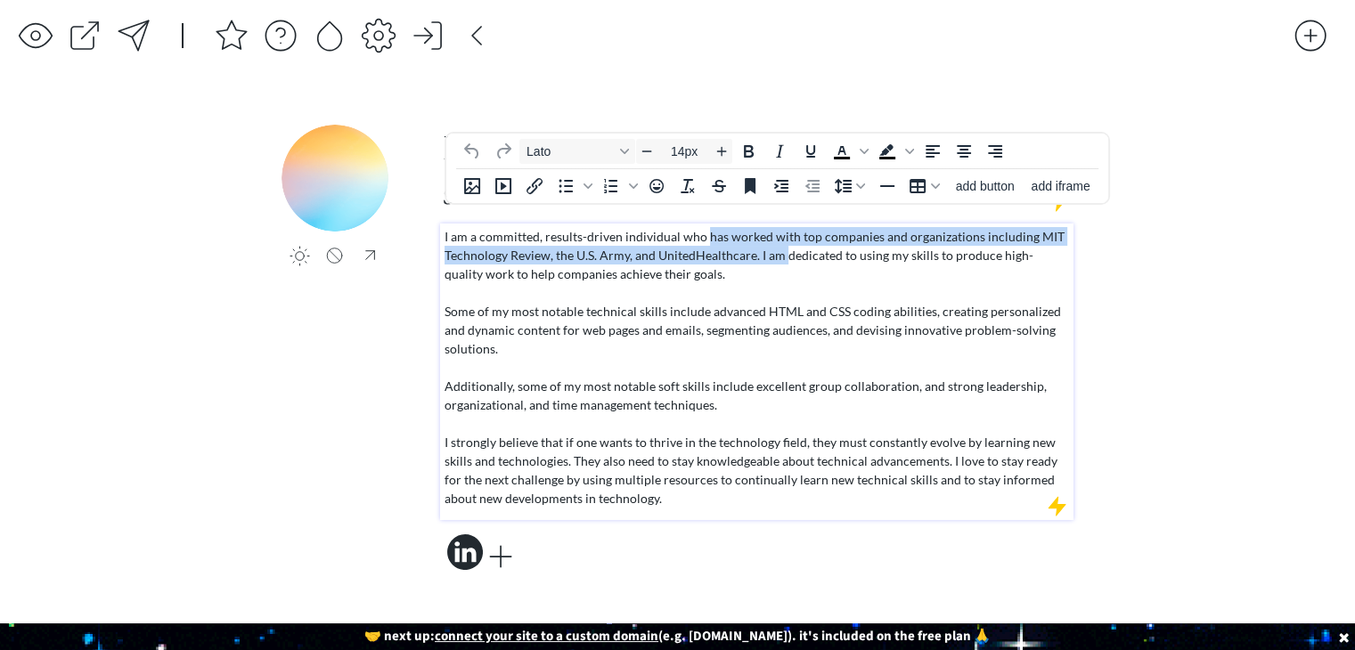
drag, startPoint x: 785, startPoint y: 235, endPoint x: 705, endPoint y: 217, distance: 82.1
click at [705, 227] on p "I am a committed, results-driven individual who has worked with top companies a…" at bounding box center [757, 367] width 625 height 281
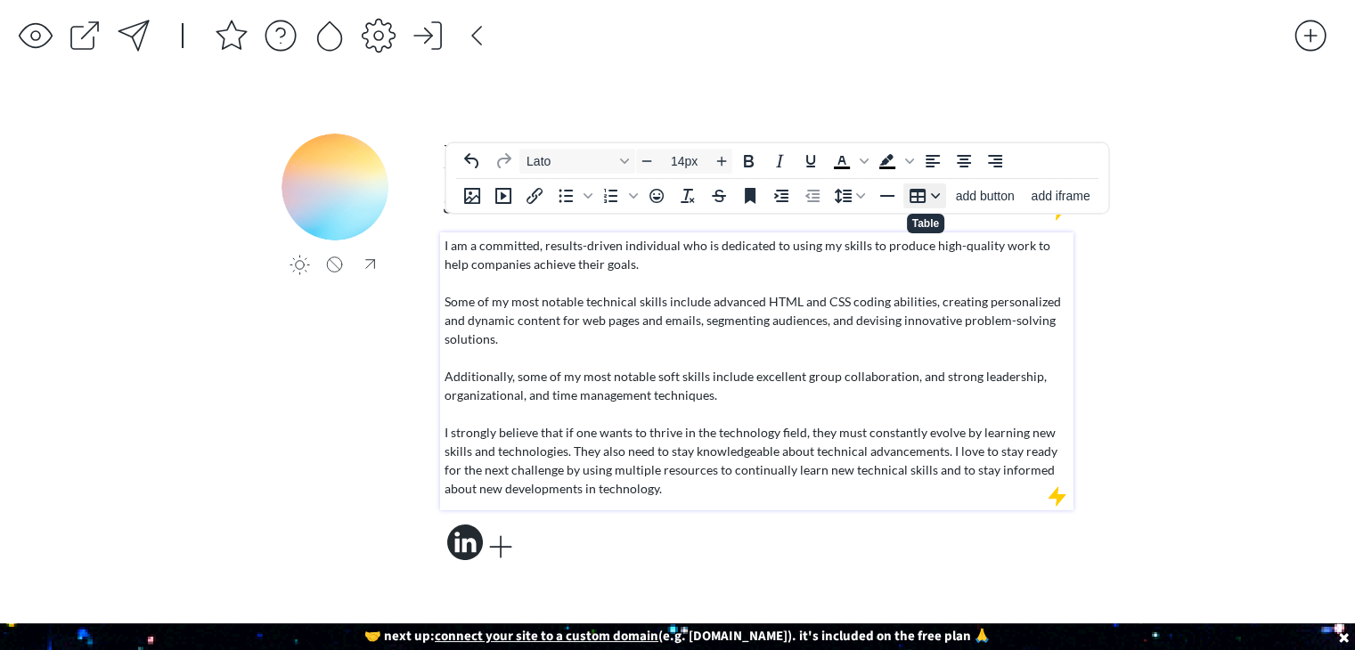
click at [942, 200] on button "Table" at bounding box center [924, 196] width 43 height 25
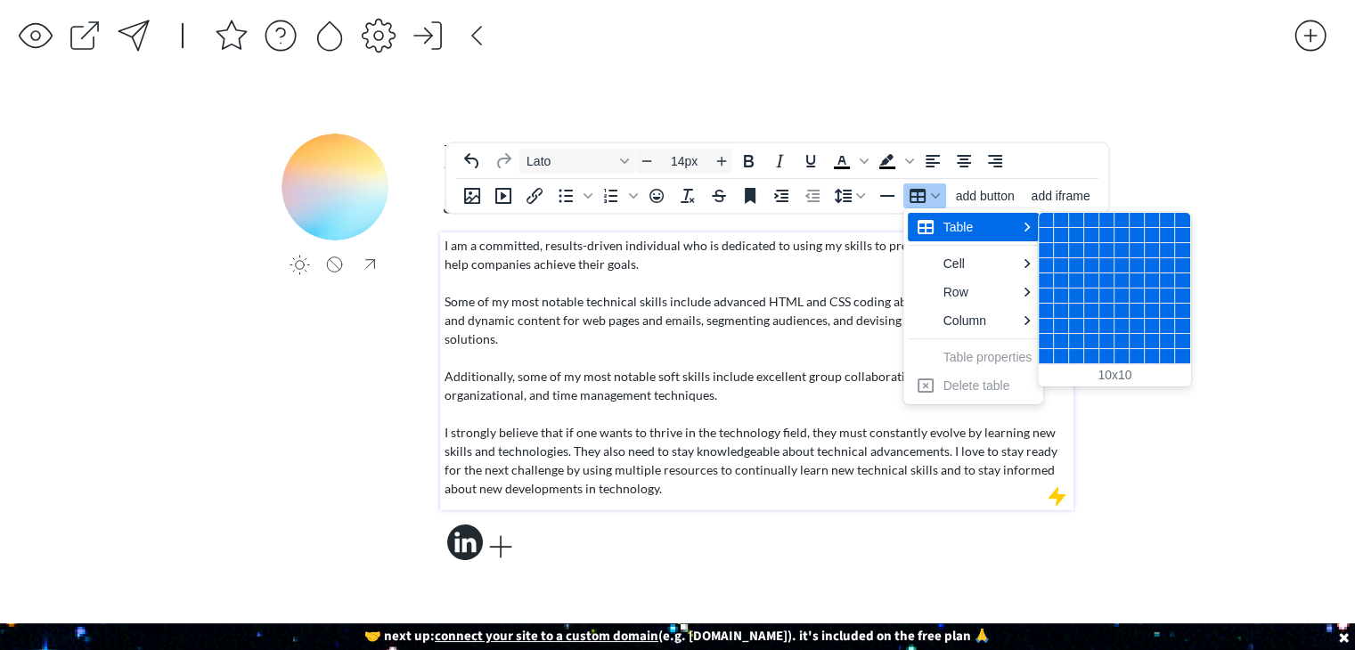
click at [1183, 355] on div "10 columns, 10 rows" at bounding box center [1182, 356] width 15 height 15
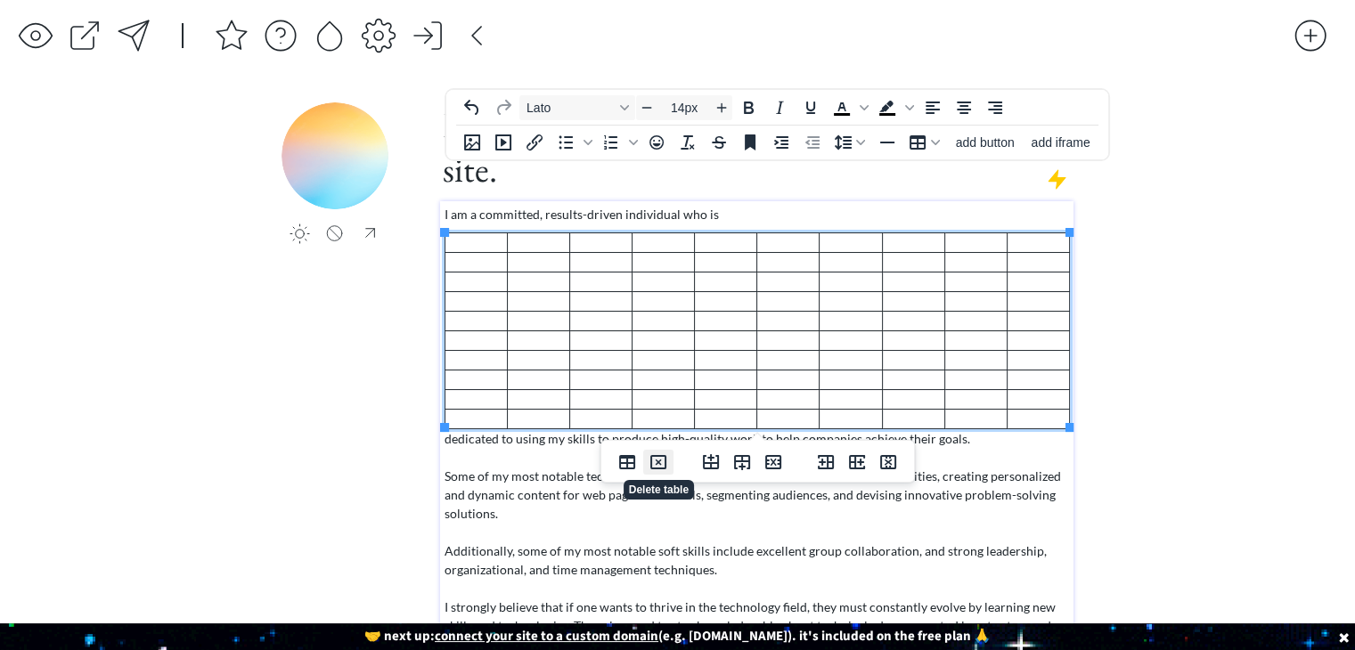
click at [653, 452] on icon "Delete table" at bounding box center [658, 462] width 21 height 21
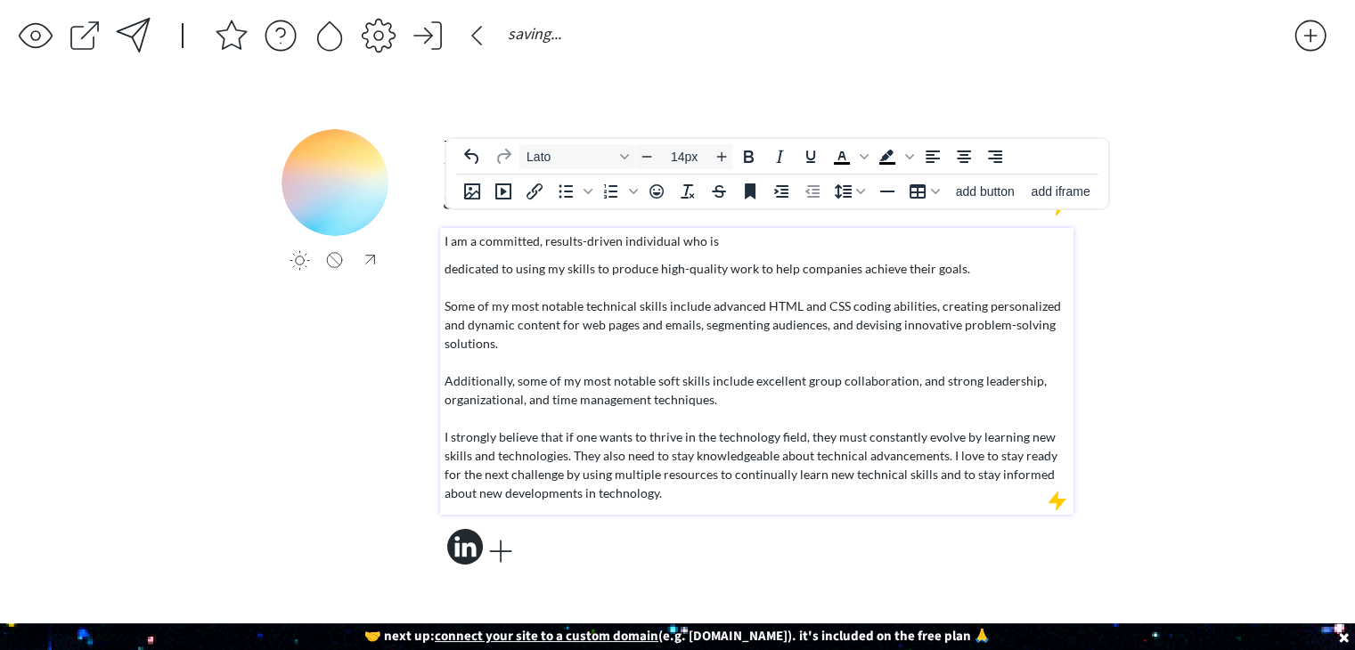
click at [1035, 357] on p "dedicated to using my skills to produce high-quality work to help companies ach…" at bounding box center [757, 380] width 625 height 243
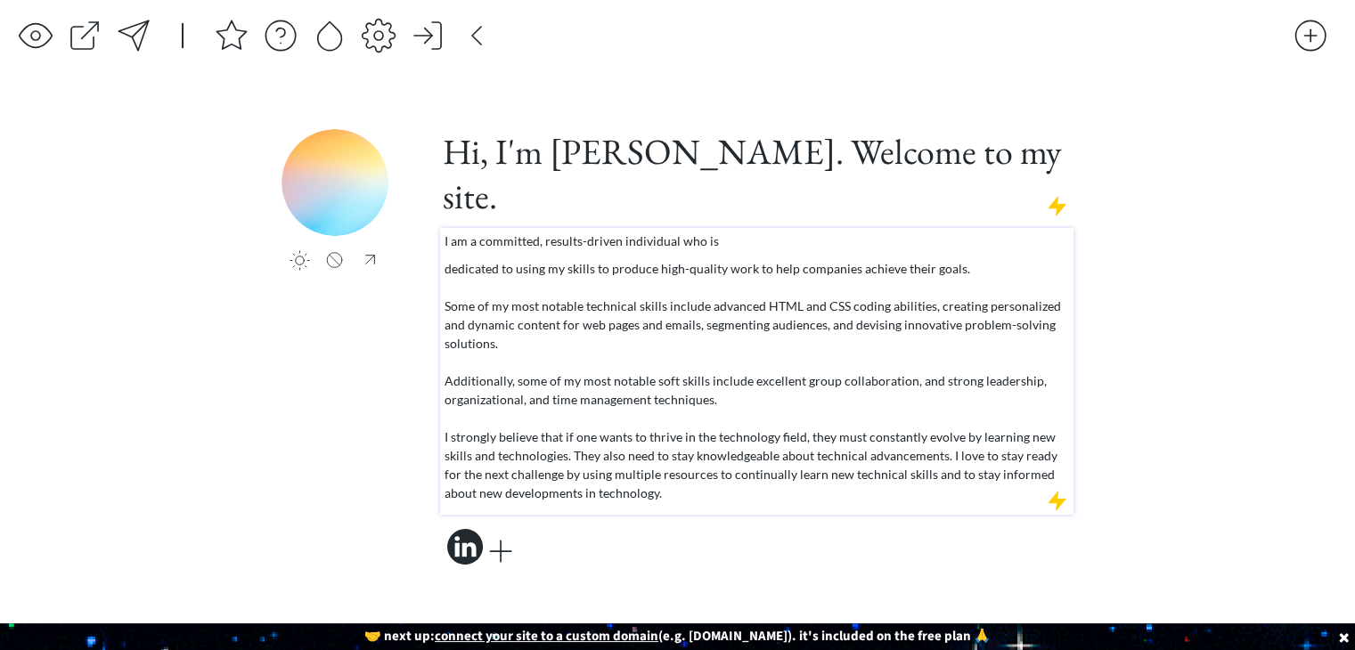
drag, startPoint x: 441, startPoint y: 208, endPoint x: 485, endPoint y: 265, distance: 71.8
click at [485, 264] on div "I am a committed, results-driven individual who is dedicated to using my skills…" at bounding box center [756, 371] width 633 height 287
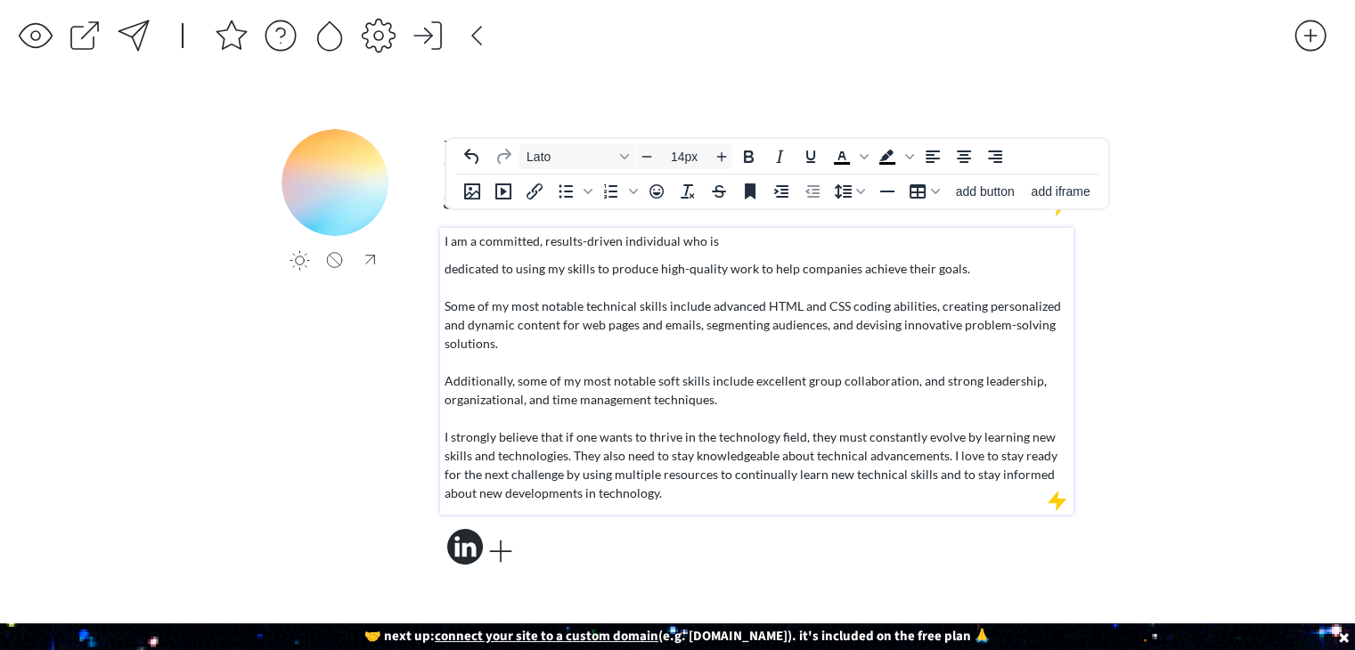
click at [622, 470] on p "dedicated to using my skills to produce high-quality work to help companies ach…" at bounding box center [757, 380] width 625 height 243
type input "14px"
click at [632, 469] on p "dedicated to using my skills to produce high-quality work to help companies ach…" at bounding box center [757, 380] width 625 height 243
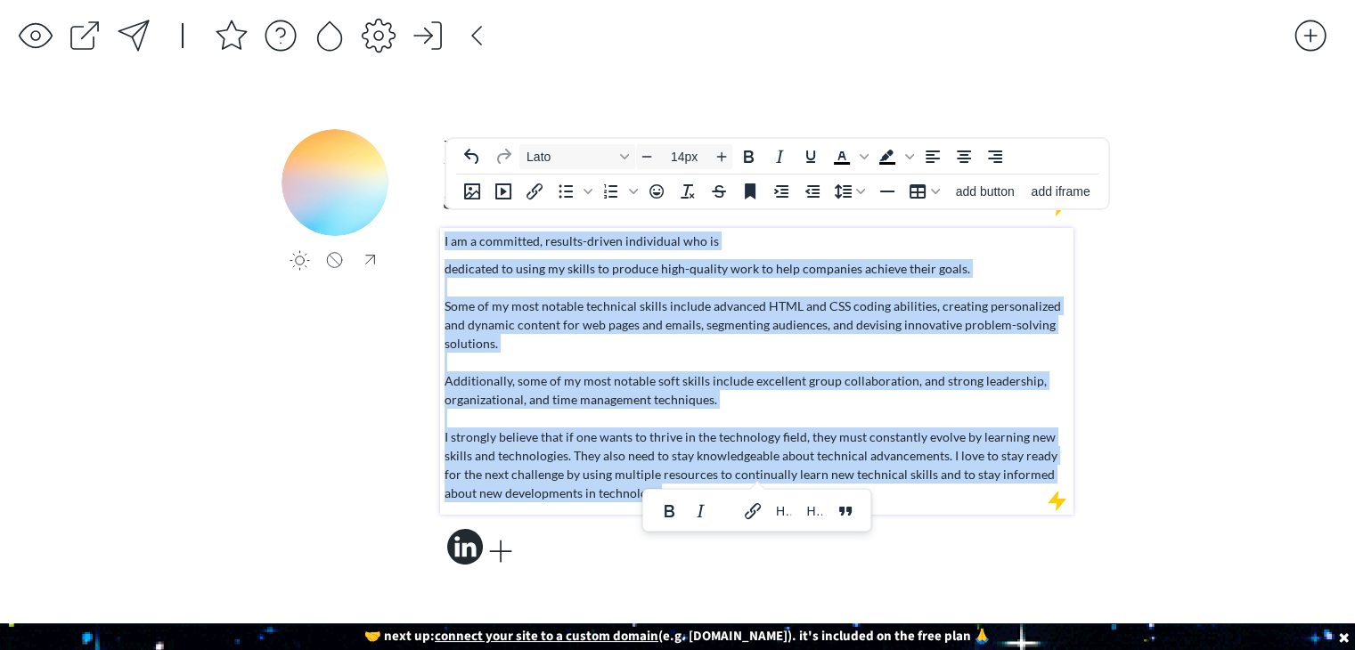
drag, startPoint x: 632, startPoint y: 469, endPoint x: 434, endPoint y: 213, distance: 323.2
click at [434, 213] on div "click to upload a picture click to upload a picture Hi, I'm Janeise. Welcome to…" at bounding box center [677, 349] width 792 height 441
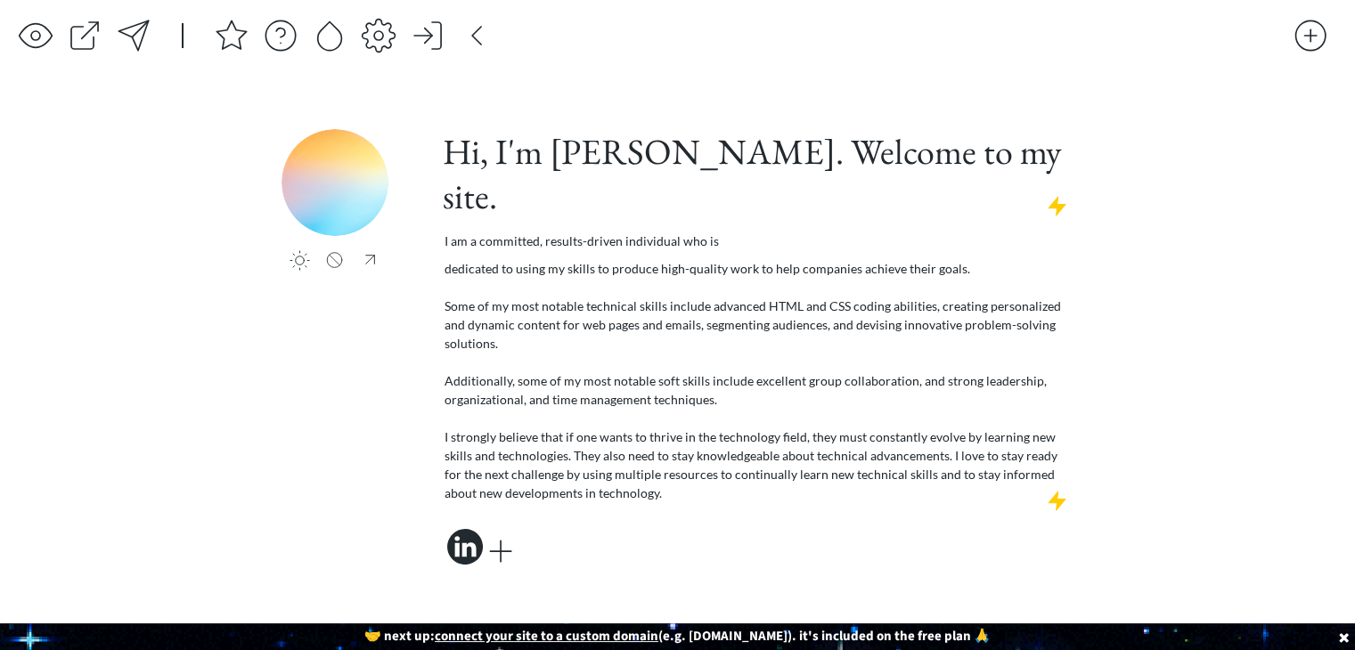
click at [546, 507] on div "click to upload a picture Hi, I'm Janeise. Welcome to my site. I am a committed…" at bounding box center [756, 349] width 633 height 441
drag, startPoint x: 546, startPoint y: 503, endPoint x: 434, endPoint y: 446, distance: 125.9
click at [434, 446] on div "click to upload a picture click to upload a picture Hi, I'm Janeise. Welcome to…" at bounding box center [677, 349] width 792 height 441
click at [1313, 39] on div at bounding box center [1311, 36] width 36 height 36
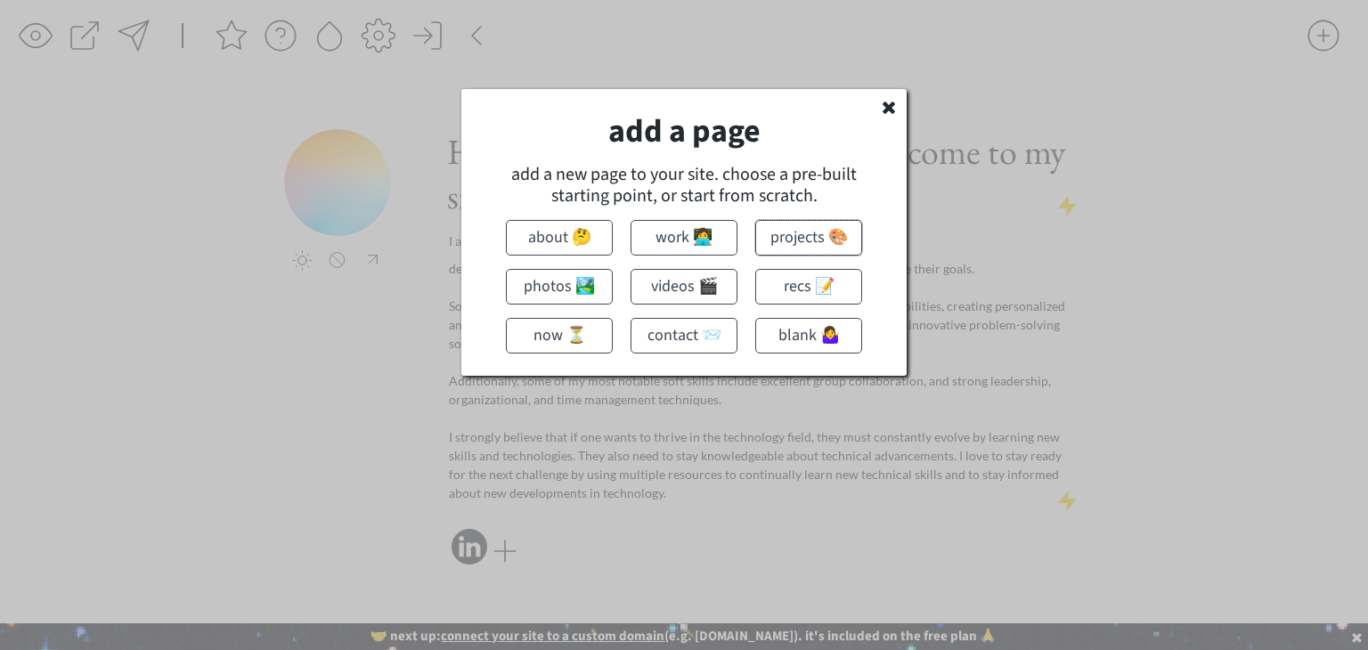
click at [807, 236] on button "projects 🎨" at bounding box center [808, 238] width 107 height 36
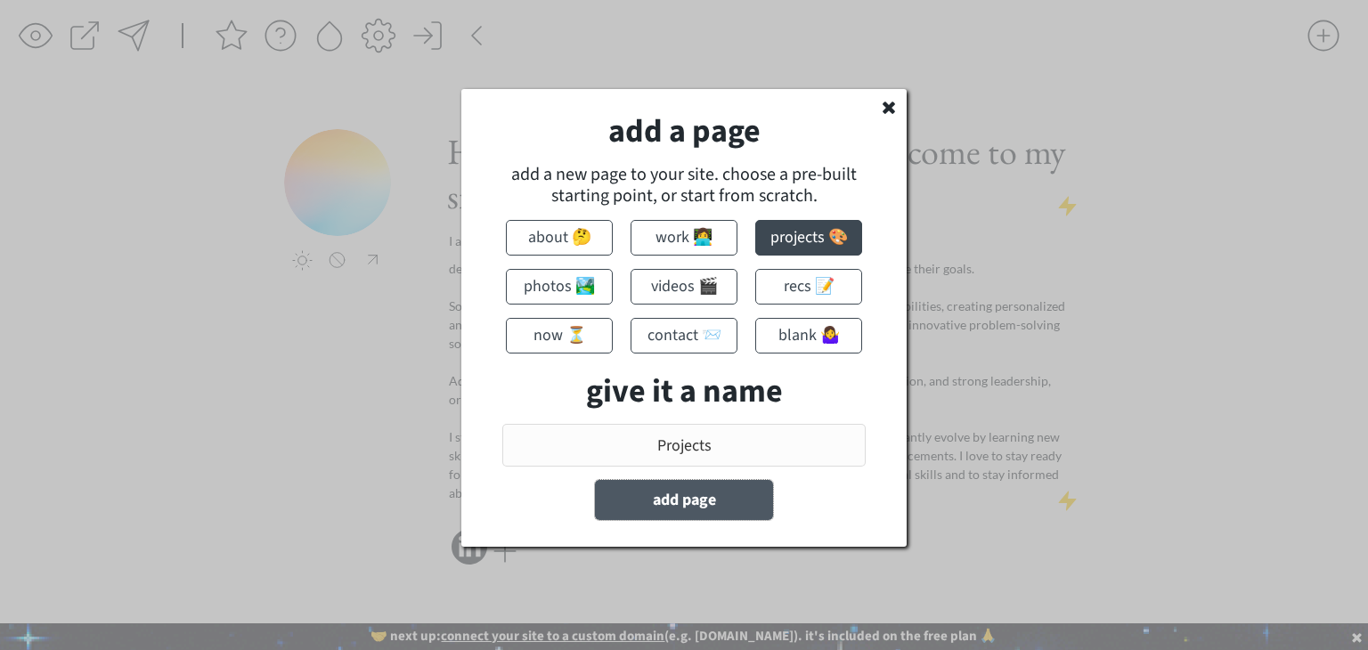
click at [722, 502] on button "add page" at bounding box center [684, 500] width 178 height 40
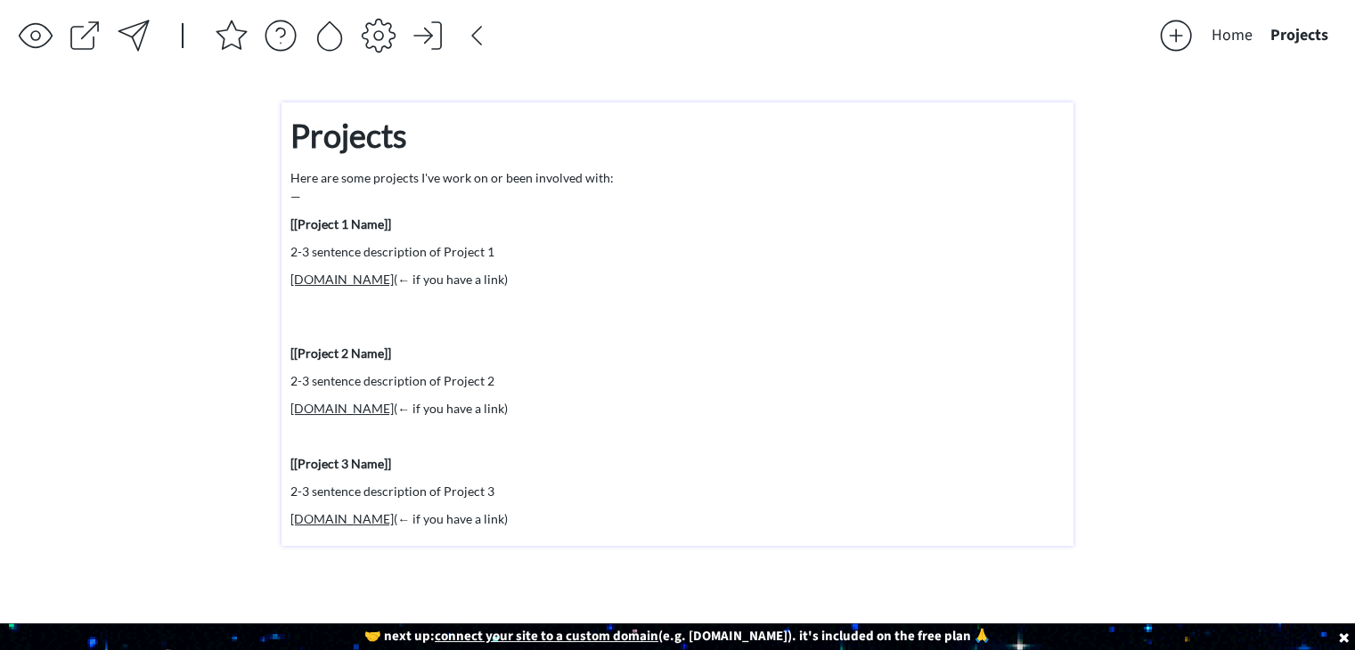
click at [534, 281] on p "​ www.project1name.com (← if you have a link)​" at bounding box center [677, 279] width 774 height 19
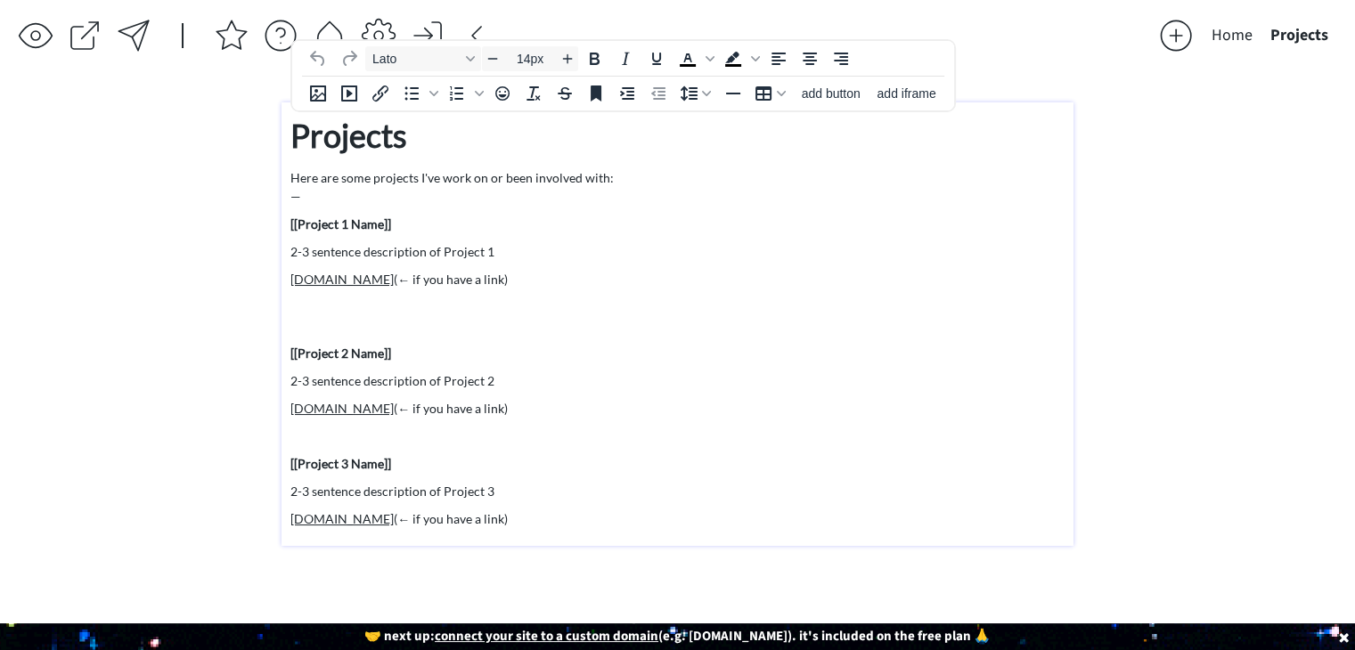
click at [569, 273] on p "​ www.project1name.com (← if you have a link)​" at bounding box center [677, 279] width 774 height 19
click at [825, 95] on span "add button" at bounding box center [831, 93] width 59 height 14
select select "18px"
select select "5px"
select select "10px"
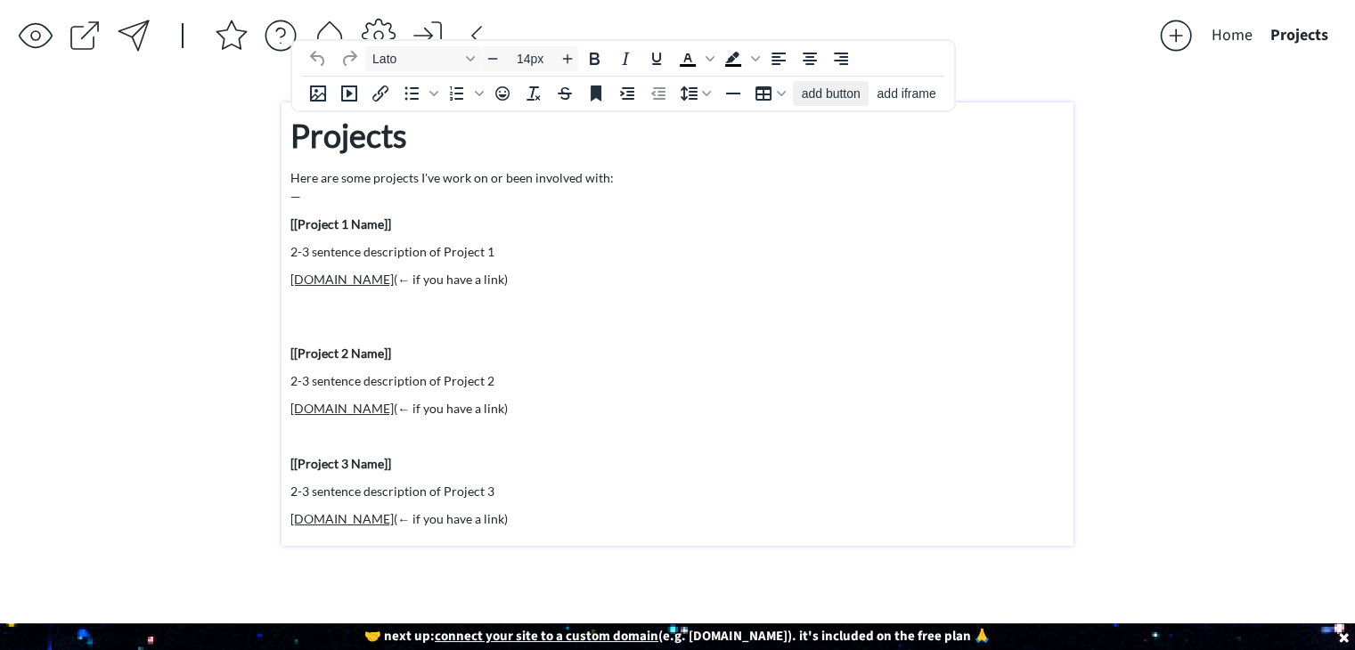
select select "30px"
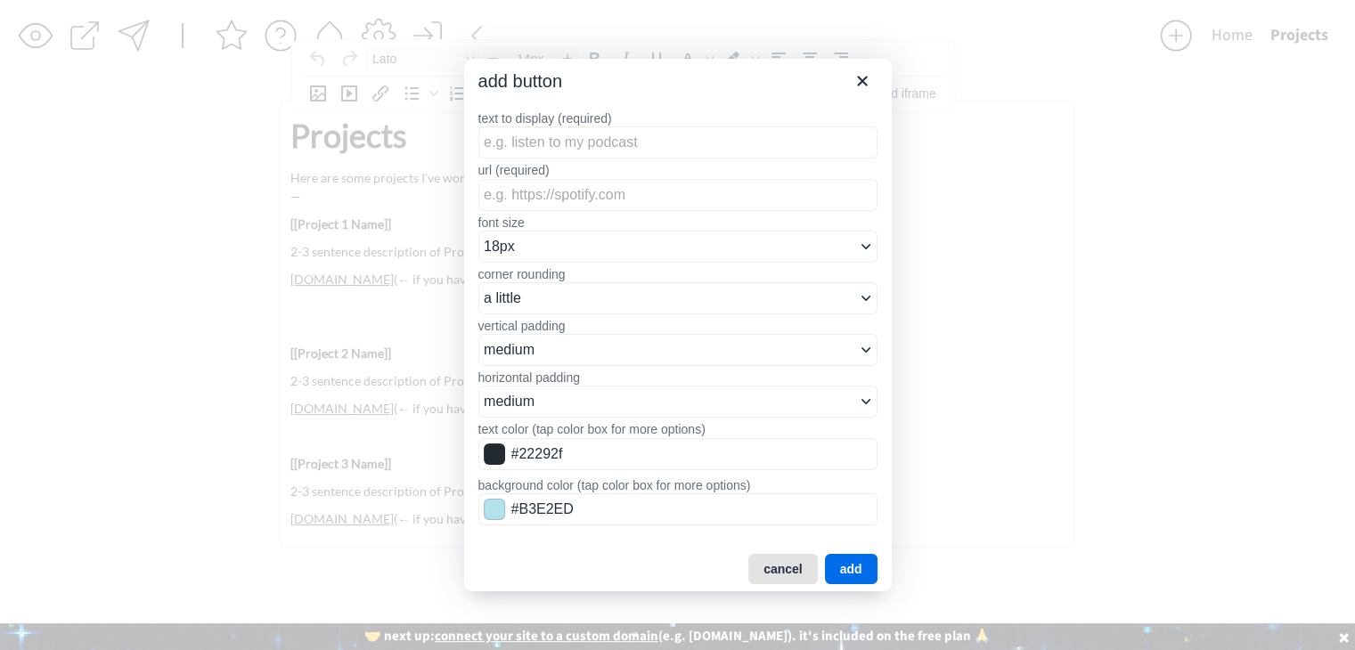
click at [783, 571] on button "cancel" at bounding box center [782, 569] width 69 height 30
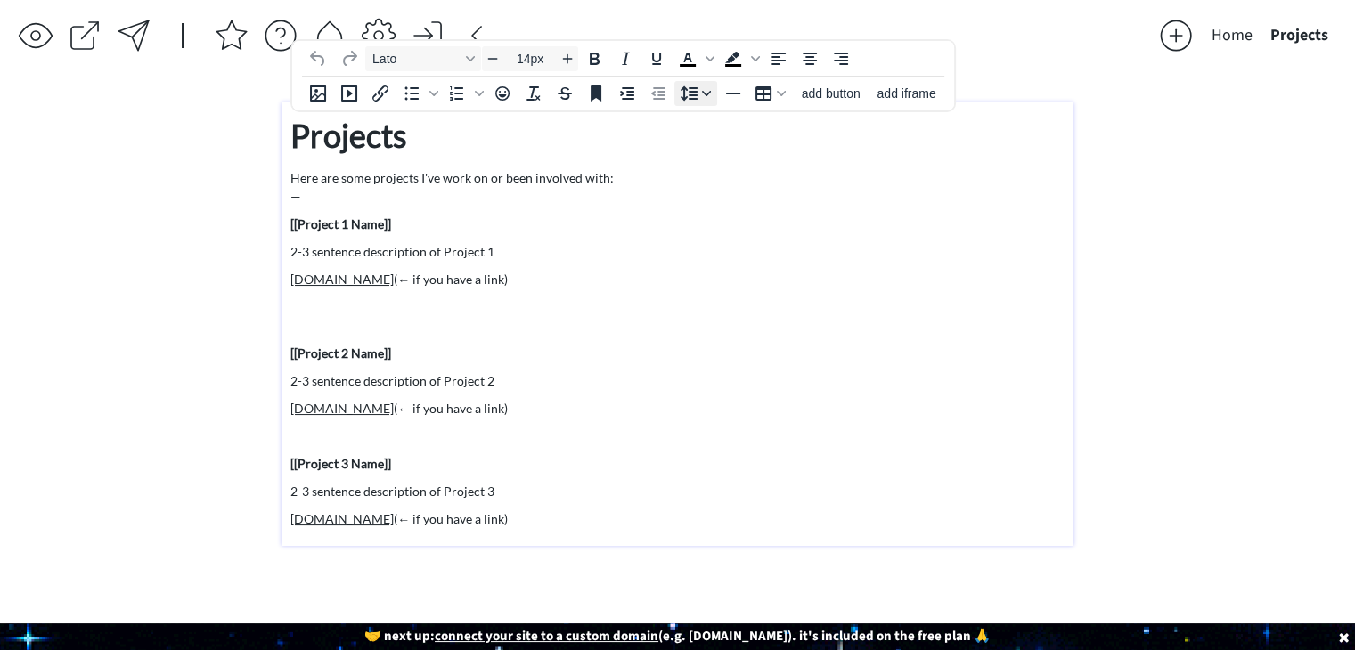
click at [702, 89] on icon "Line height" at bounding box center [706, 93] width 9 height 9
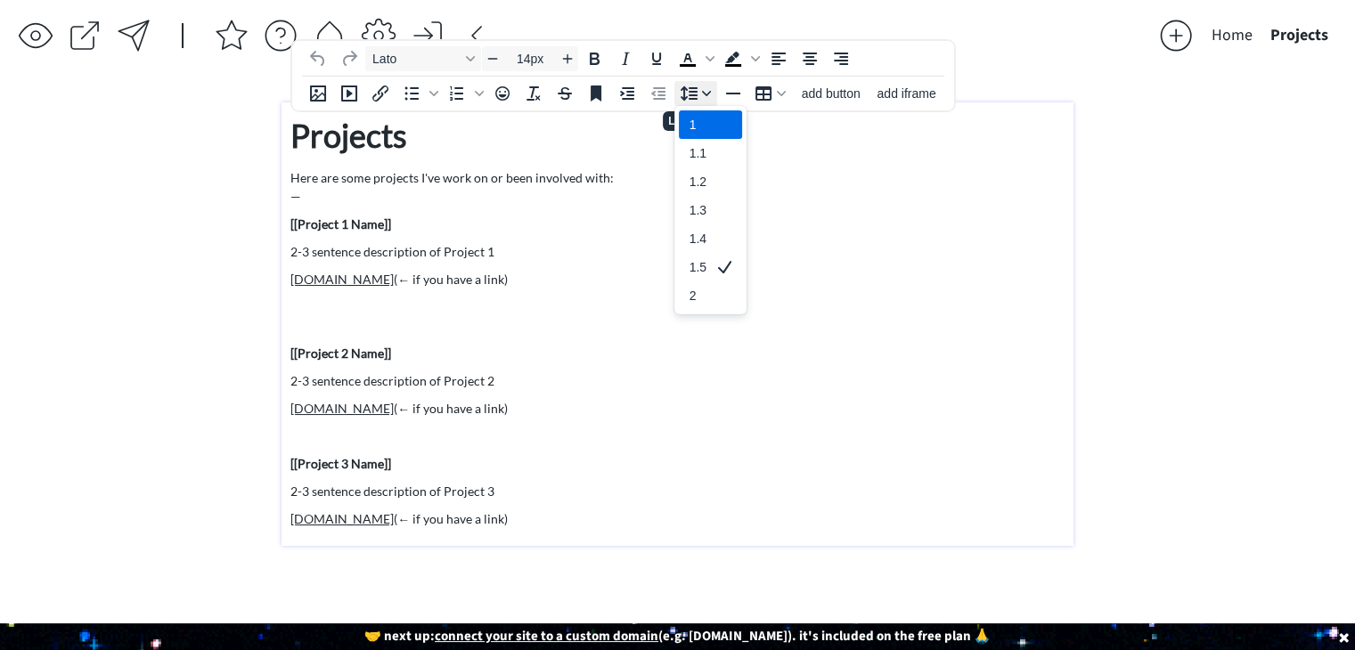
click at [702, 89] on icon "Line height" at bounding box center [706, 93] width 9 height 9
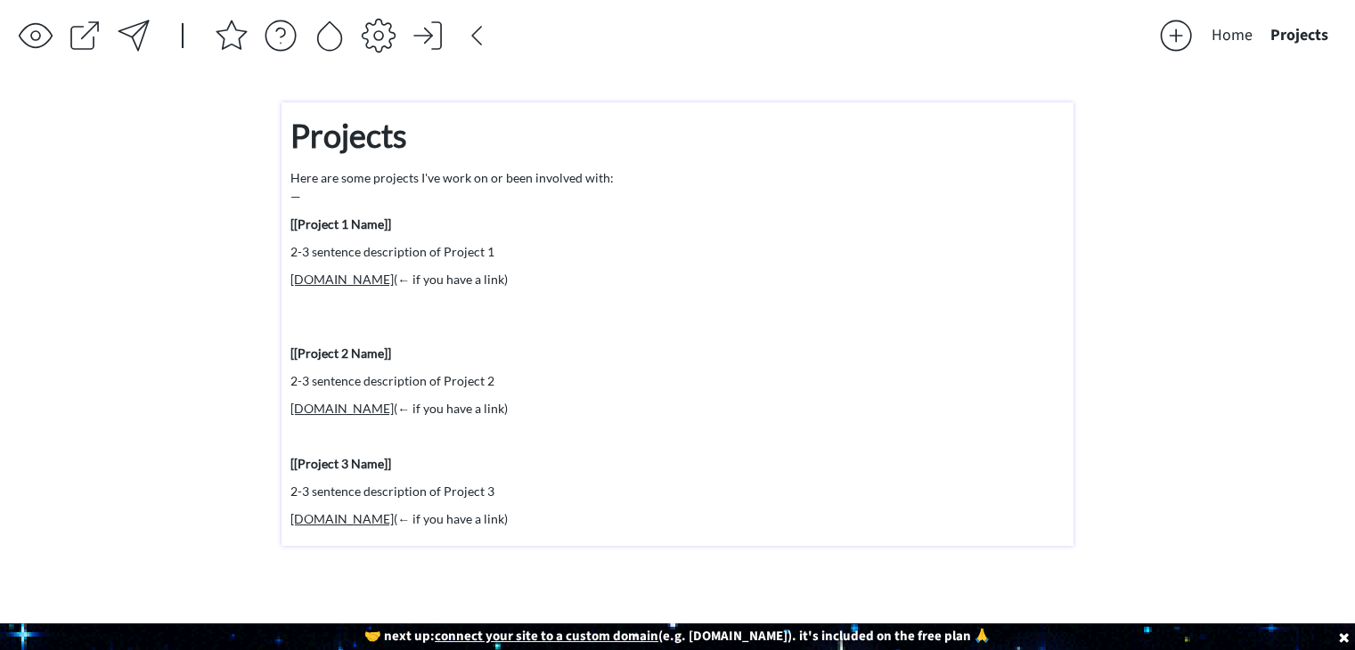
click at [643, 163] on div "Projects Here are some projects I've work on or been involved with: — [[Project…" at bounding box center [677, 319] width 774 height 417
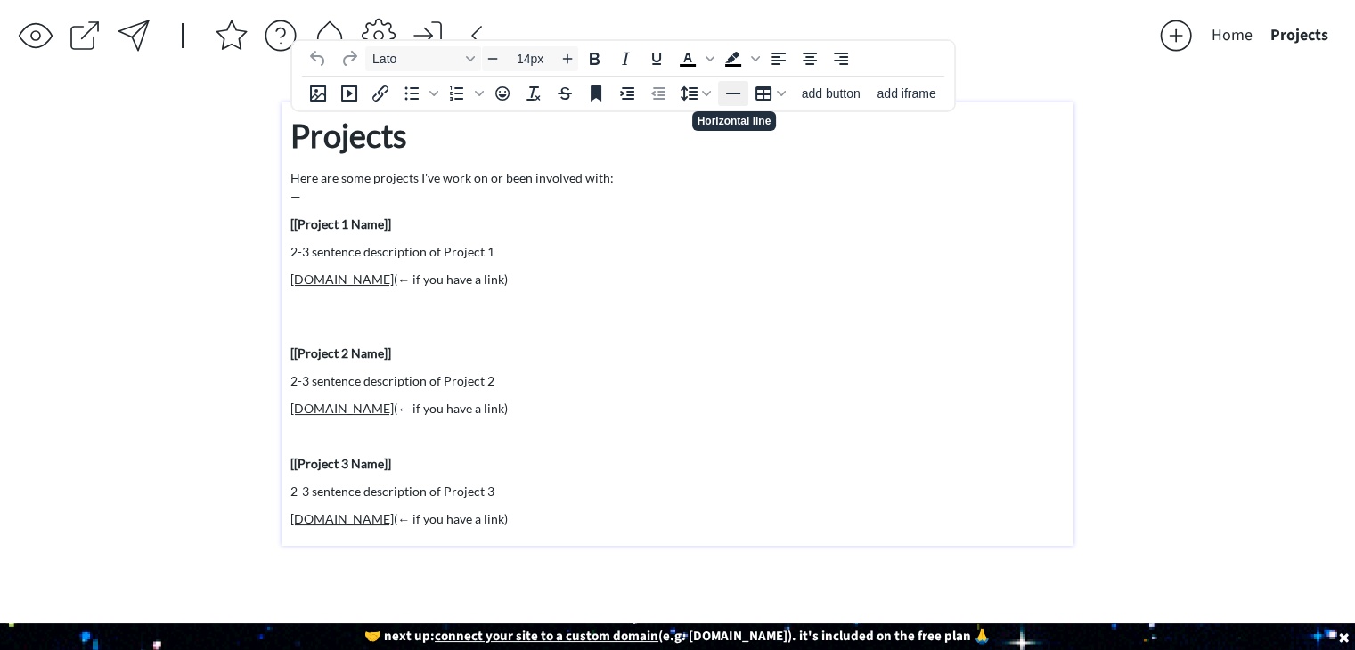
click at [741, 93] on icon "Horizontal line" at bounding box center [732, 93] width 21 height 21
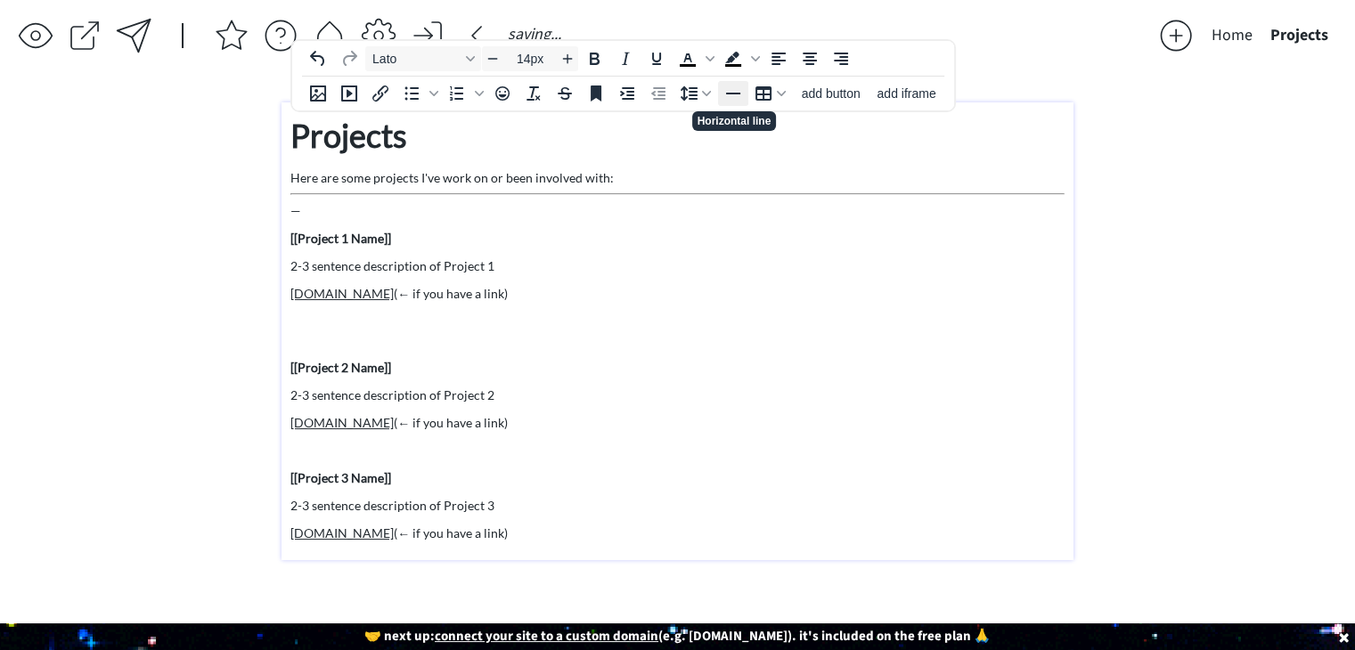
click at [741, 93] on icon "Horizontal line" at bounding box center [732, 93] width 21 height 21
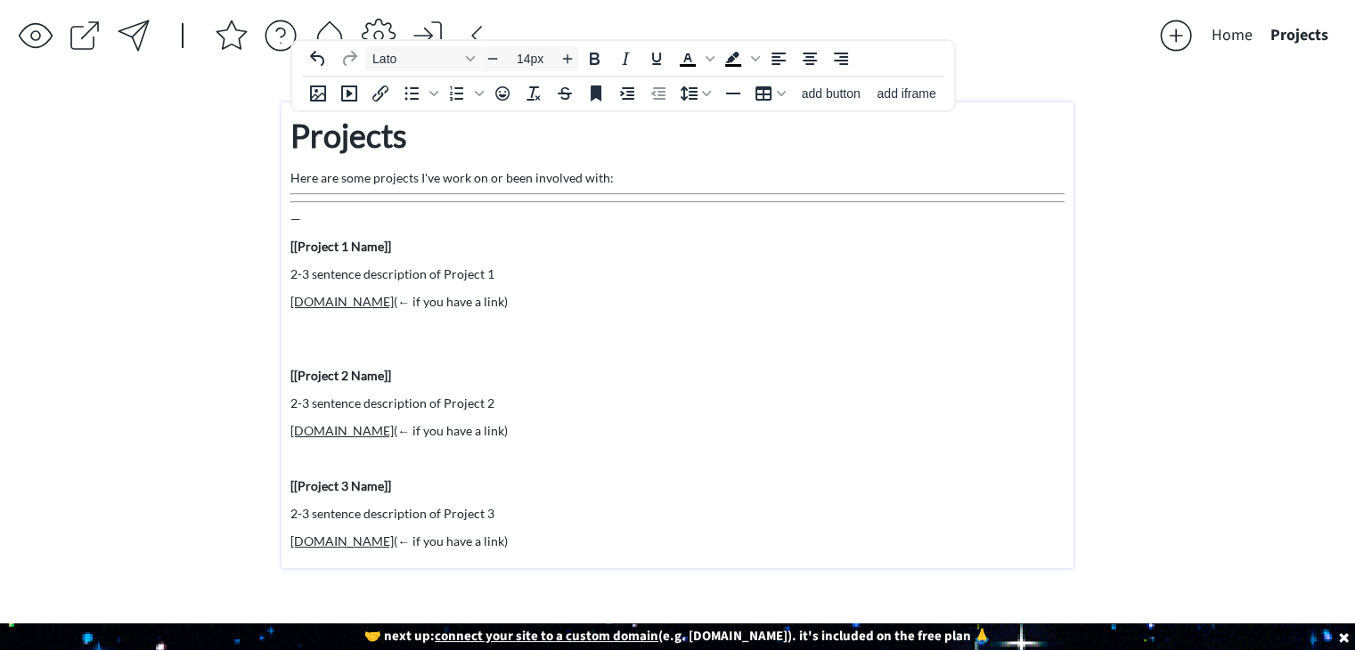
click at [739, 204] on div "Projects Here are some projects I've work on or been involved with: — [[Project…" at bounding box center [677, 330] width 774 height 439
drag, startPoint x: 734, startPoint y: 207, endPoint x: 713, endPoint y: 179, distance: 34.9
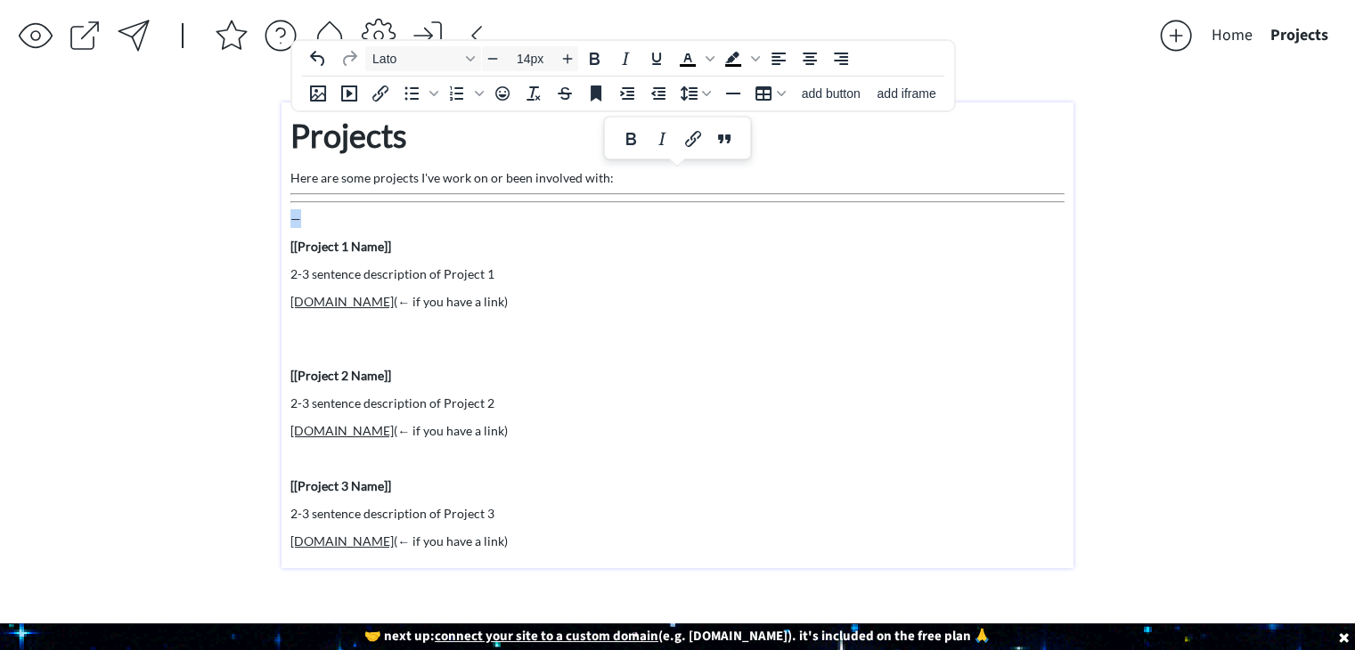
click at [713, 179] on div "Projects Here are some projects I've work on or been involved with: — [[Project…" at bounding box center [677, 330] width 774 height 439
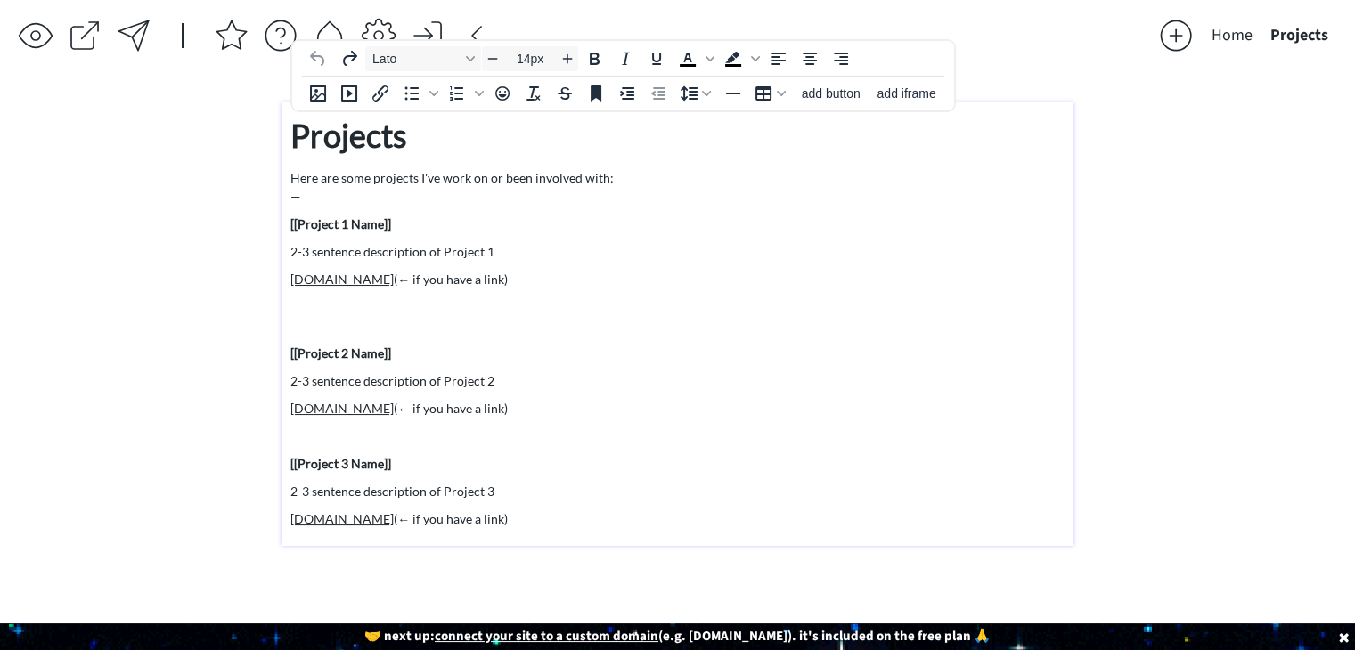
type input "36px"
click at [436, 129] on p "Projects" at bounding box center [677, 135] width 774 height 48
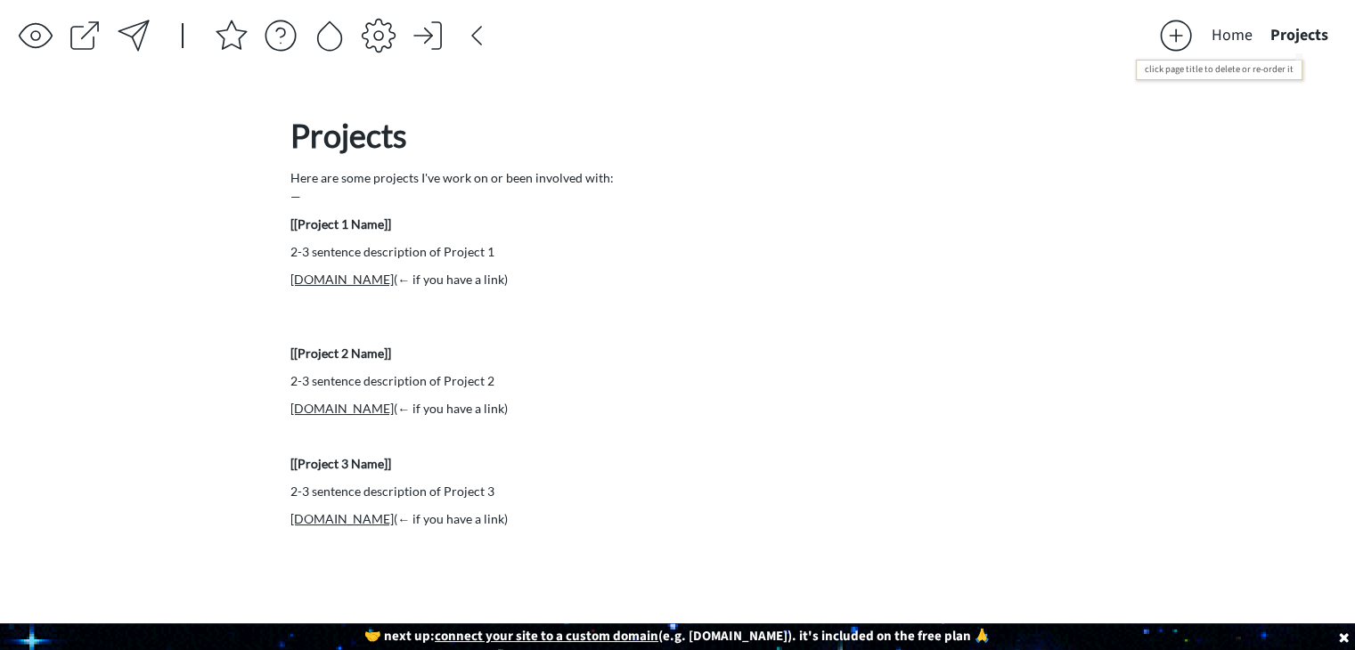
click at [1293, 39] on button "Projects" at bounding box center [1299, 36] width 76 height 36
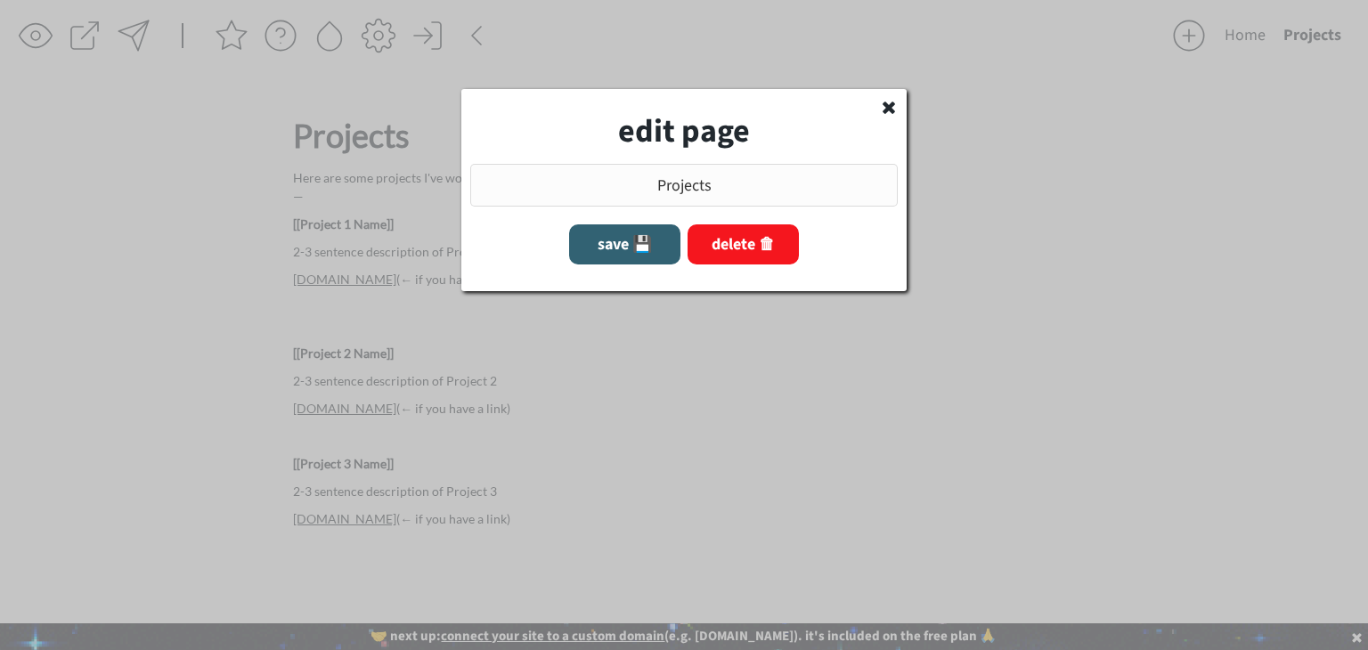
click at [892, 103] on use at bounding box center [889, 108] width 12 height 12
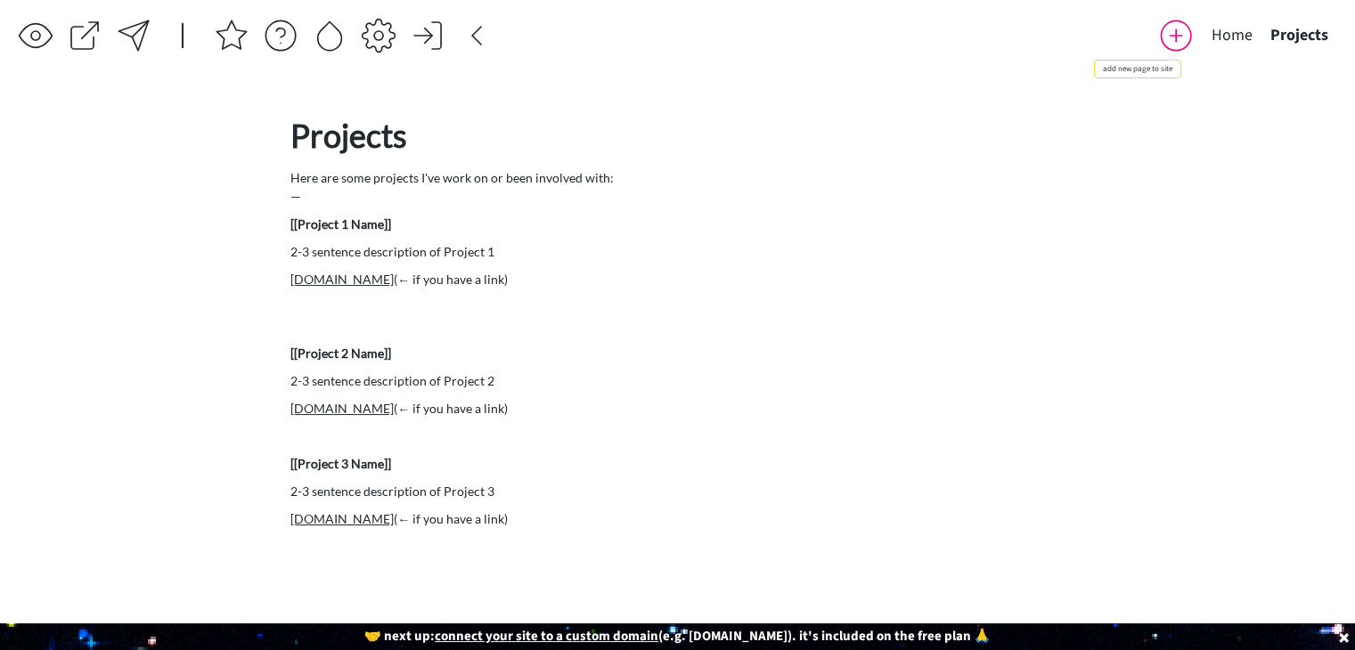
click at [1172, 46] on div at bounding box center [1176, 36] width 36 height 36
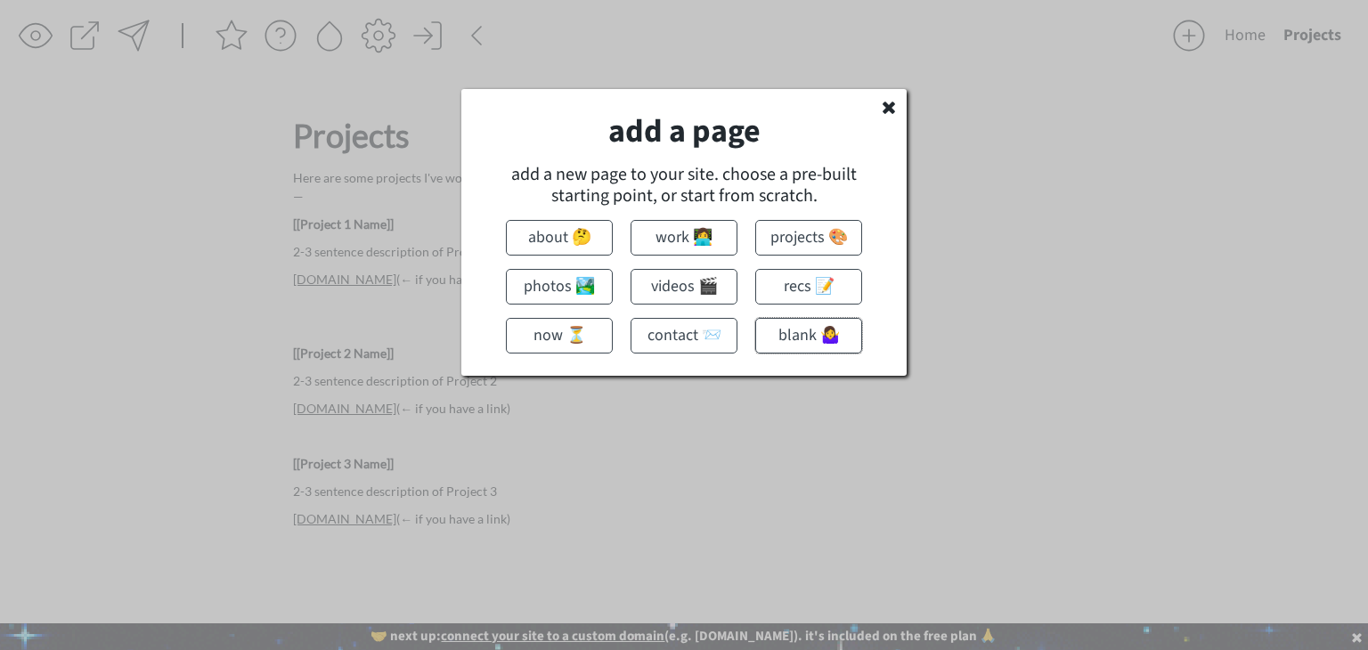
click at [829, 328] on button "blank 🤷‍♀️" at bounding box center [808, 336] width 107 height 36
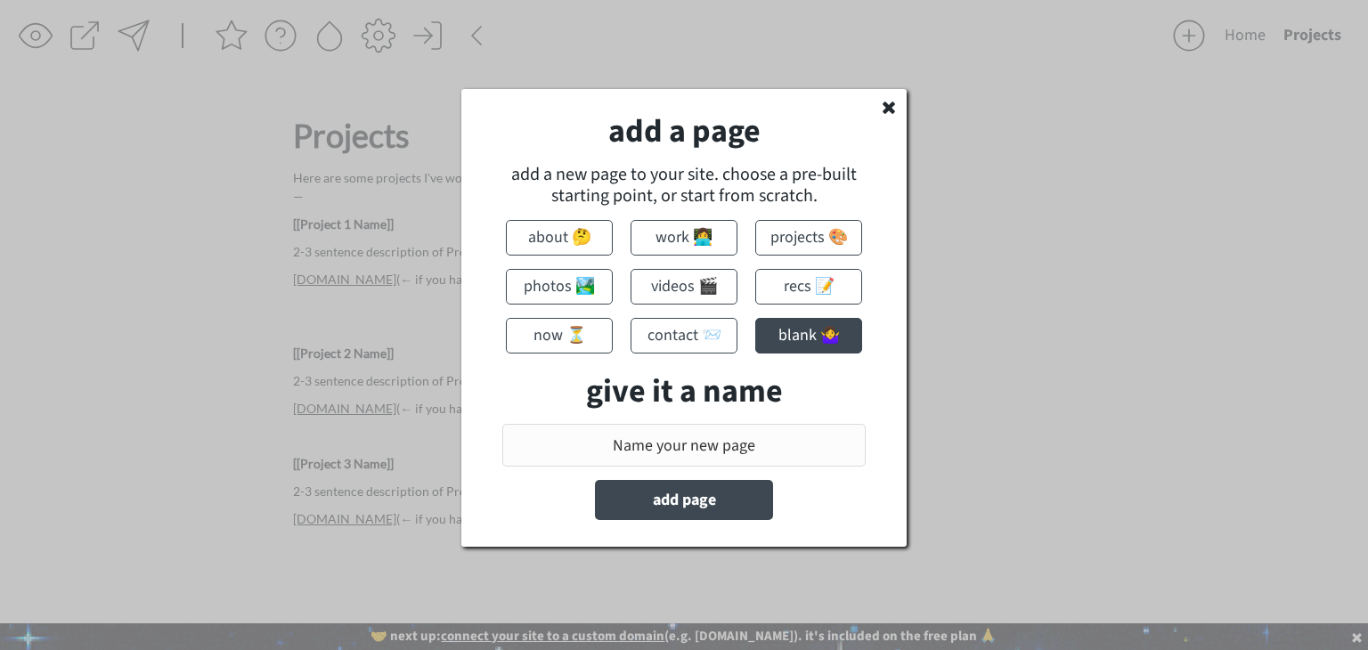
click at [709, 445] on input "input" at bounding box center [683, 445] width 363 height 43
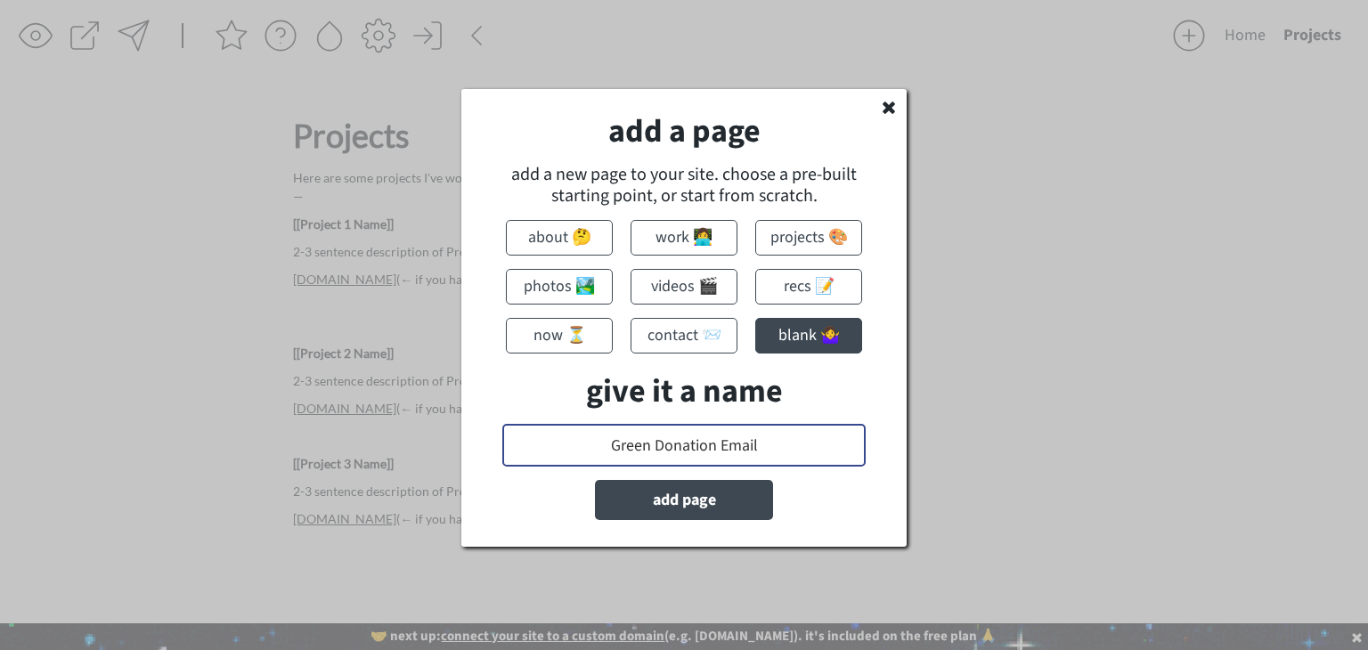
click at [650, 450] on input "input" at bounding box center [683, 445] width 363 height 43
click at [687, 500] on button "add page" at bounding box center [684, 500] width 178 height 40
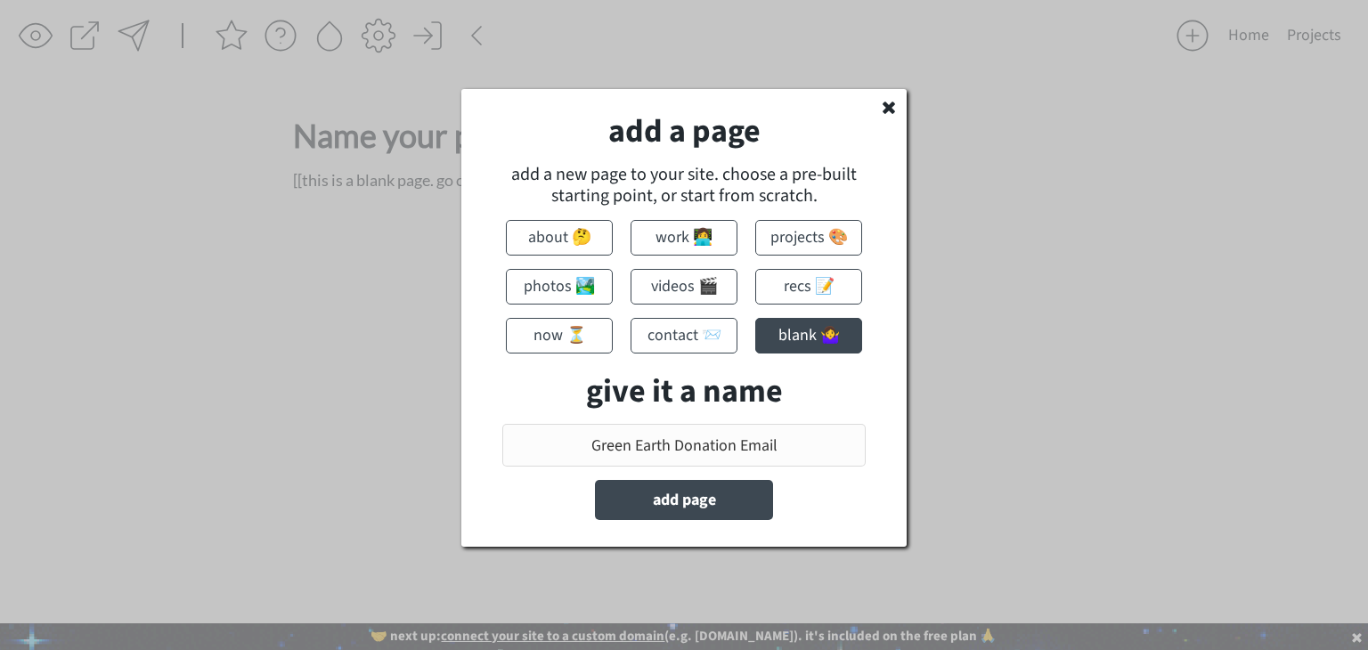
type input "Name your new page"
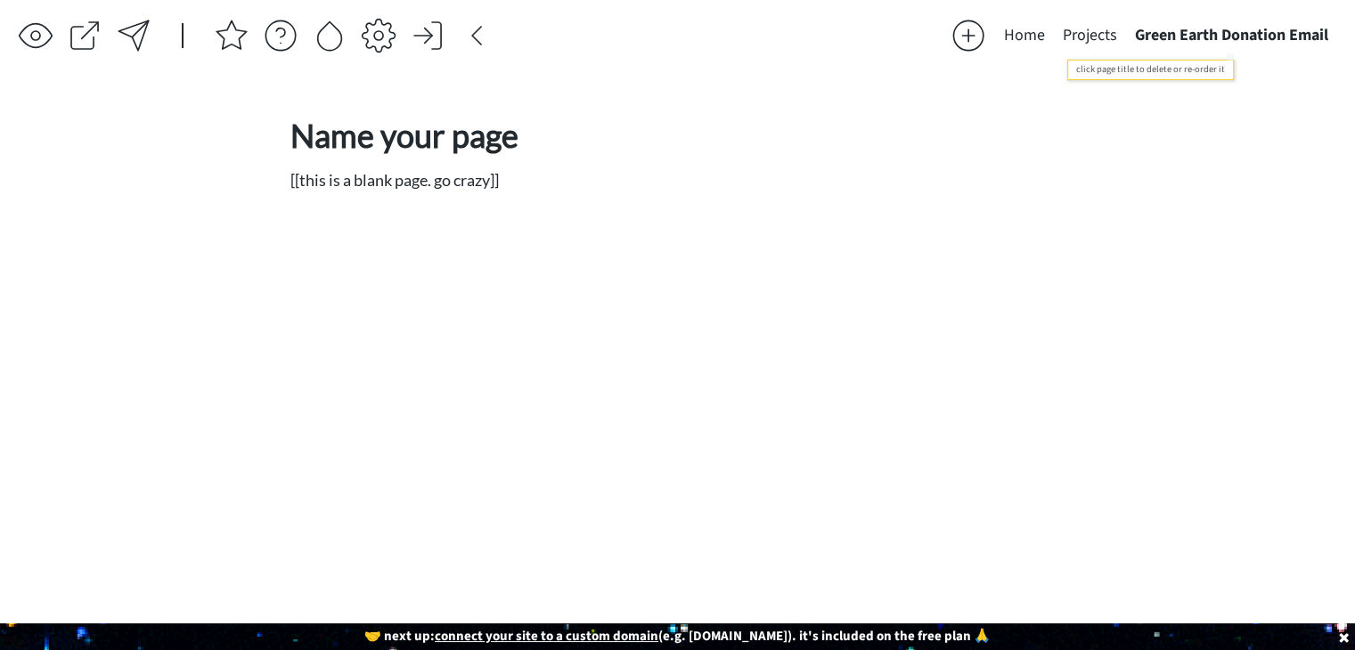
drag, startPoint x: 1160, startPoint y: 38, endPoint x: 1140, endPoint y: 39, distance: 19.6
click at [1140, 39] on button "Green Earth Donation Email" at bounding box center [1231, 36] width 211 height 36
type input "Green Earth Donation Email"
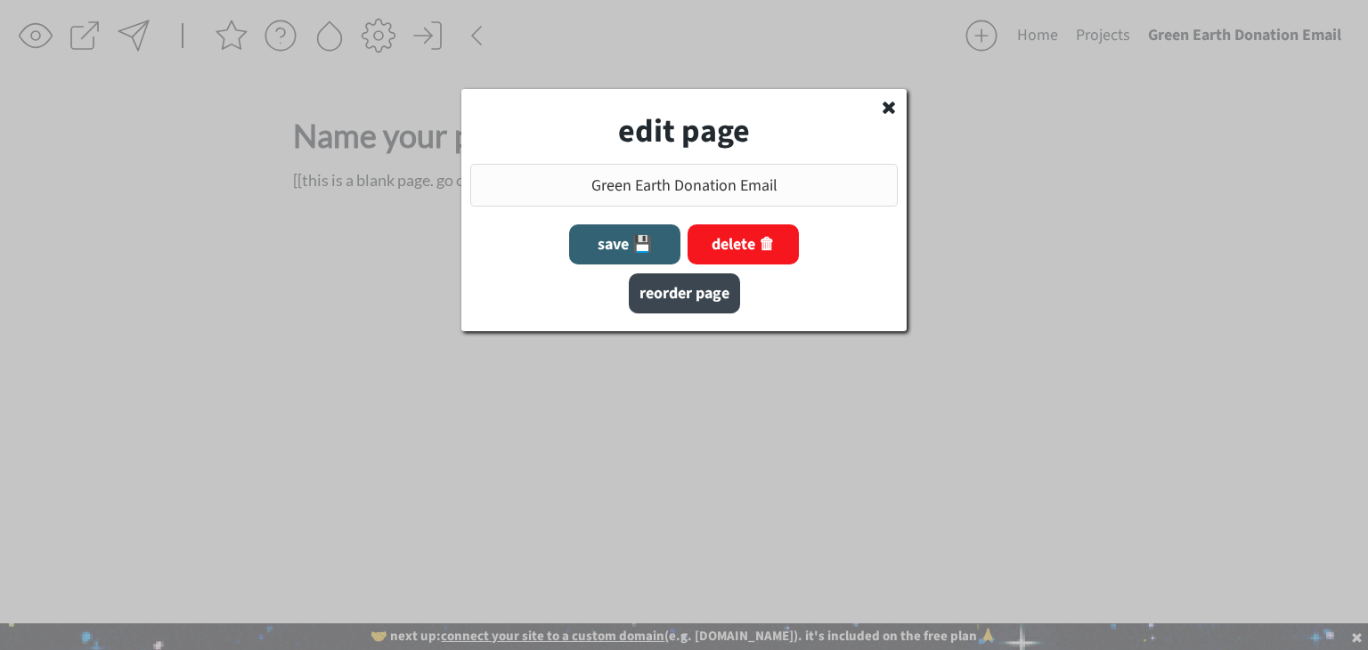
click at [688, 303] on button "reorder page" at bounding box center [684, 293] width 111 height 40
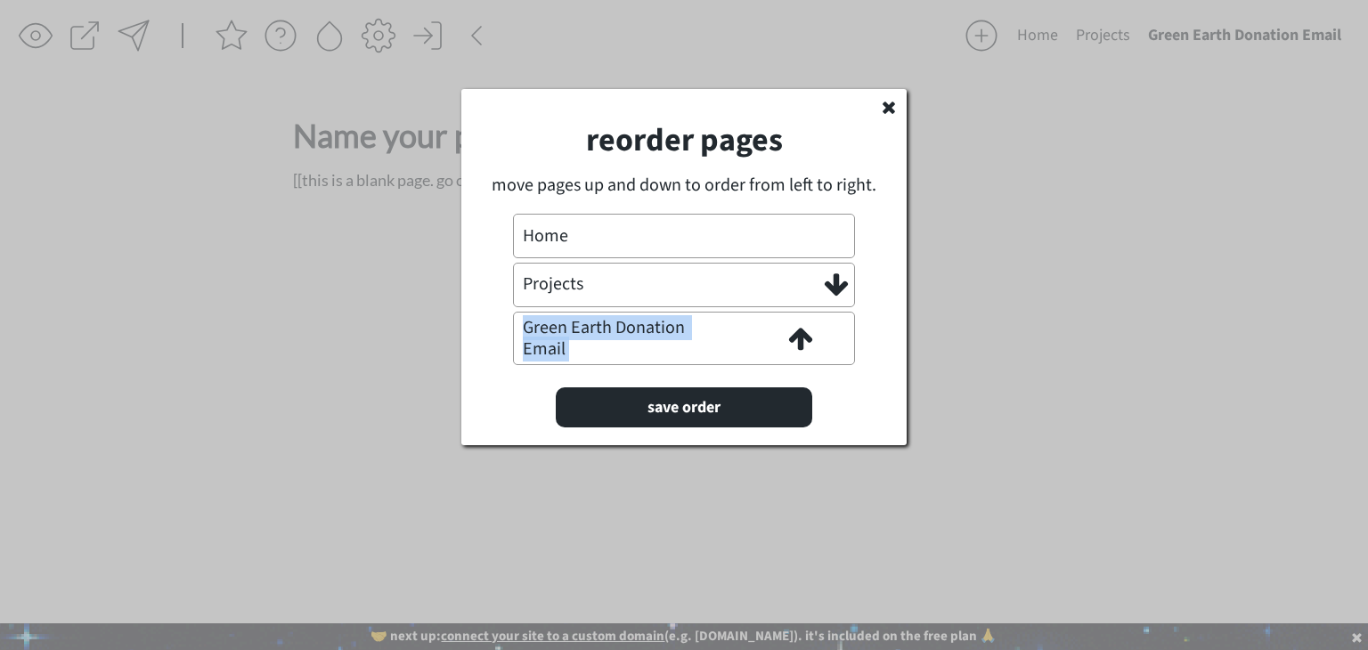
drag, startPoint x: 729, startPoint y: 329, endPoint x: 773, endPoint y: 329, distance: 44.5
click at [775, 322] on div at bounding box center [782, 339] width 144 height 36
click at [809, 339] on use at bounding box center [800, 339] width 23 height 22
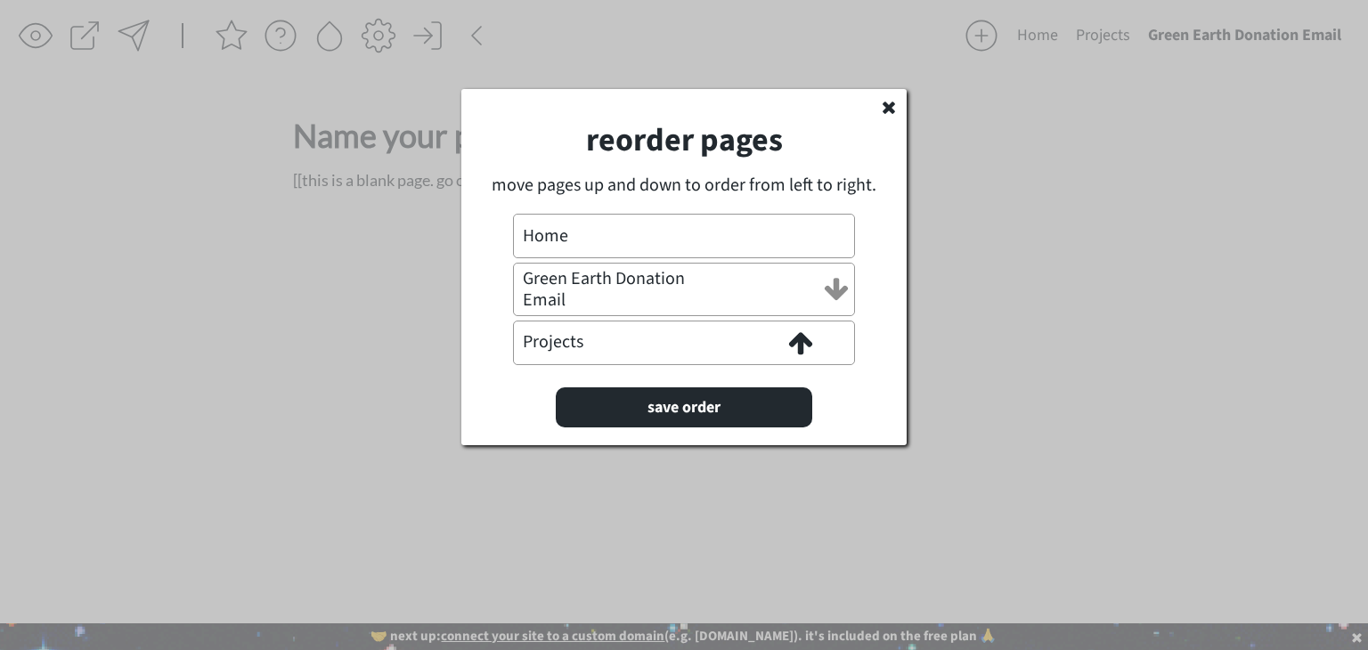
click at [830, 297] on icon at bounding box center [836, 289] width 27 height 27
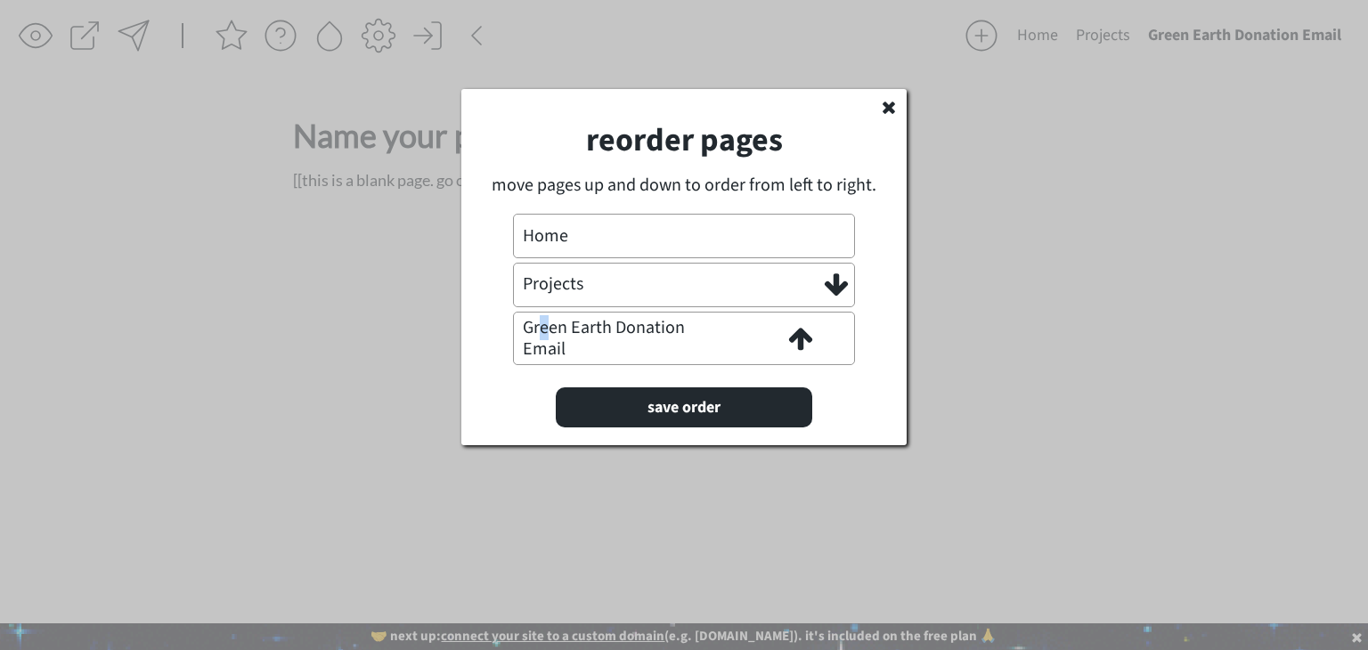
click at [543, 332] on div "Green Earth Donation Email" at bounding box center [612, 338] width 178 height 43
click at [791, 336] on icon at bounding box center [800, 338] width 27 height 27
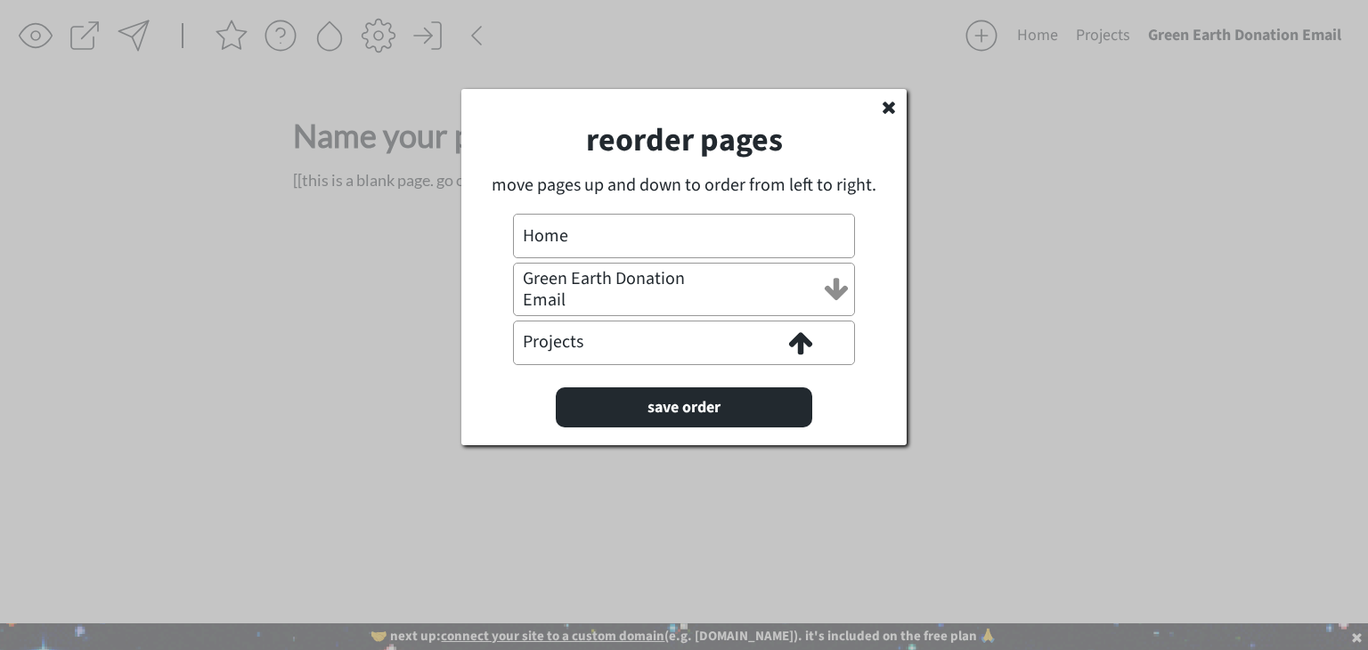
click at [844, 291] on use at bounding box center [836, 289] width 23 height 22
drag, startPoint x: 795, startPoint y: 333, endPoint x: 807, endPoint y: 288, distance: 46.9
click at [807, 288] on div "Projects Green Earth Donation Email" at bounding box center [684, 316] width 428 height 107
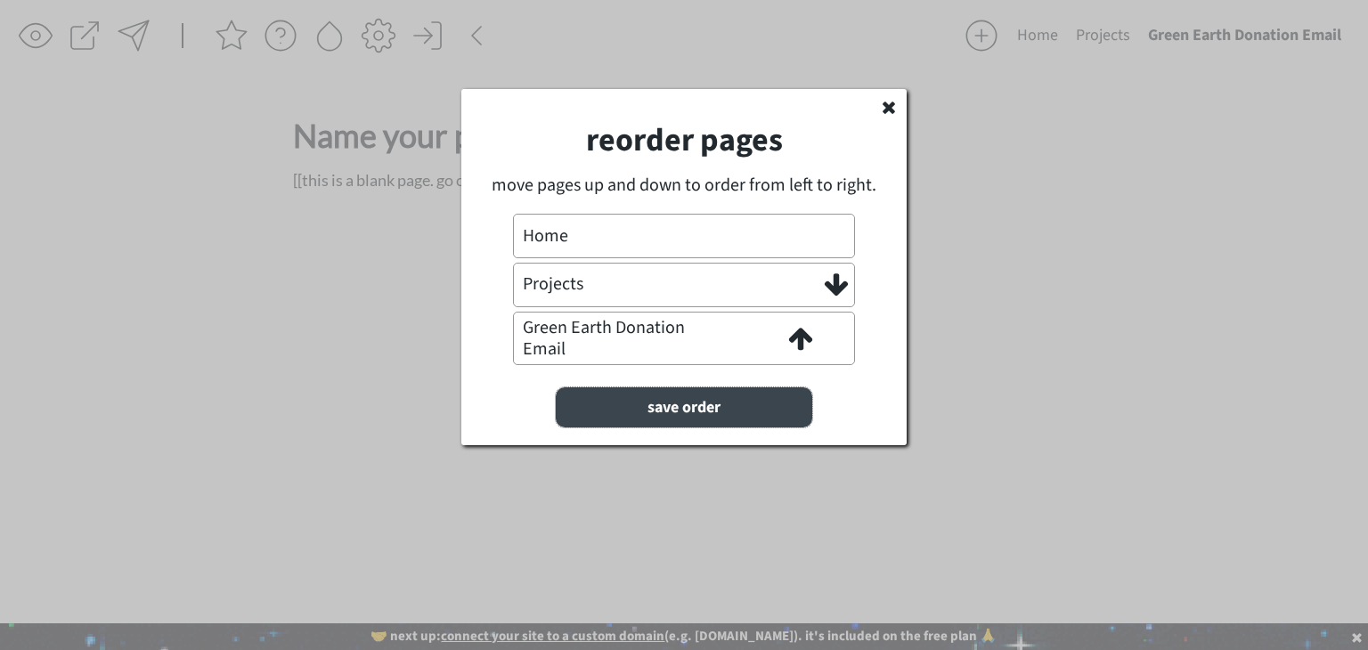
click at [767, 403] on button "save order" at bounding box center [684, 407] width 257 height 40
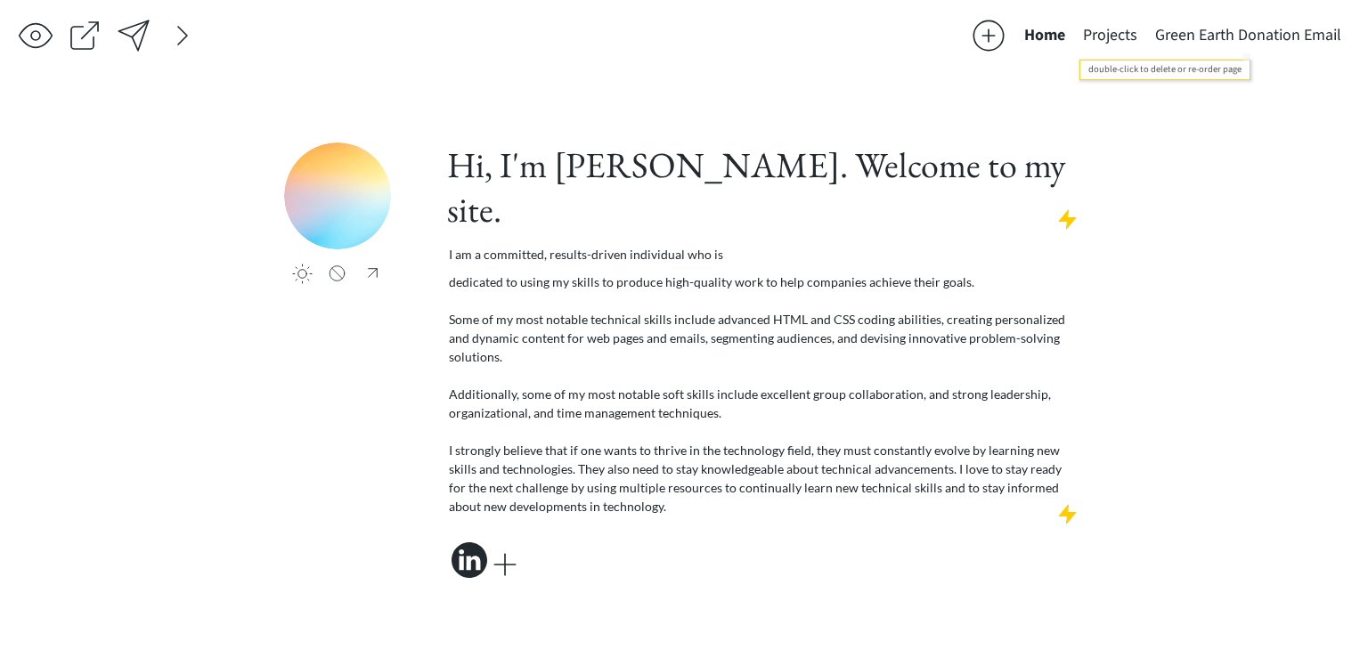
click at [1238, 31] on button "Green Earth Donation Email" at bounding box center [1248, 36] width 204 height 36
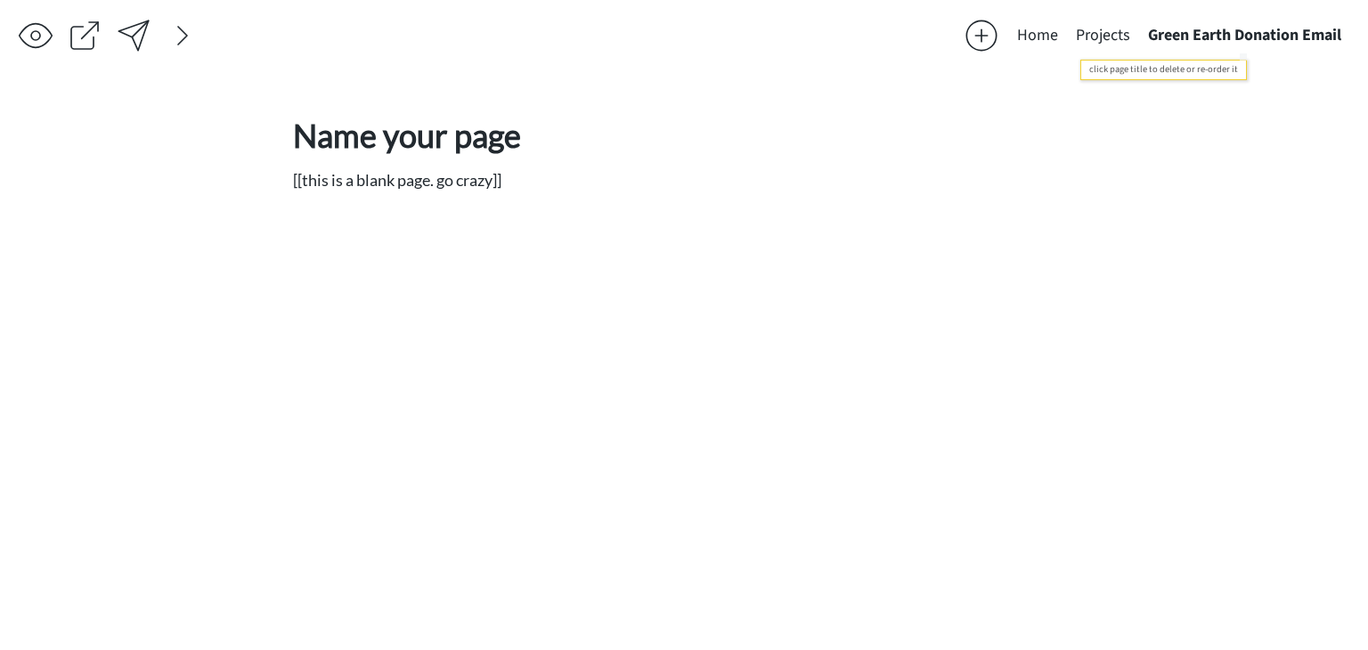
click at [1239, 31] on button "Green Earth Donation Email" at bounding box center [1244, 36] width 211 height 36
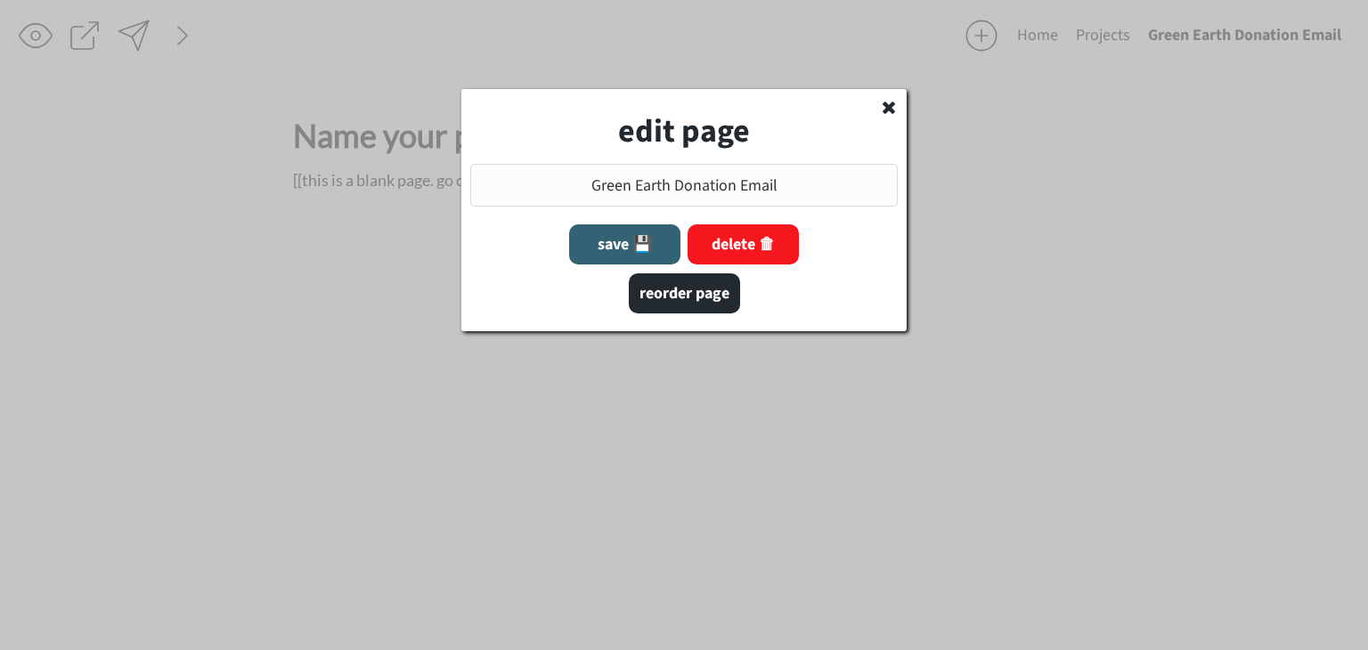
click at [738, 257] on button "delete 🗑" at bounding box center [743, 244] width 111 height 40
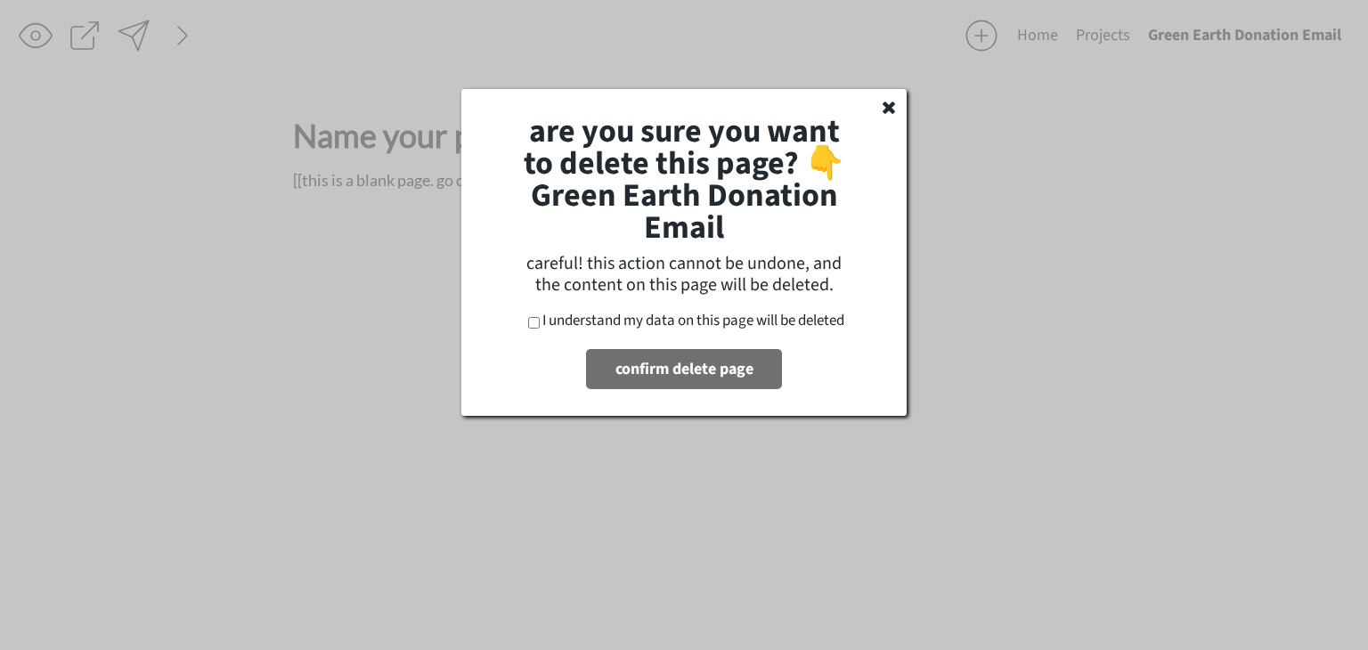
click at [732, 375] on button "confirm delete page" at bounding box center [684, 369] width 196 height 40
click at [685, 370] on button "confirm delete page" at bounding box center [684, 369] width 196 height 40
click at [528, 317] on input "I understand my data on this page will be deleted" at bounding box center [534, 323] width 12 height 12
checkbox input "true"
click at [660, 375] on button "confirm delete page" at bounding box center [684, 369] width 196 height 40
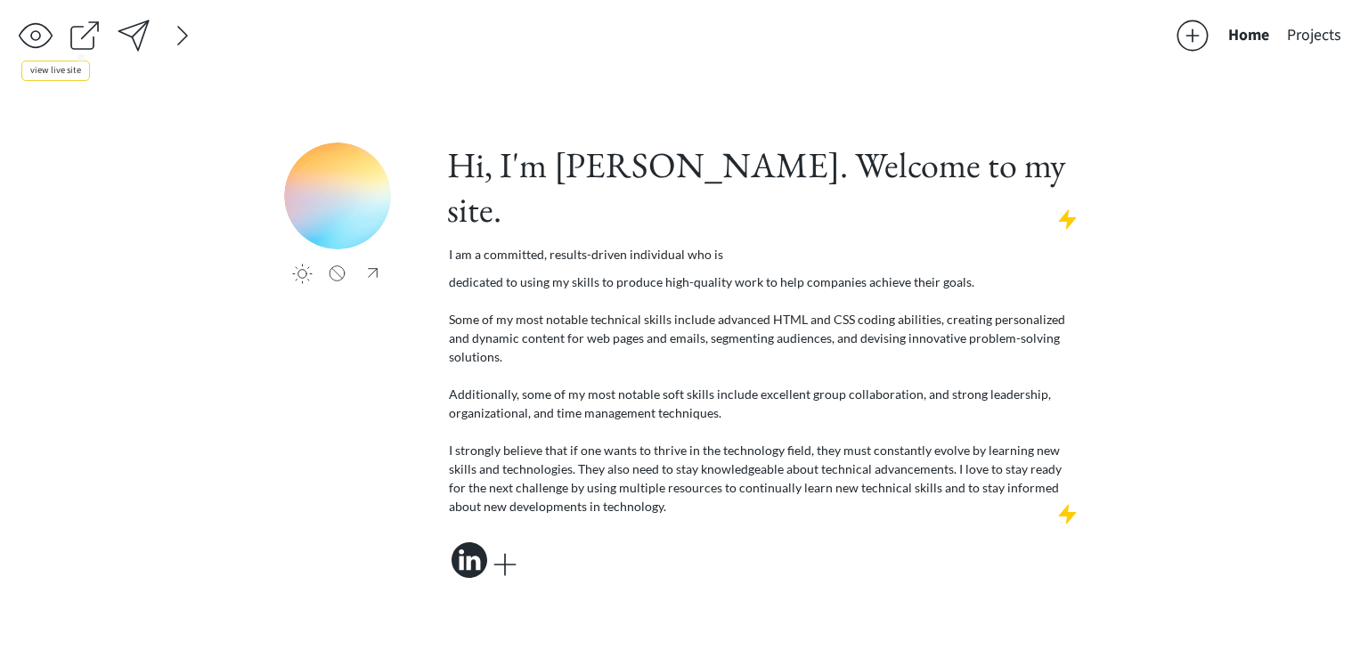
click at [82, 41] on div at bounding box center [85, 36] width 36 height 36
click at [185, 40] on div at bounding box center [183, 36] width 36 height 36
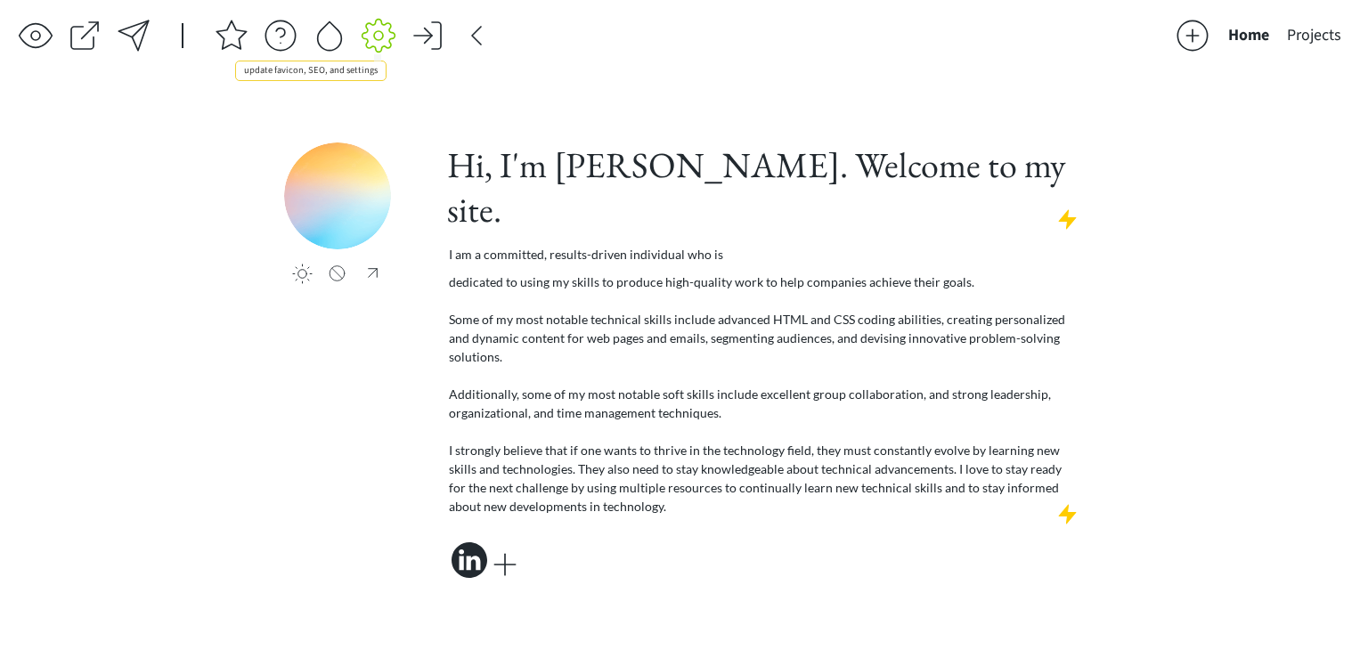
click at [385, 39] on div at bounding box center [379, 36] width 36 height 36
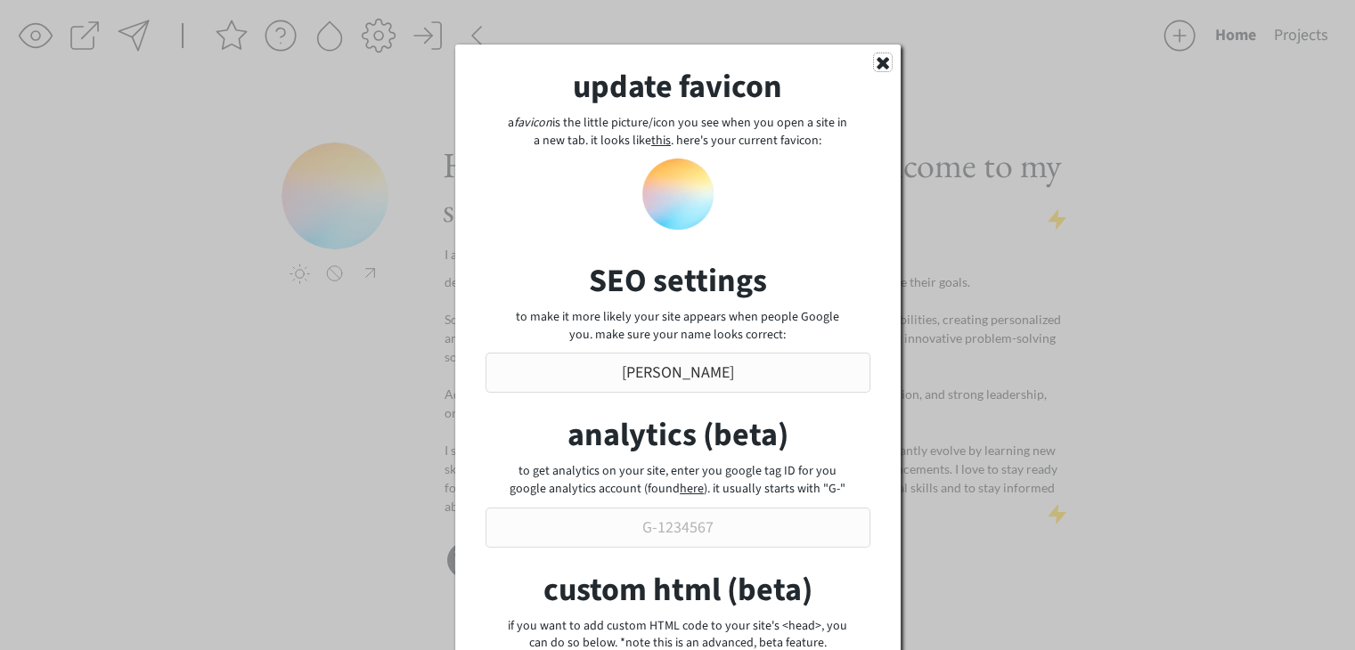
drag, startPoint x: 881, startPoint y: 66, endPoint x: 706, endPoint y: 85, distance: 176.5
click at [879, 66] on use at bounding box center [883, 63] width 12 height 12
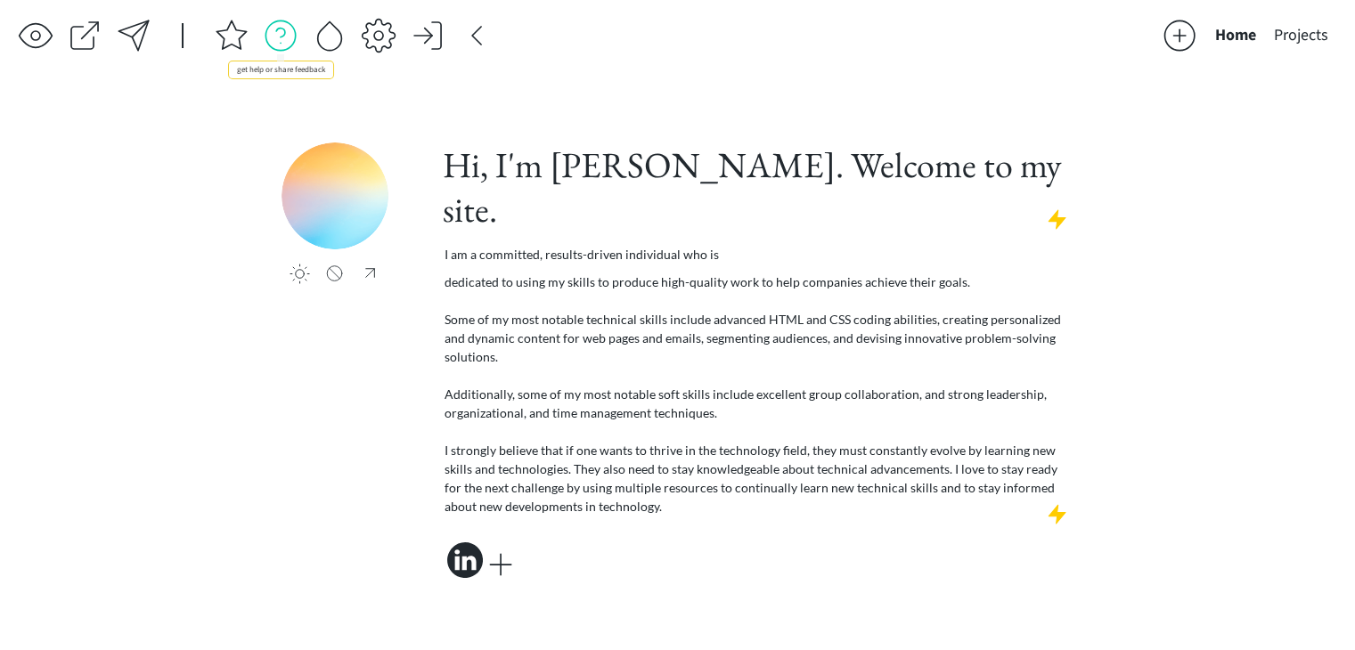
click at [274, 44] on div at bounding box center [281, 36] width 36 height 36
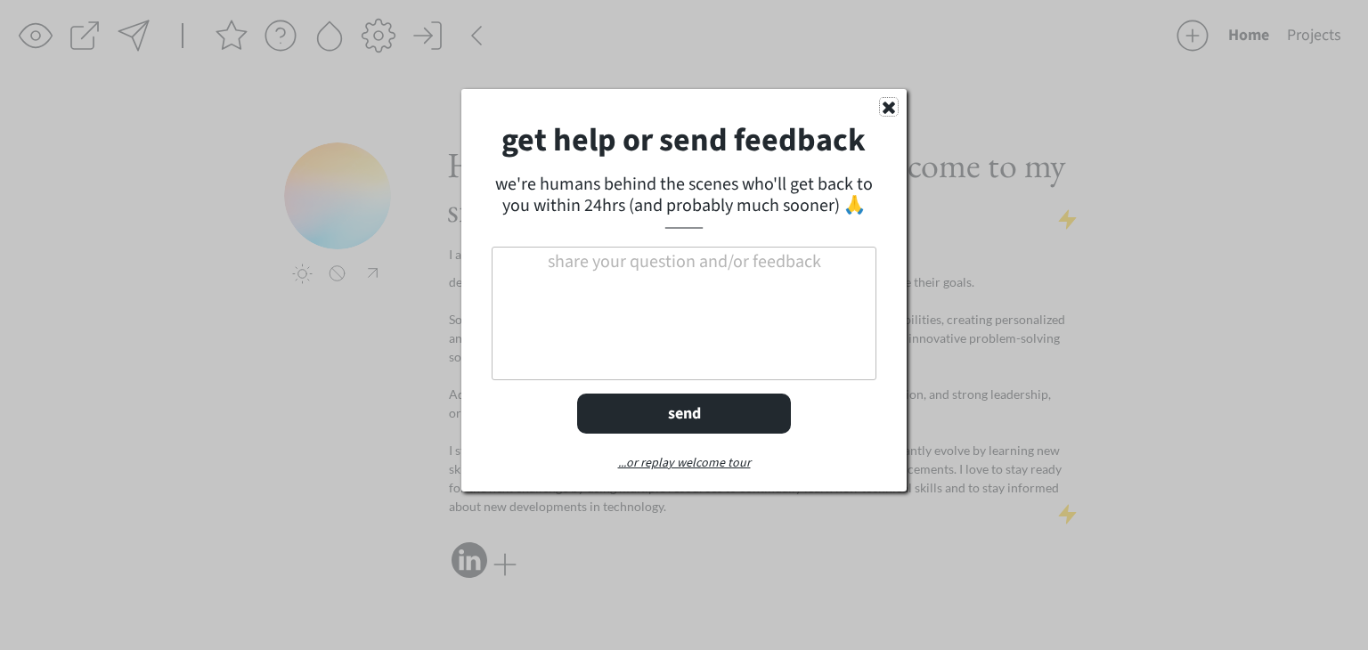
click at [883, 110] on icon at bounding box center [889, 107] width 18 height 18
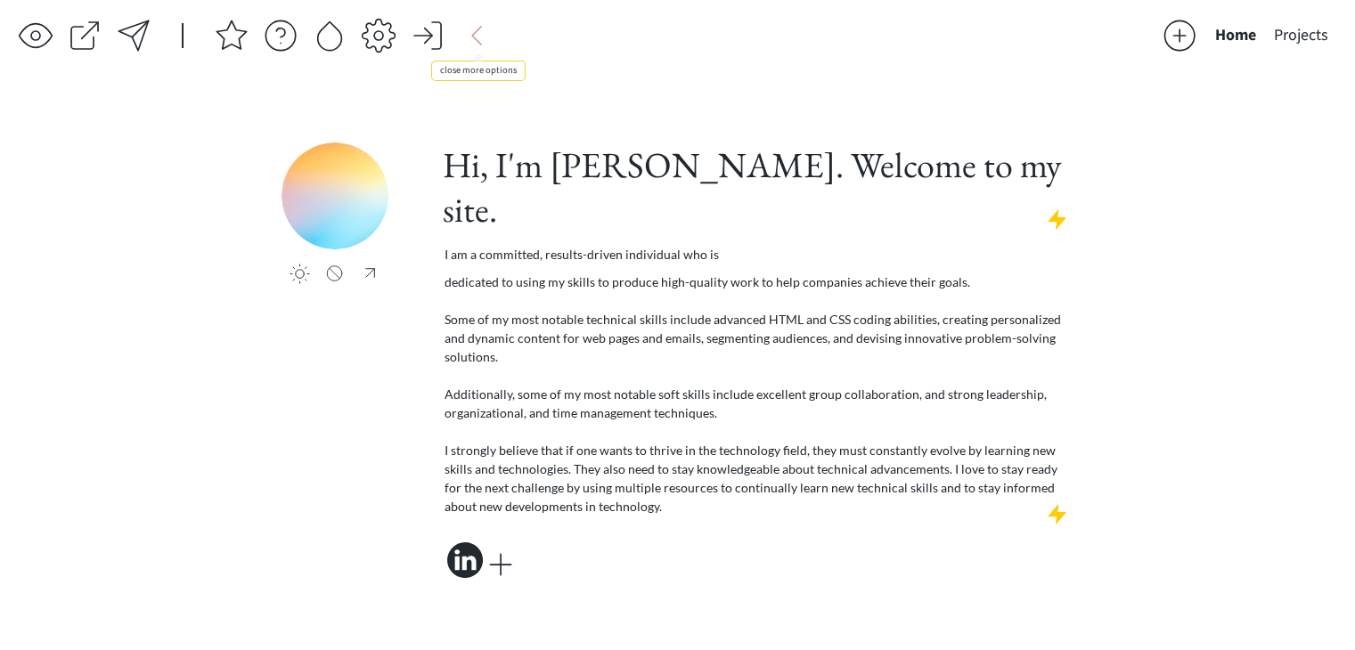
click at [476, 40] on div at bounding box center [477, 36] width 36 height 36
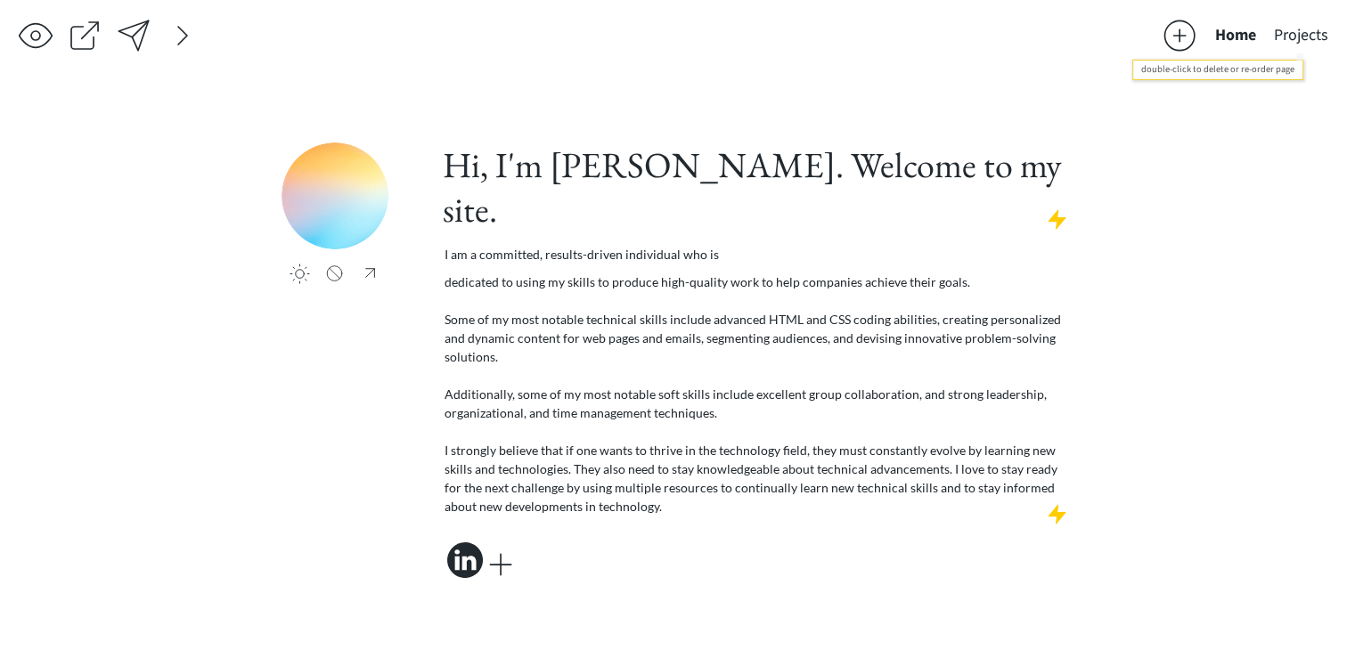
click at [1282, 39] on button "Projects" at bounding box center [1301, 36] width 72 height 36
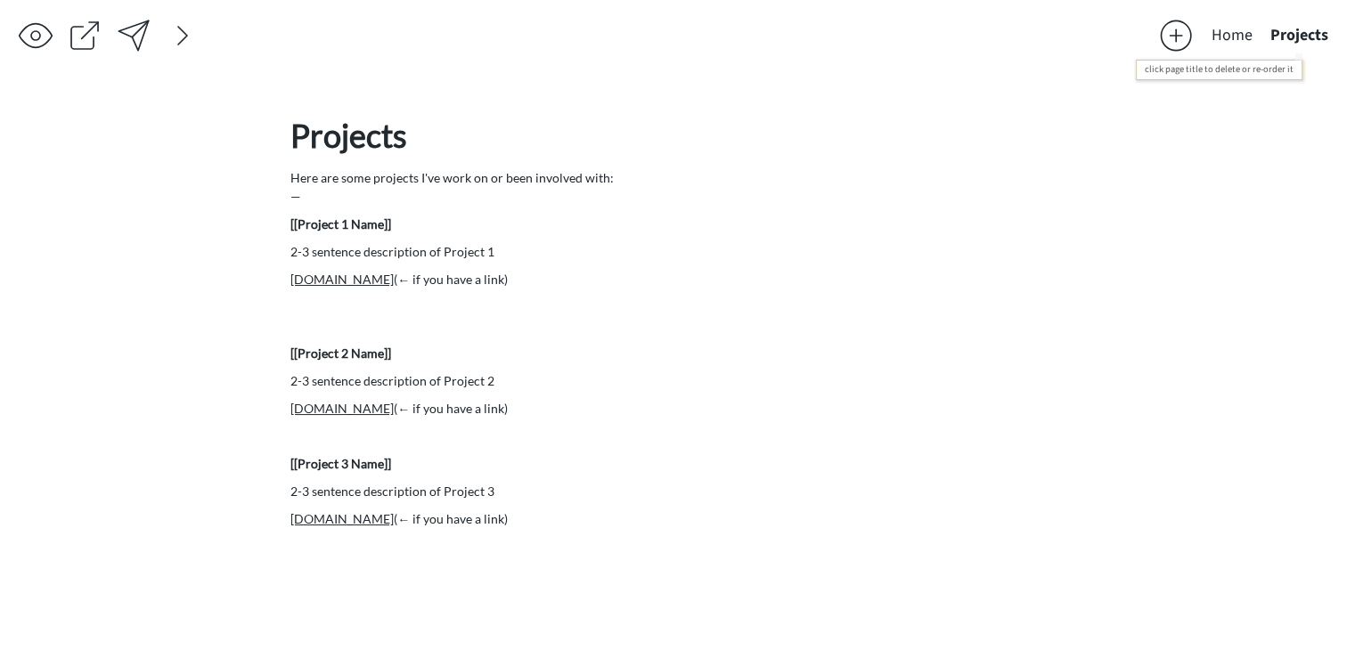
click at [1307, 37] on button "Projects" at bounding box center [1299, 36] width 76 height 36
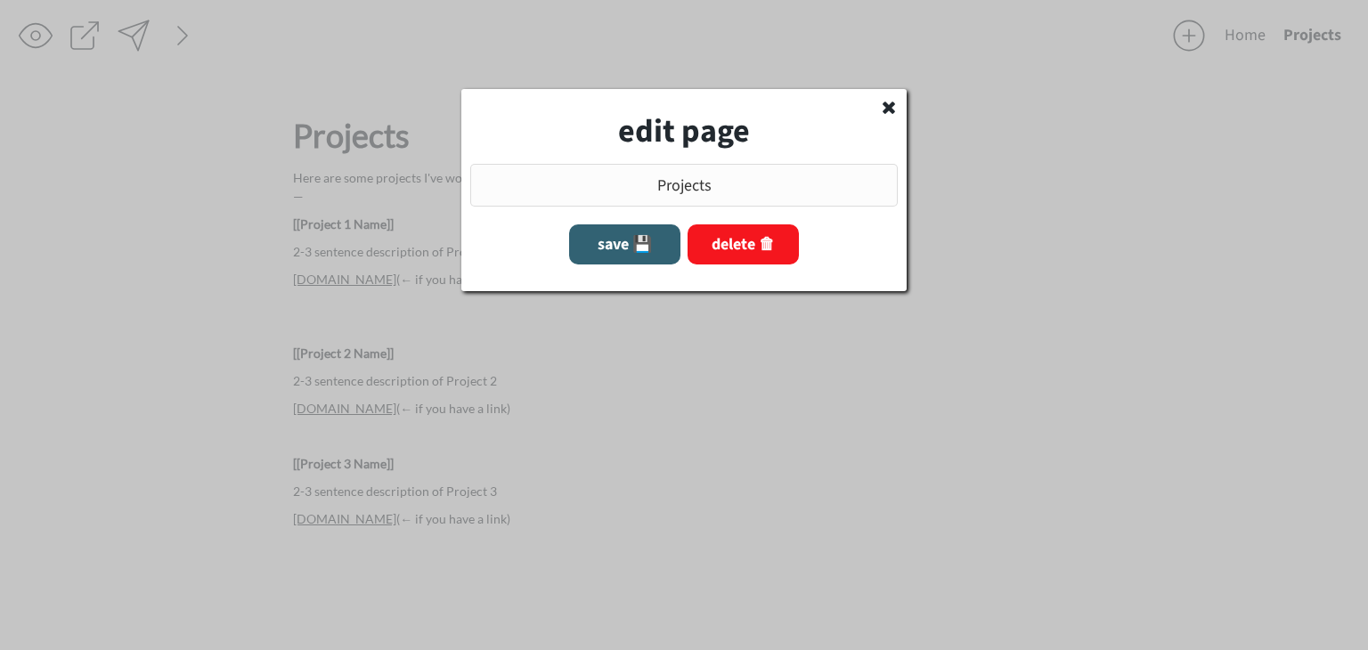
click at [748, 253] on button "delete 🗑" at bounding box center [743, 244] width 111 height 40
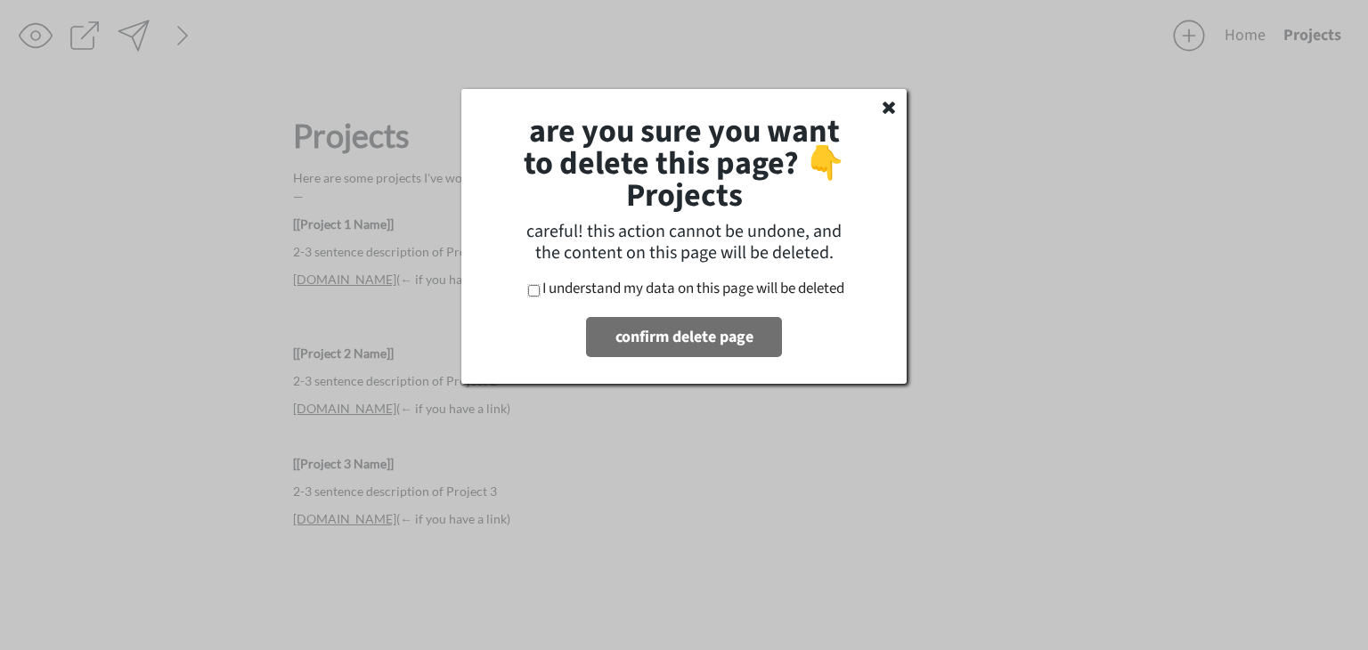
click at [528, 295] on input "I understand my data on this page will be deleted" at bounding box center [534, 291] width 12 height 12
checkbox input "true"
click at [627, 354] on button "confirm delete page" at bounding box center [684, 337] width 196 height 40
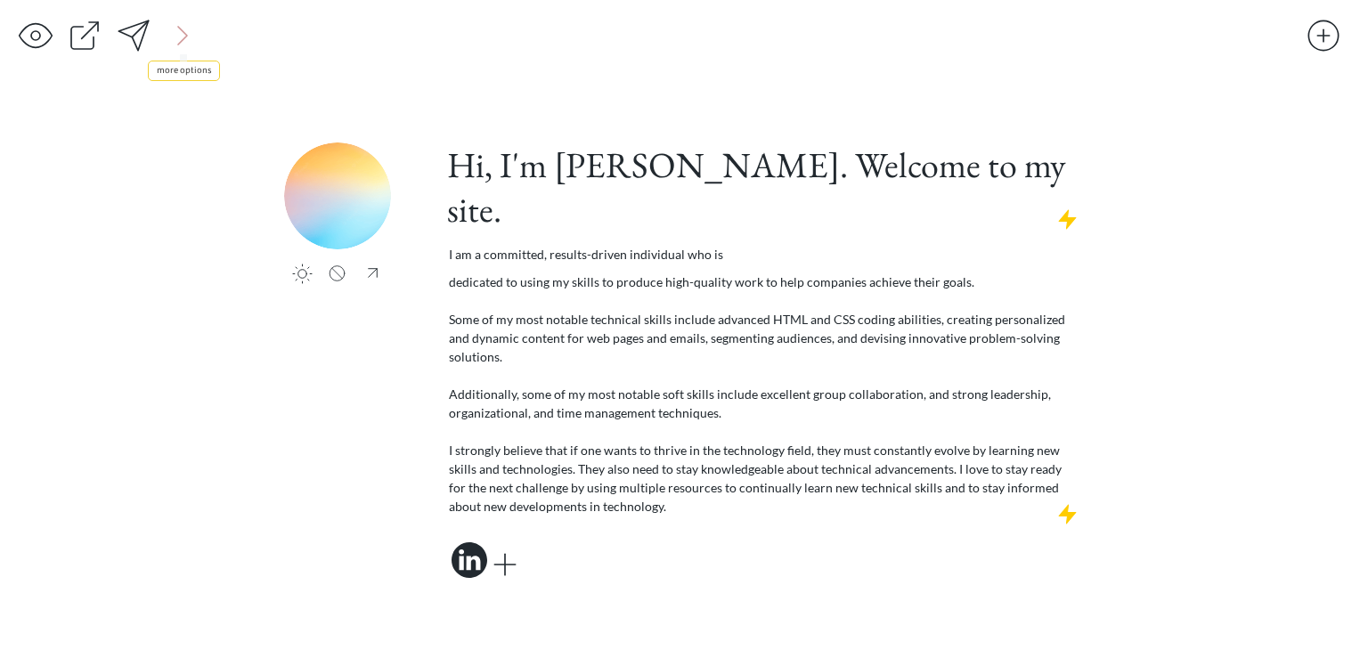
click at [184, 37] on div at bounding box center [183, 36] width 36 height 36
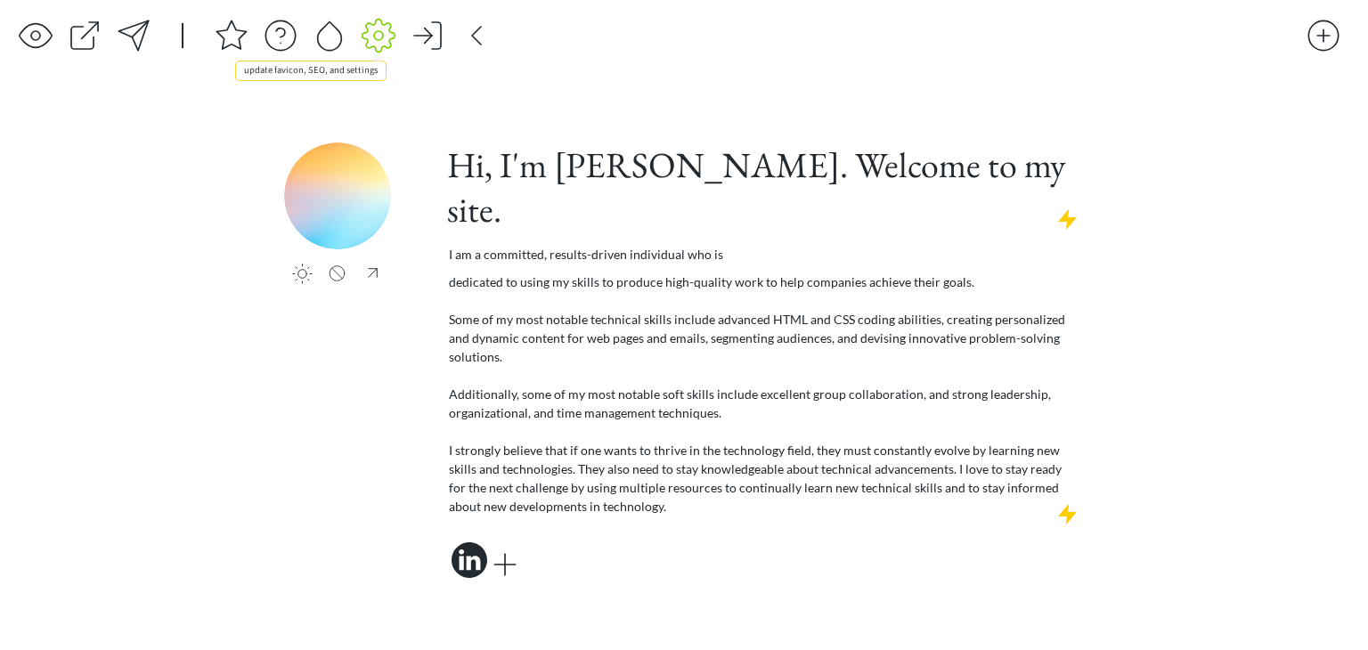
click at [385, 45] on div at bounding box center [379, 36] width 36 height 36
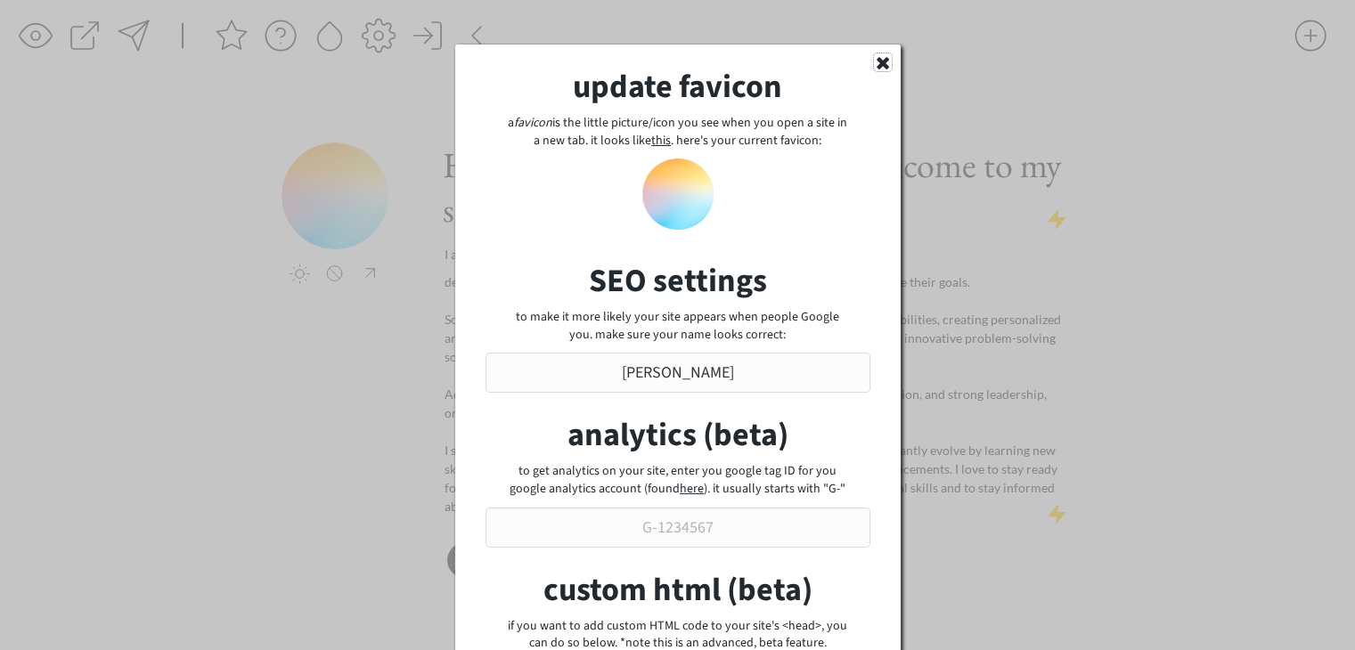
click at [887, 61] on icon at bounding box center [883, 62] width 18 height 18
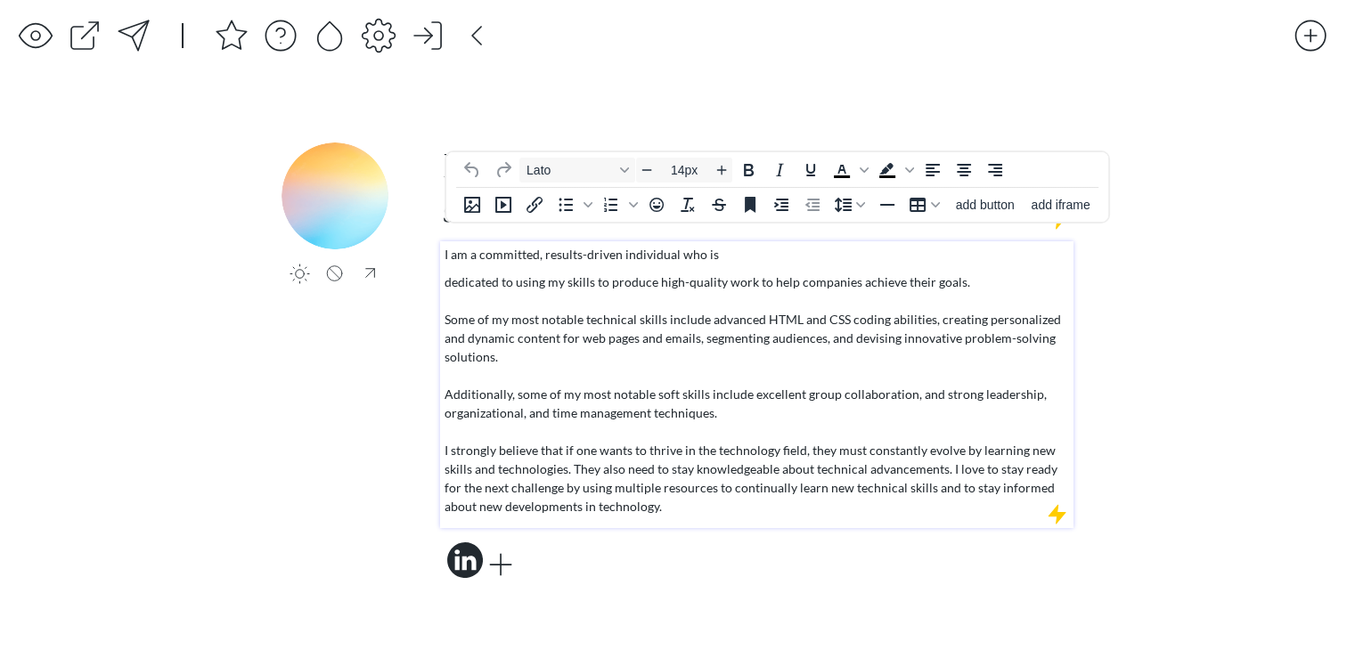
click at [999, 288] on p "dedicated to using my skills to produce high-quality work to help companies ach…" at bounding box center [757, 394] width 625 height 243
click at [1048, 211] on span "add iframe" at bounding box center [1060, 205] width 59 height 14
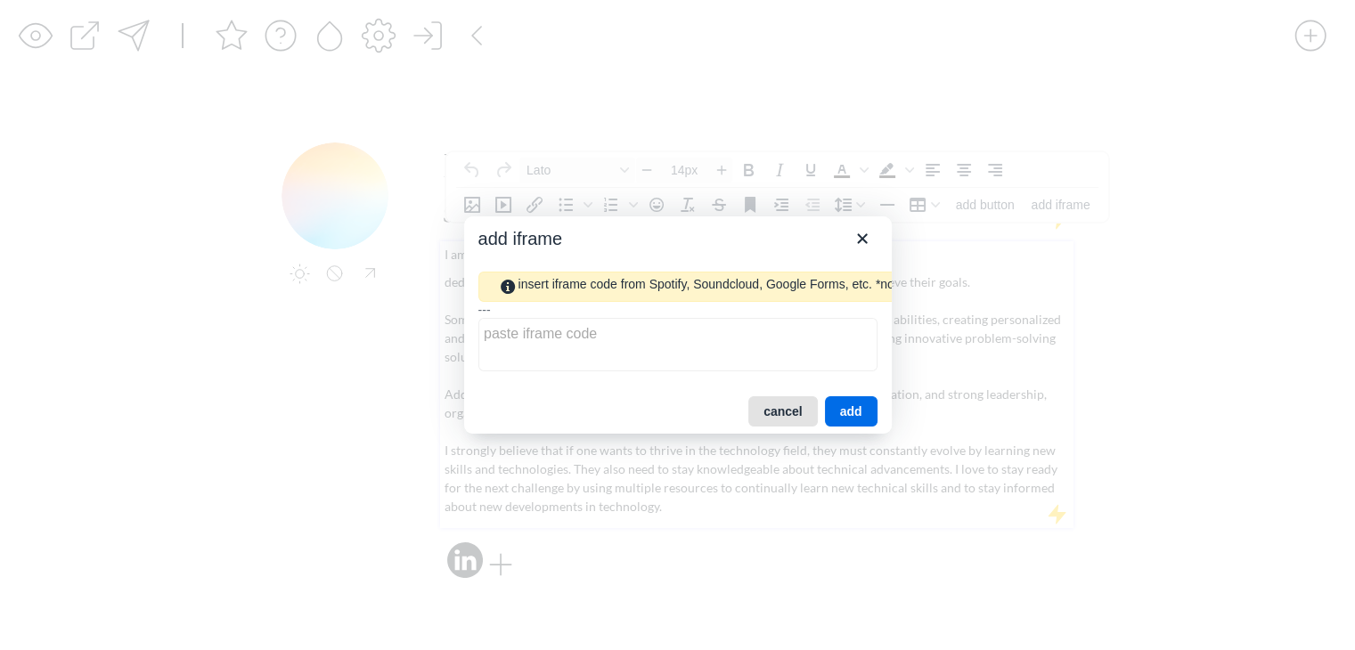
click at [798, 427] on button "cancel" at bounding box center [782, 411] width 69 height 30
